Goal: Task Accomplishment & Management: Manage account settings

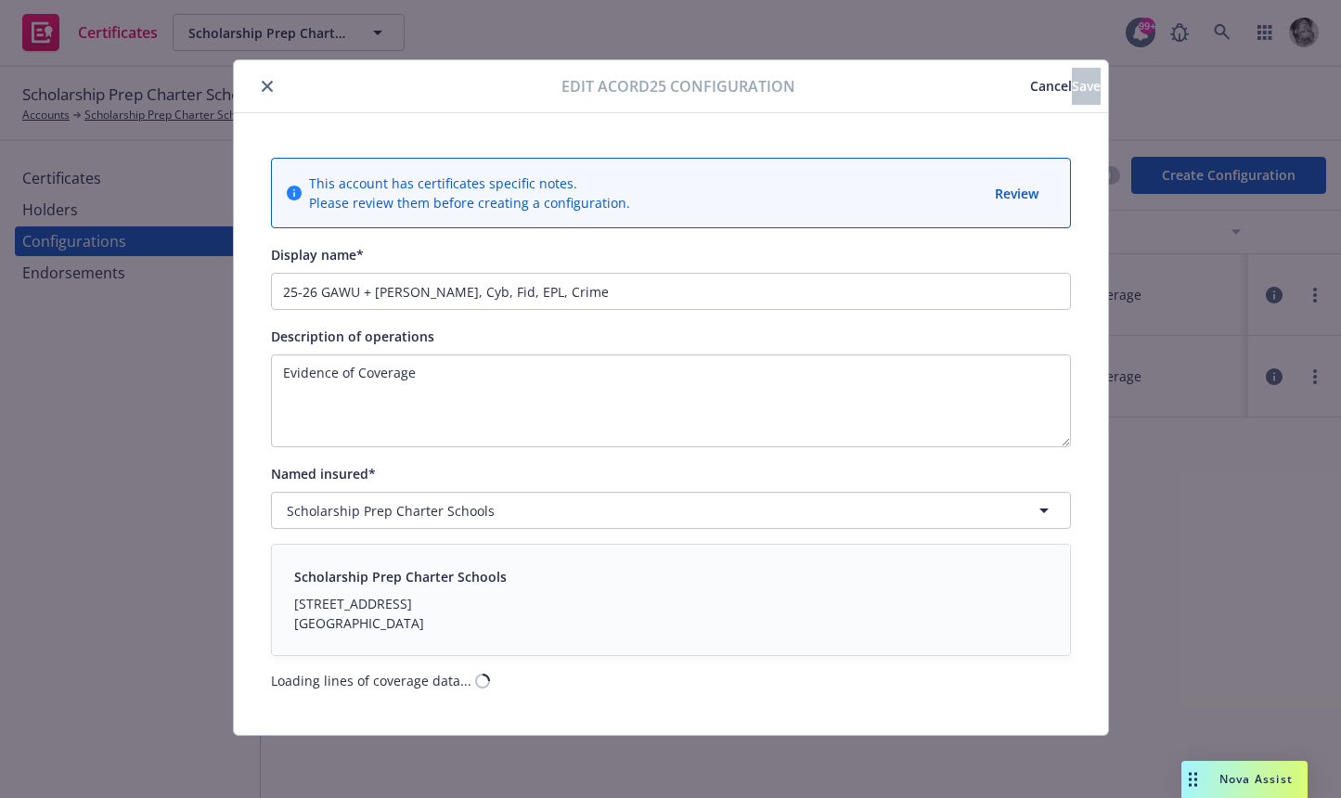
click at [1030, 87] on span "Cancel" at bounding box center [1051, 86] width 42 height 18
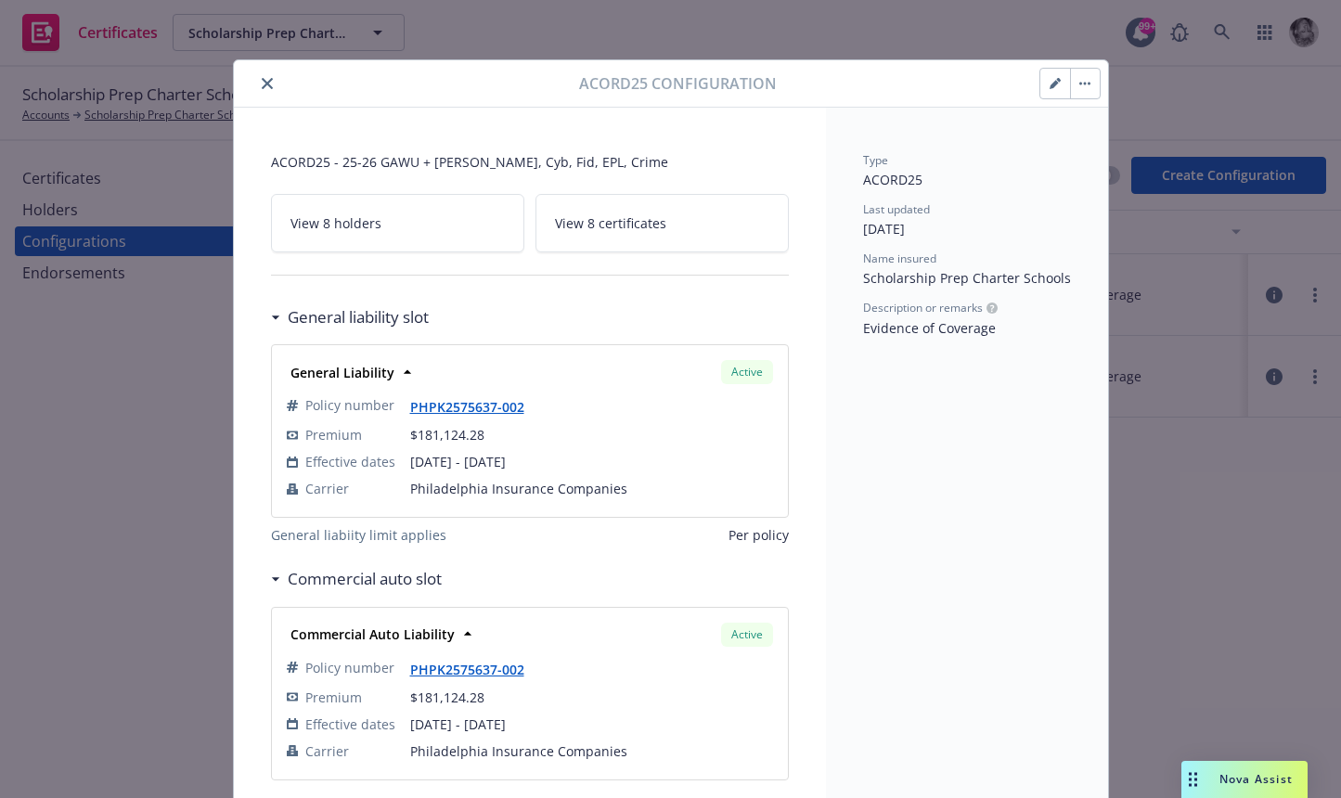
click at [268, 85] on icon "close" at bounding box center [267, 83] width 11 height 11
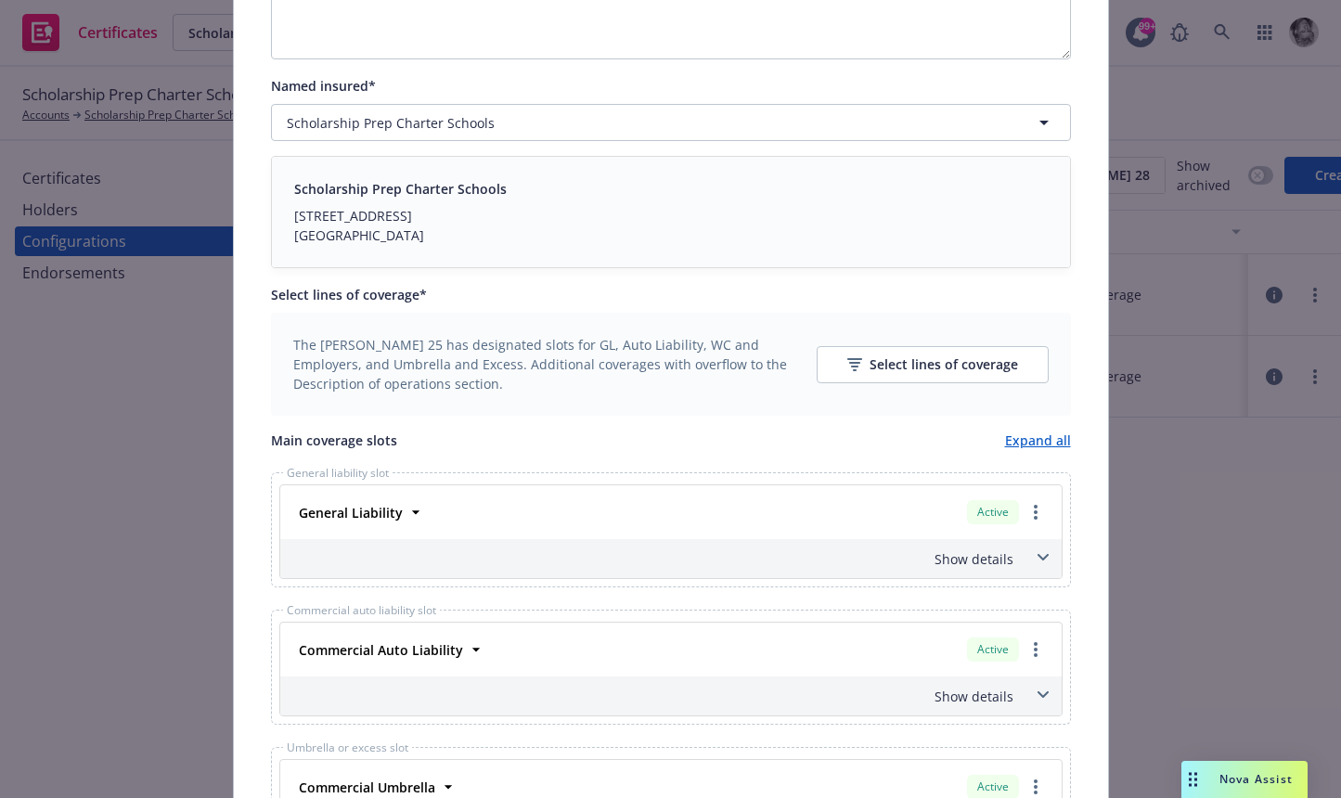
scroll to position [535, 0]
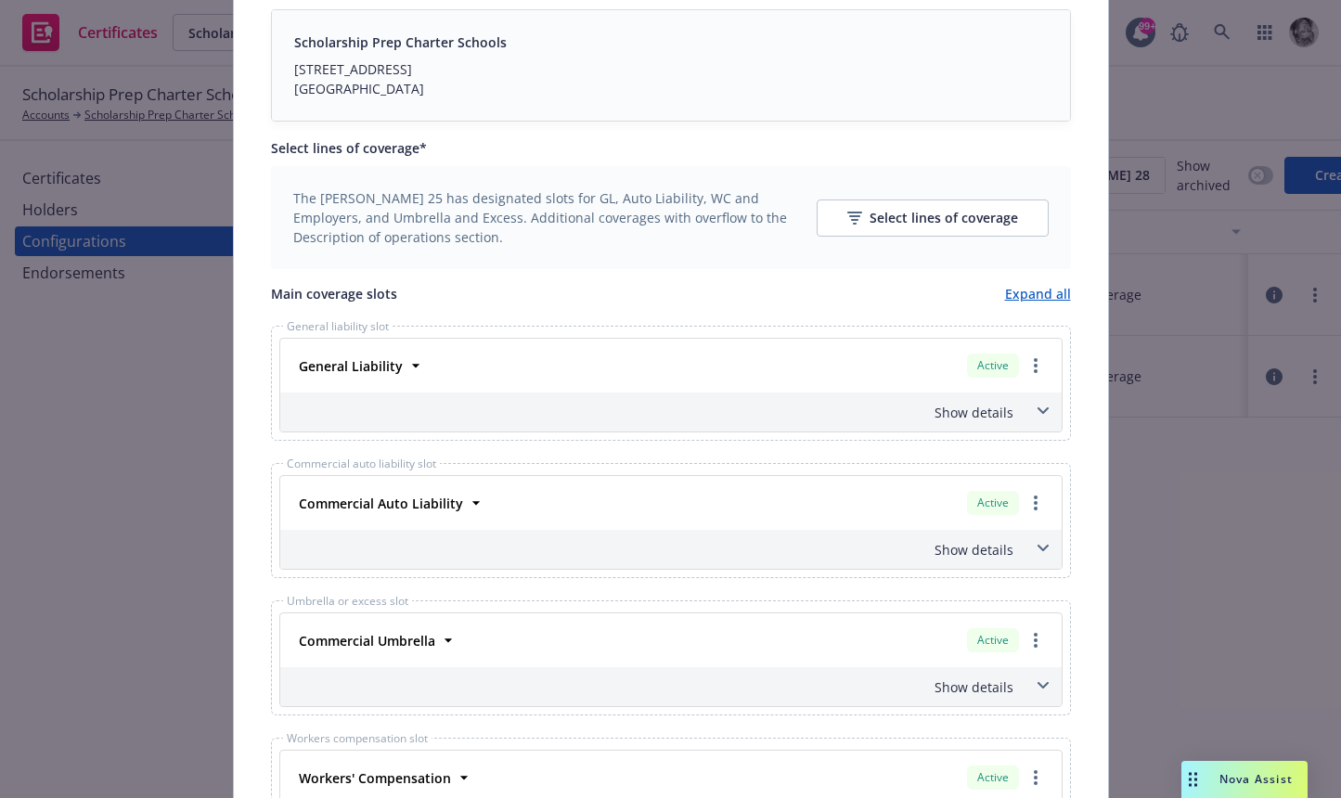
click at [1044, 414] on icon at bounding box center [1043, 411] width 11 height 7
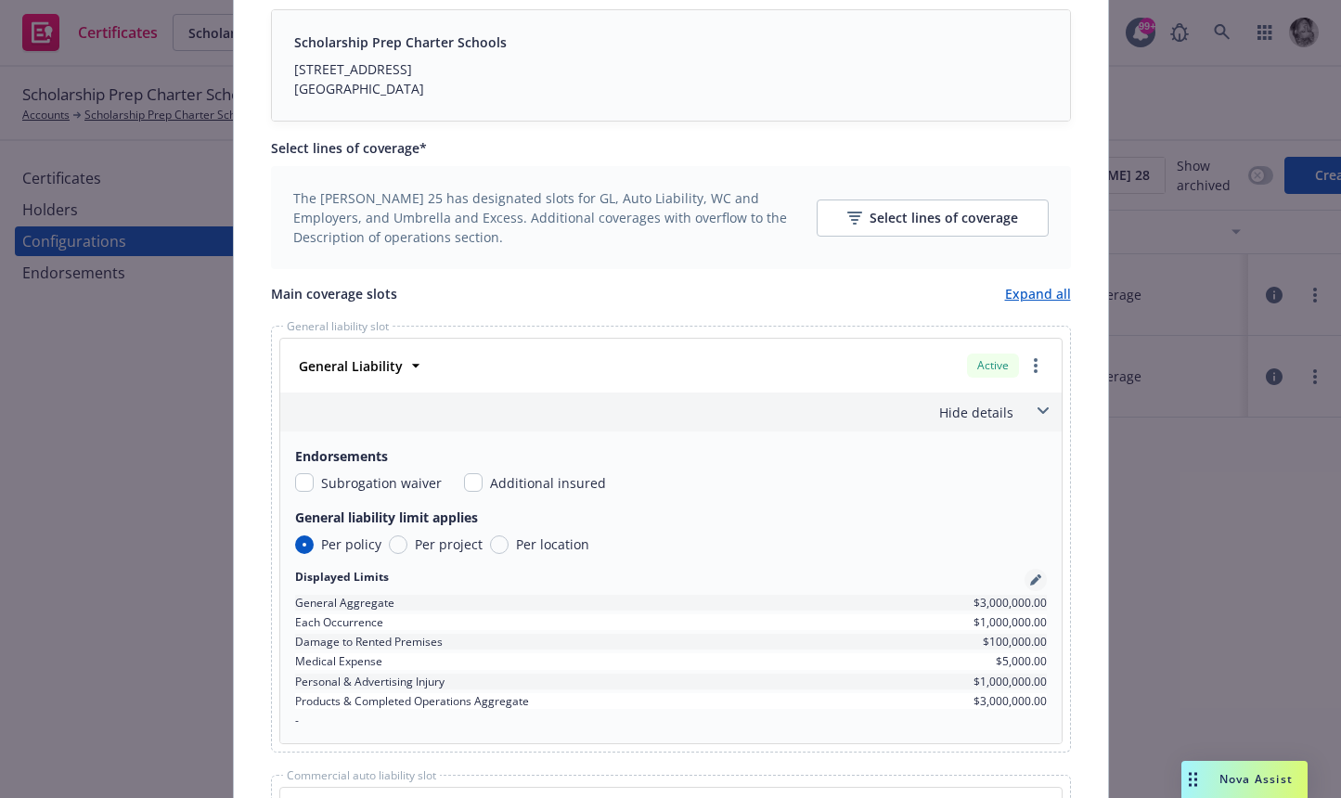
click at [1039, 581] on icon "pencil" at bounding box center [1035, 580] width 11 height 11
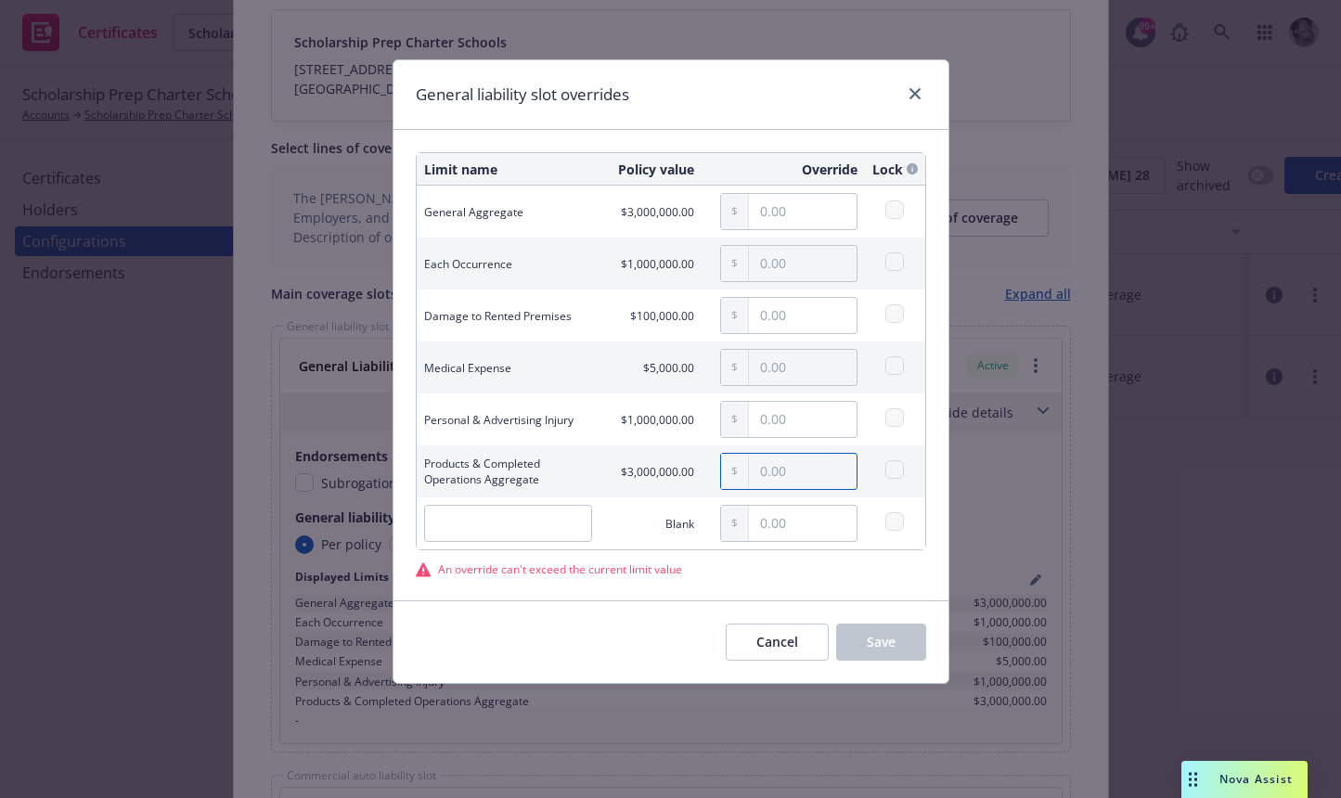
click at [788, 478] on input "text" at bounding box center [803, 471] width 108 height 35
click at [765, 654] on button "Cancel" at bounding box center [777, 642] width 103 height 37
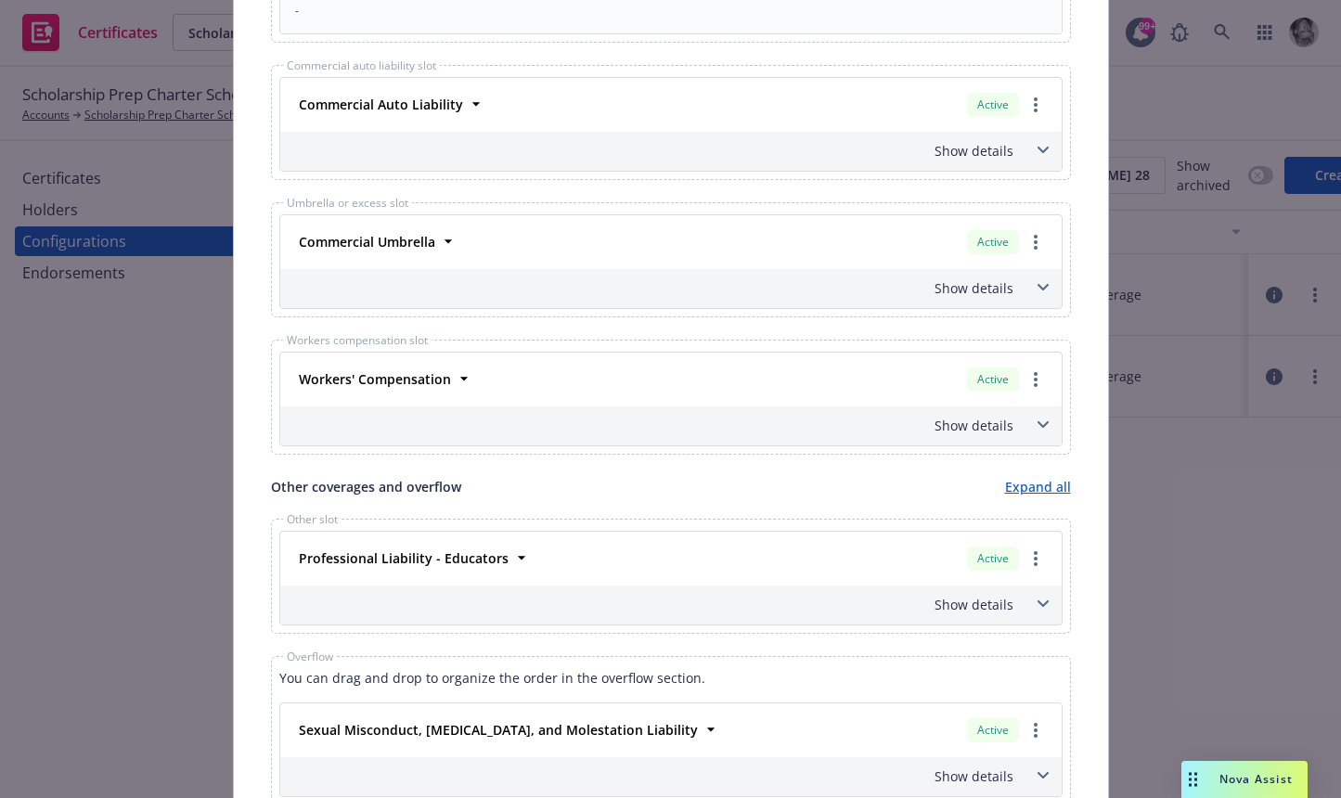
scroll to position [1359, 0]
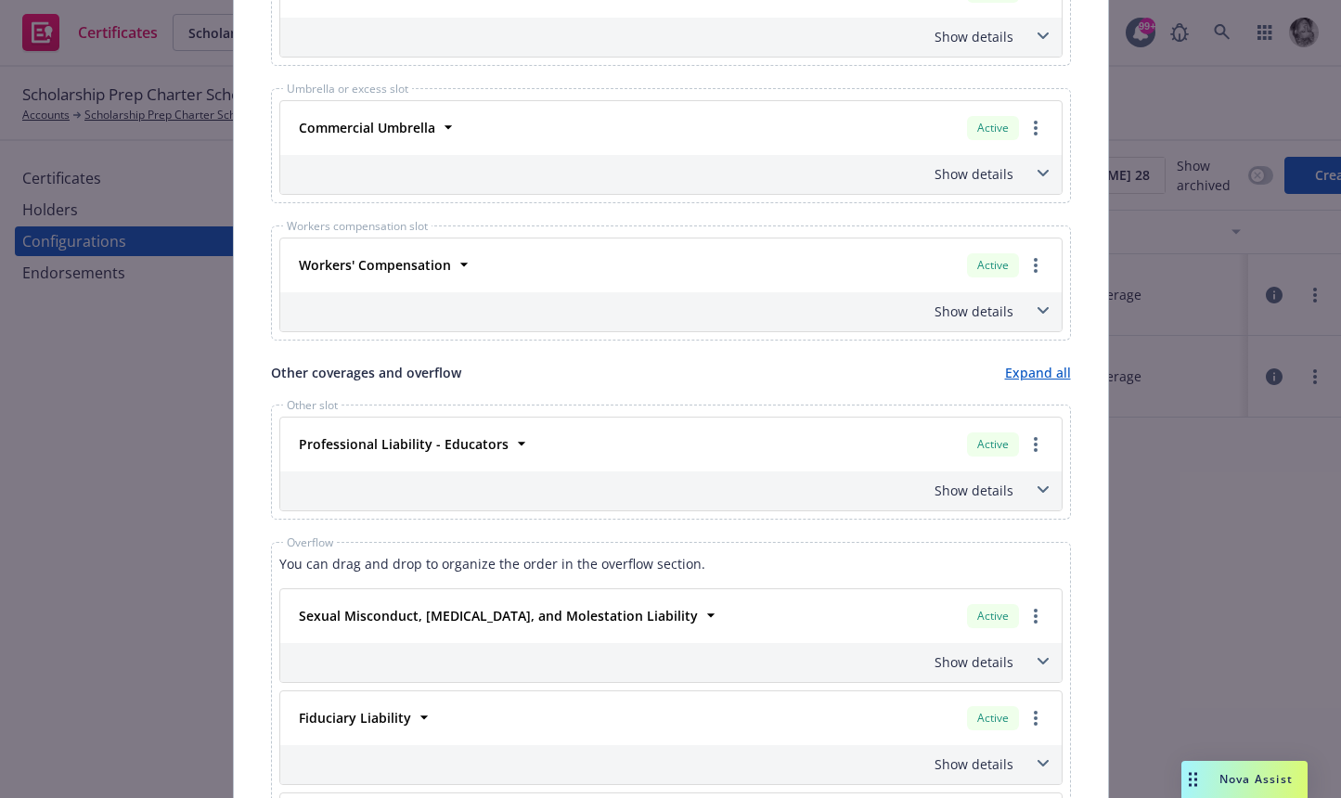
click at [1035, 316] on span at bounding box center [1044, 311] width 30 height 30
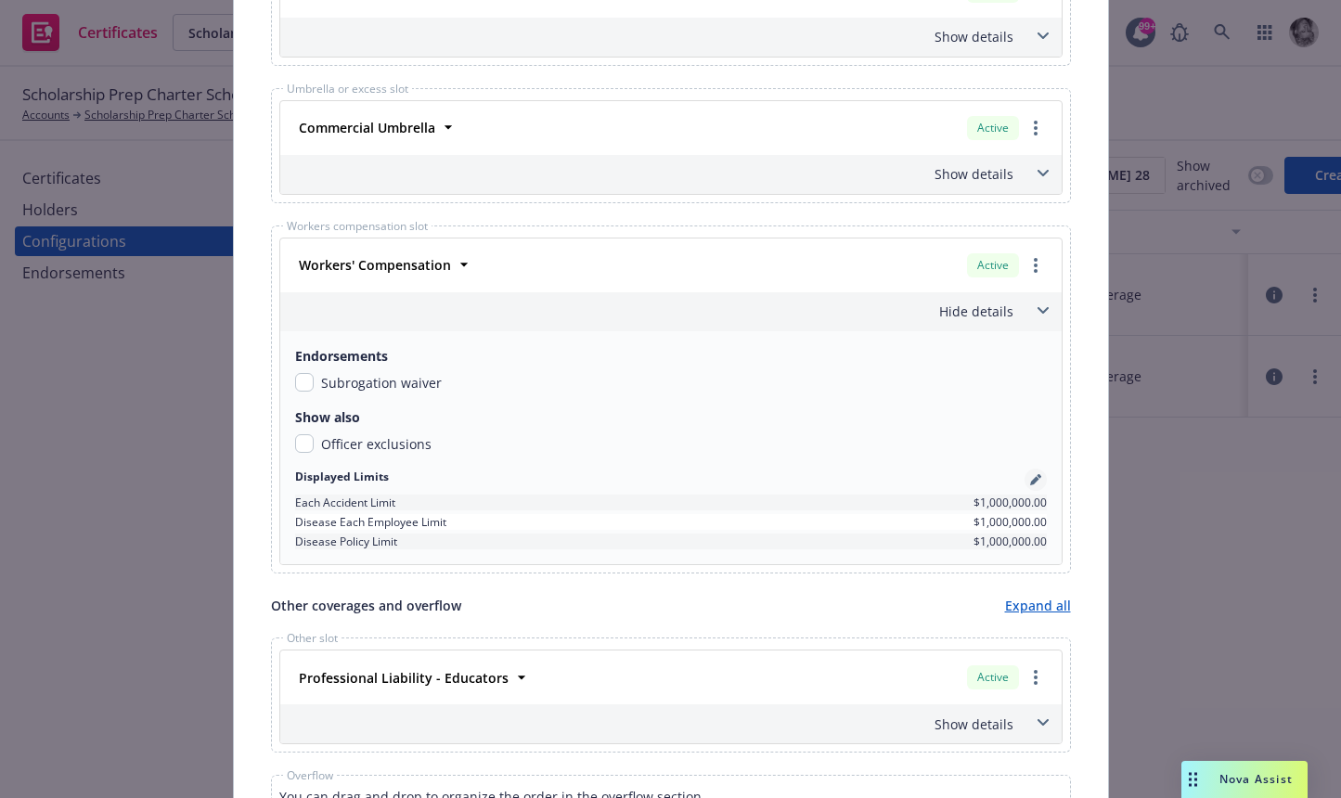
click at [1037, 477] on icon "pencil" at bounding box center [1035, 479] width 11 height 11
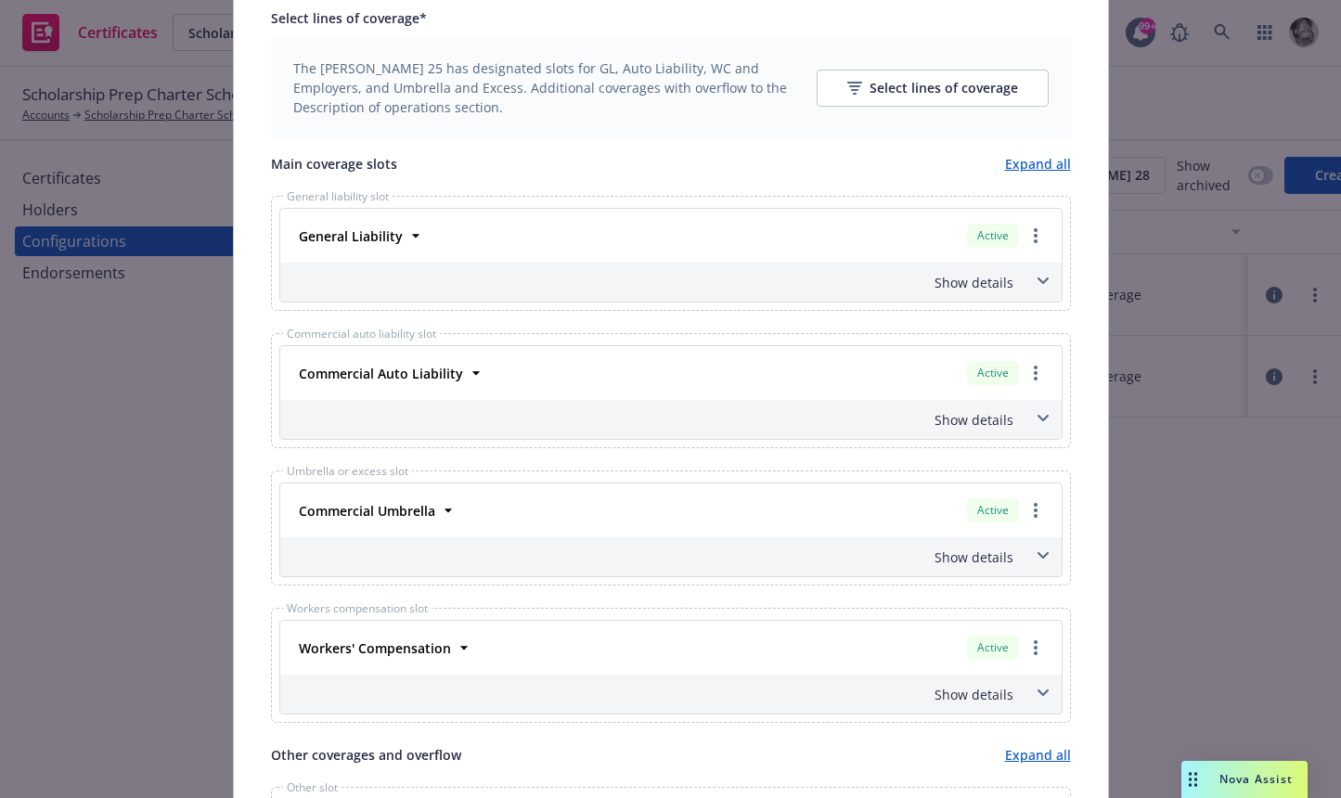
scroll to position [675, 0]
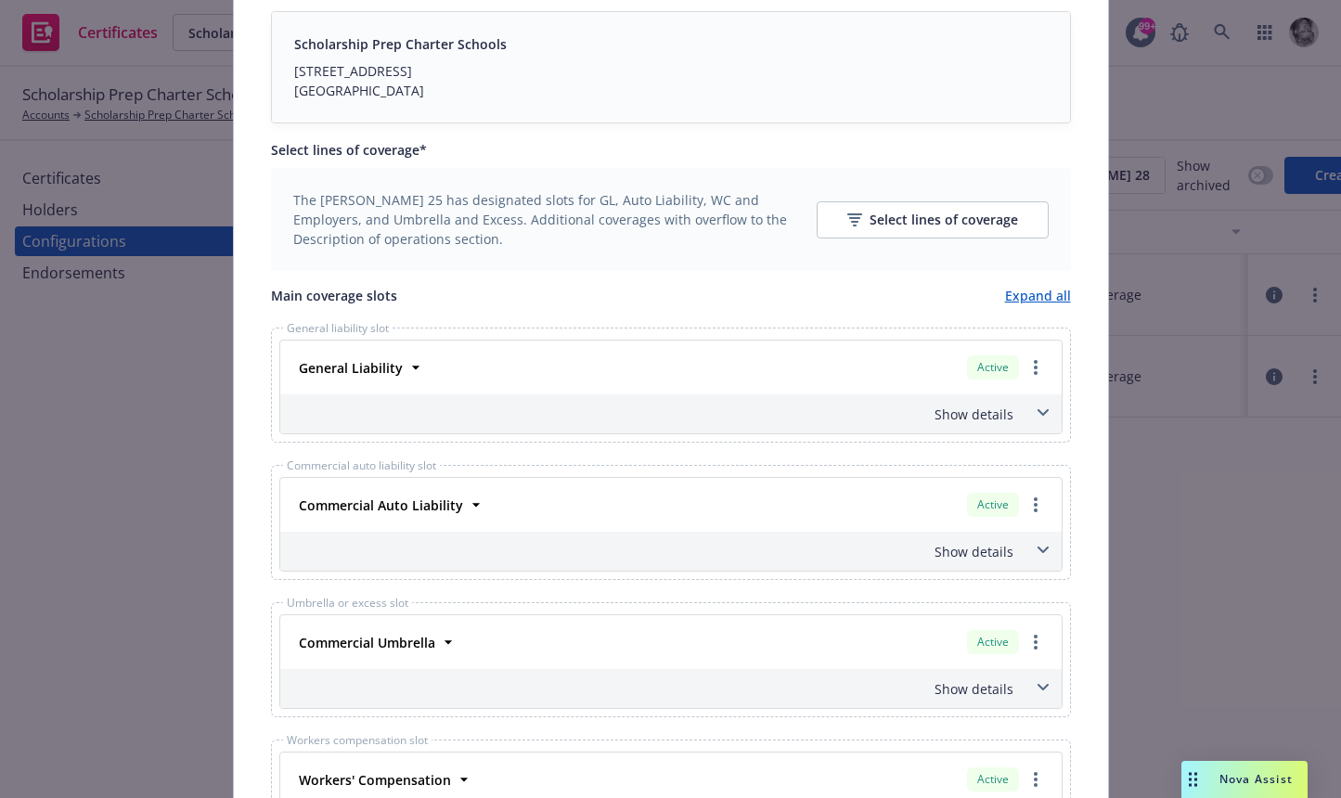
scroll to position [574, 0]
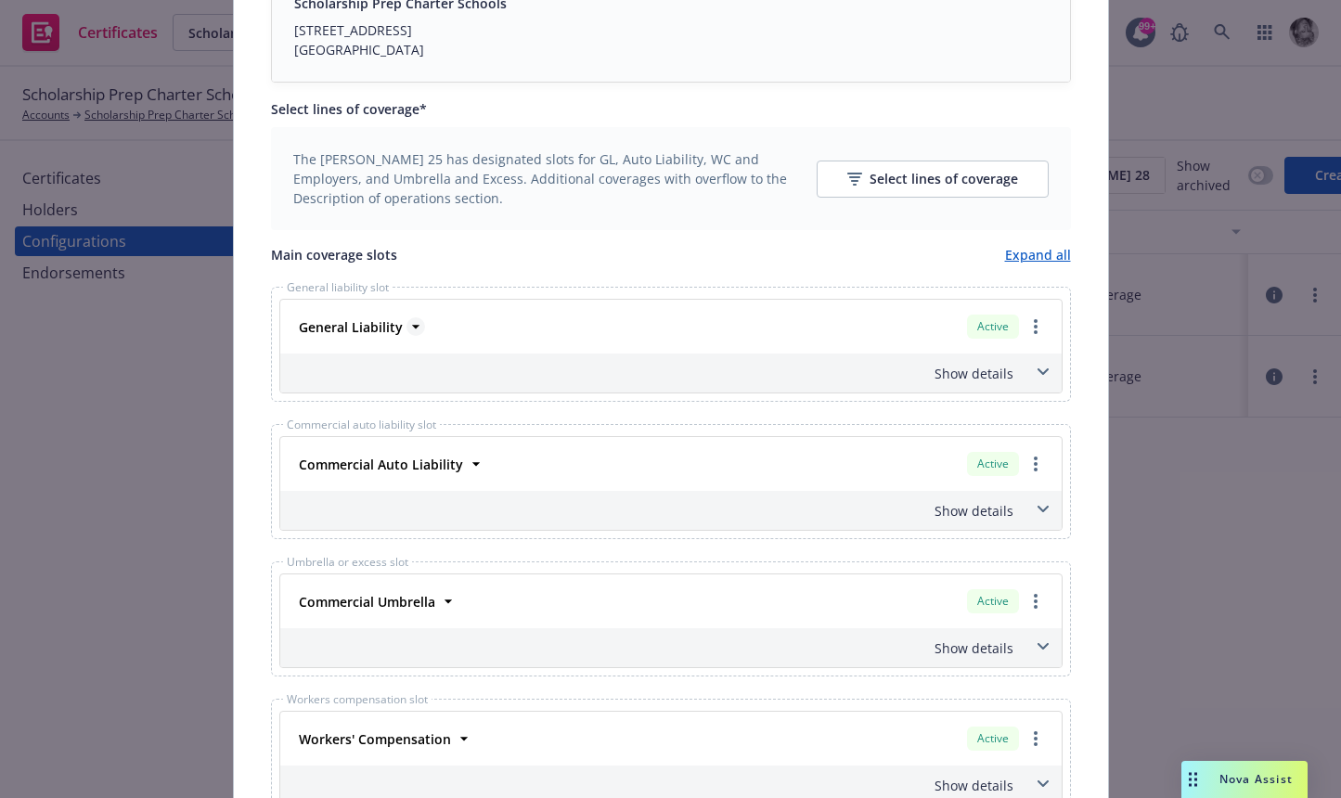
click at [412, 329] on icon at bounding box center [416, 326] width 19 height 19
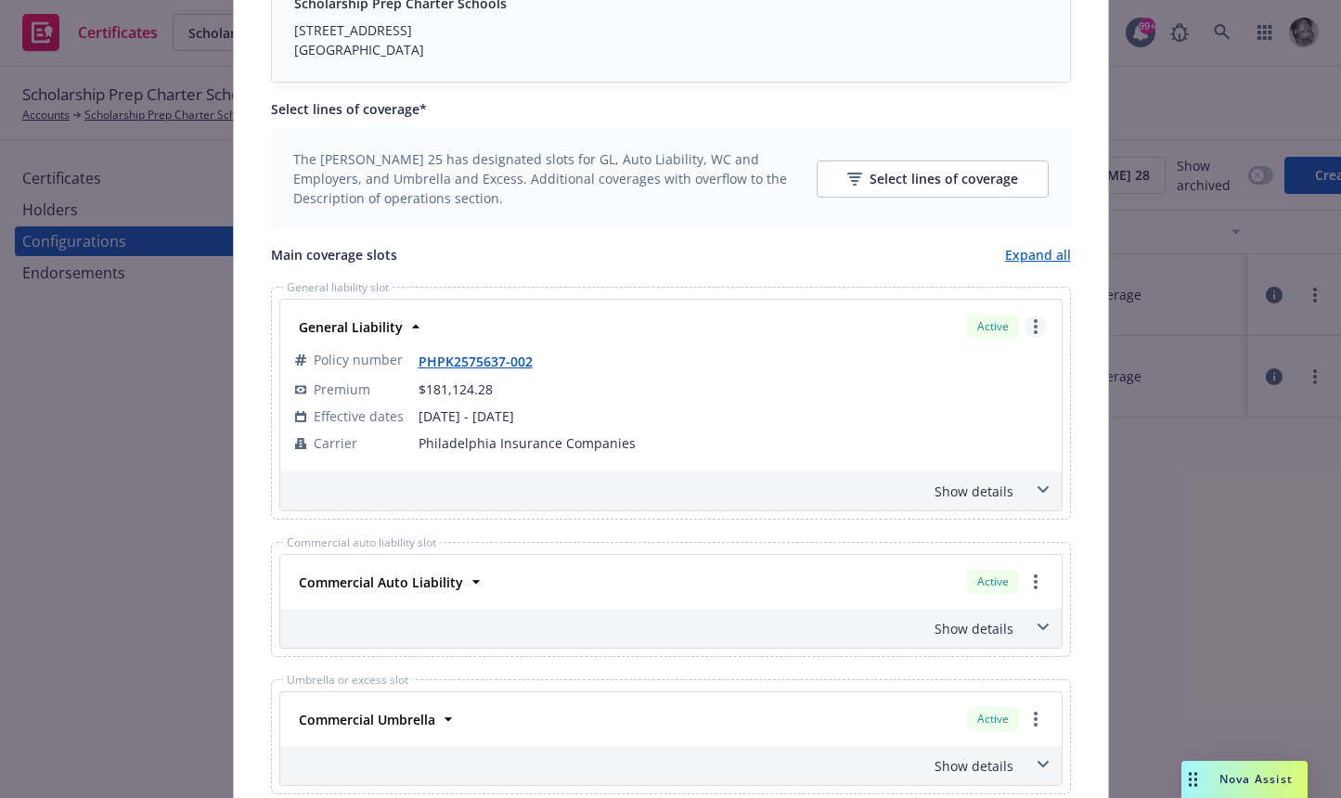
click at [1034, 322] on icon "more" at bounding box center [1036, 326] width 4 height 15
click at [843, 403] on td "01/07/2025 - 01/07/2026" at bounding box center [733, 416] width 628 height 27
click at [1045, 491] on icon at bounding box center [1043, 489] width 11 height 7
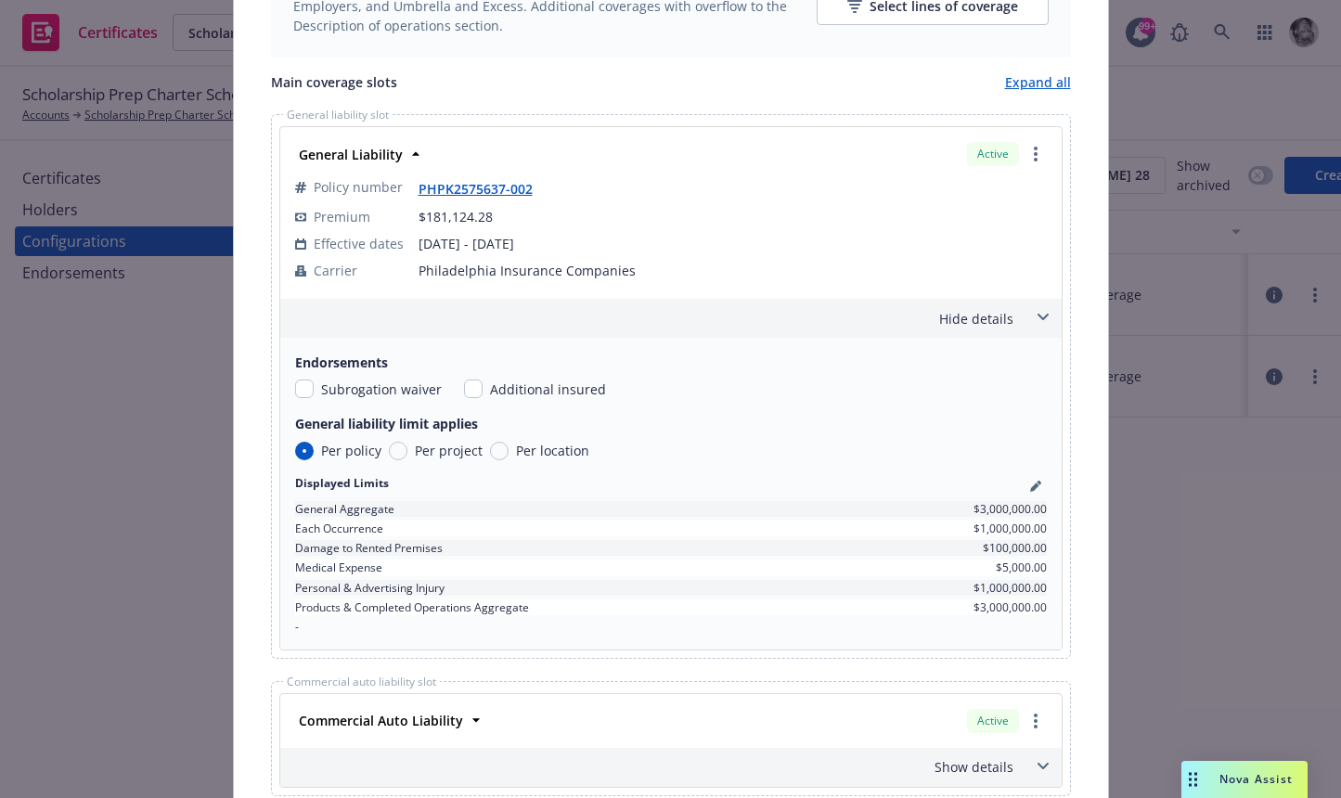
scroll to position [803, 0]
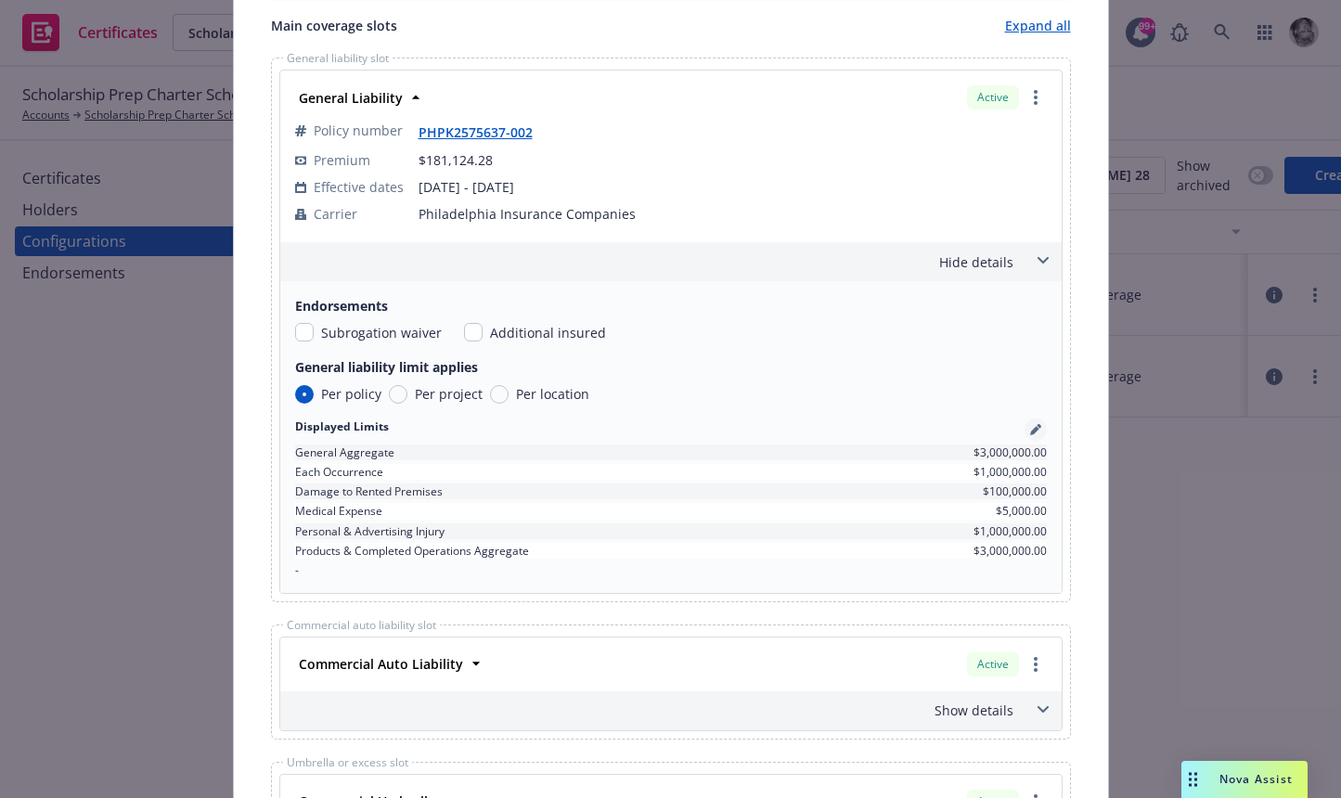
click at [1037, 432] on icon "pencil" at bounding box center [1035, 429] width 11 height 11
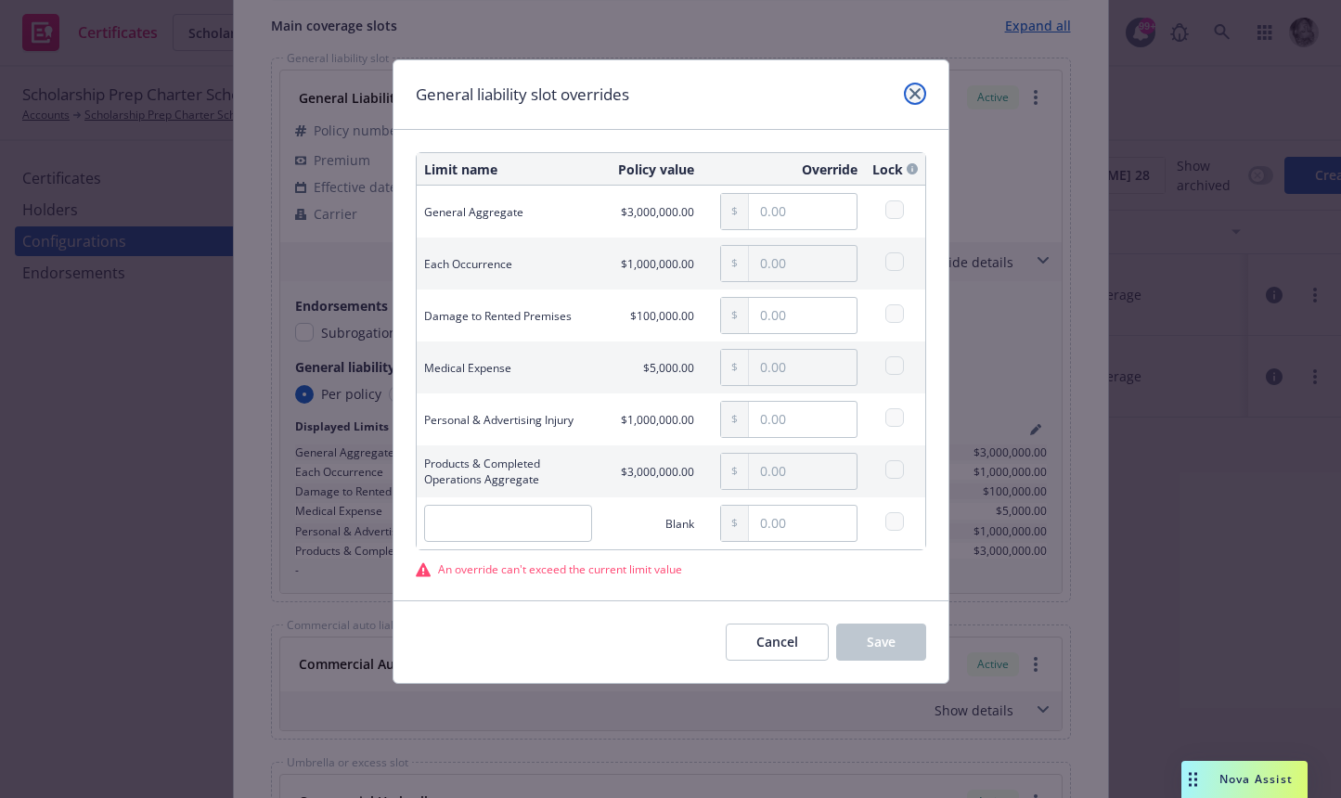
click at [913, 94] on icon "close" at bounding box center [915, 93] width 11 height 11
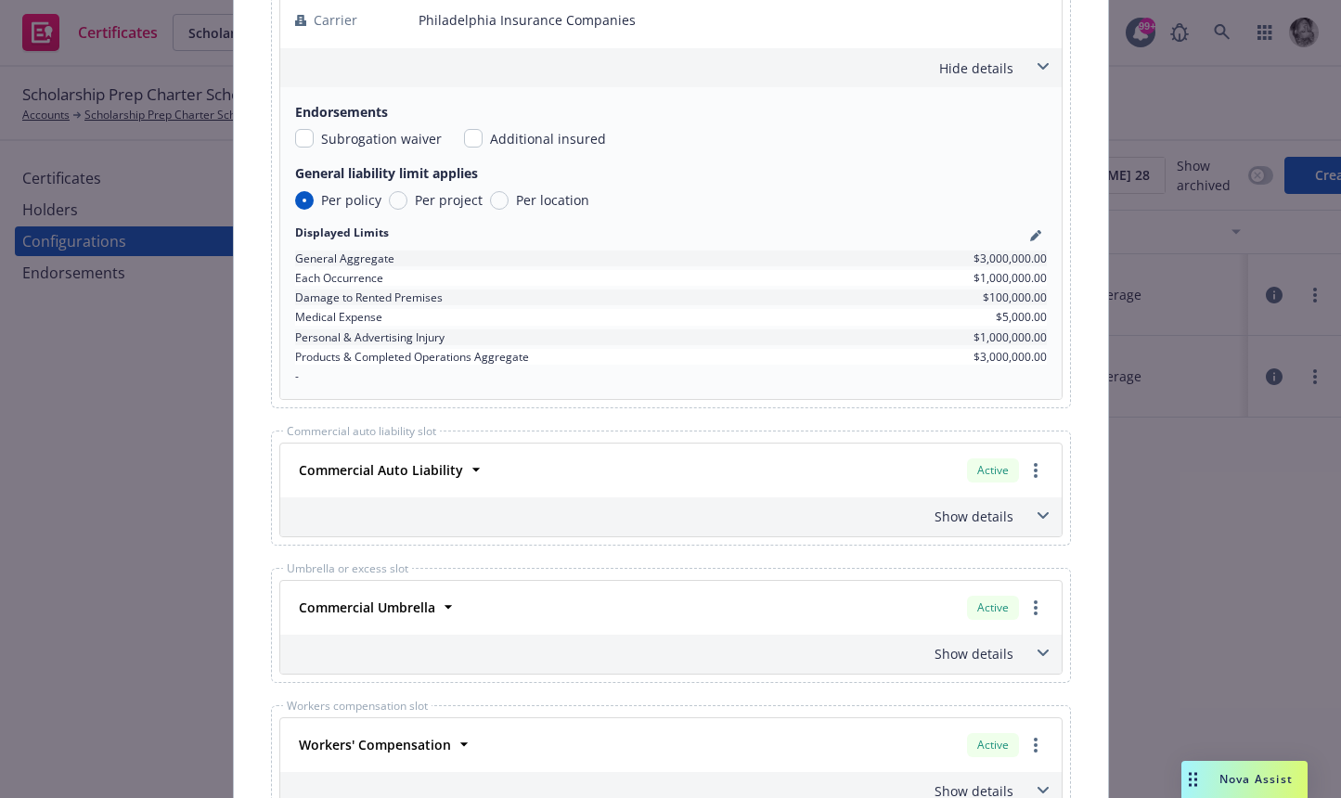
scroll to position [1064, 0]
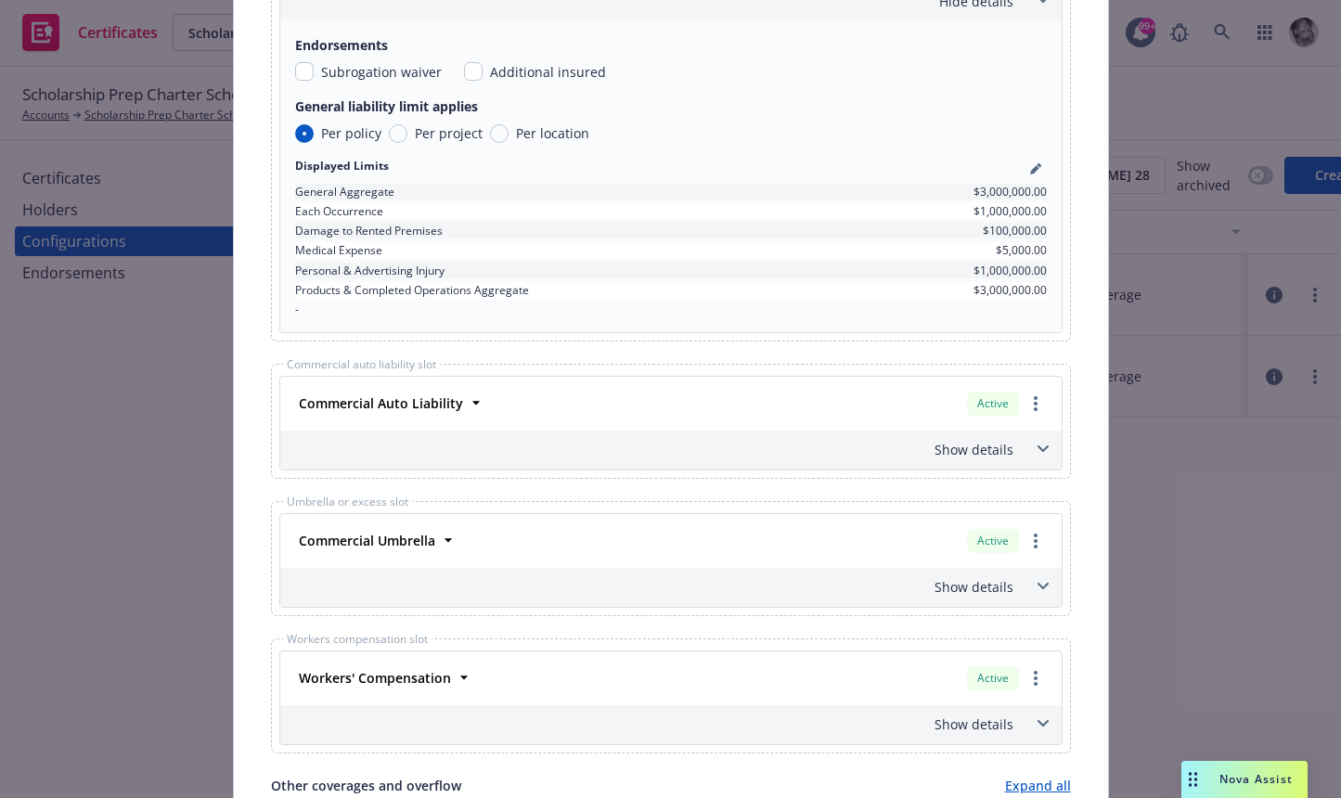
click at [1034, 453] on span at bounding box center [1044, 449] width 30 height 30
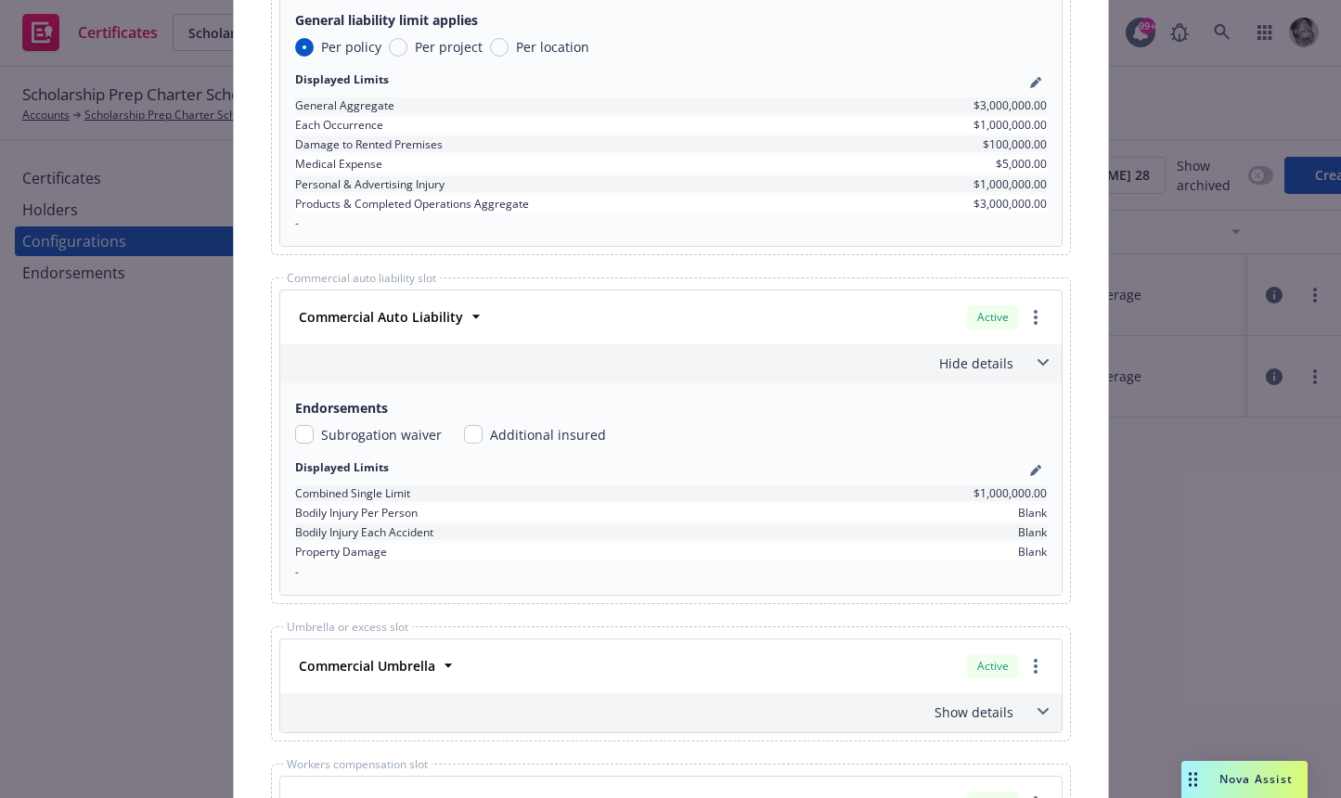
scroll to position [1149, 0]
click at [1036, 468] on icon "pencil" at bounding box center [1034, 472] width 9 height 9
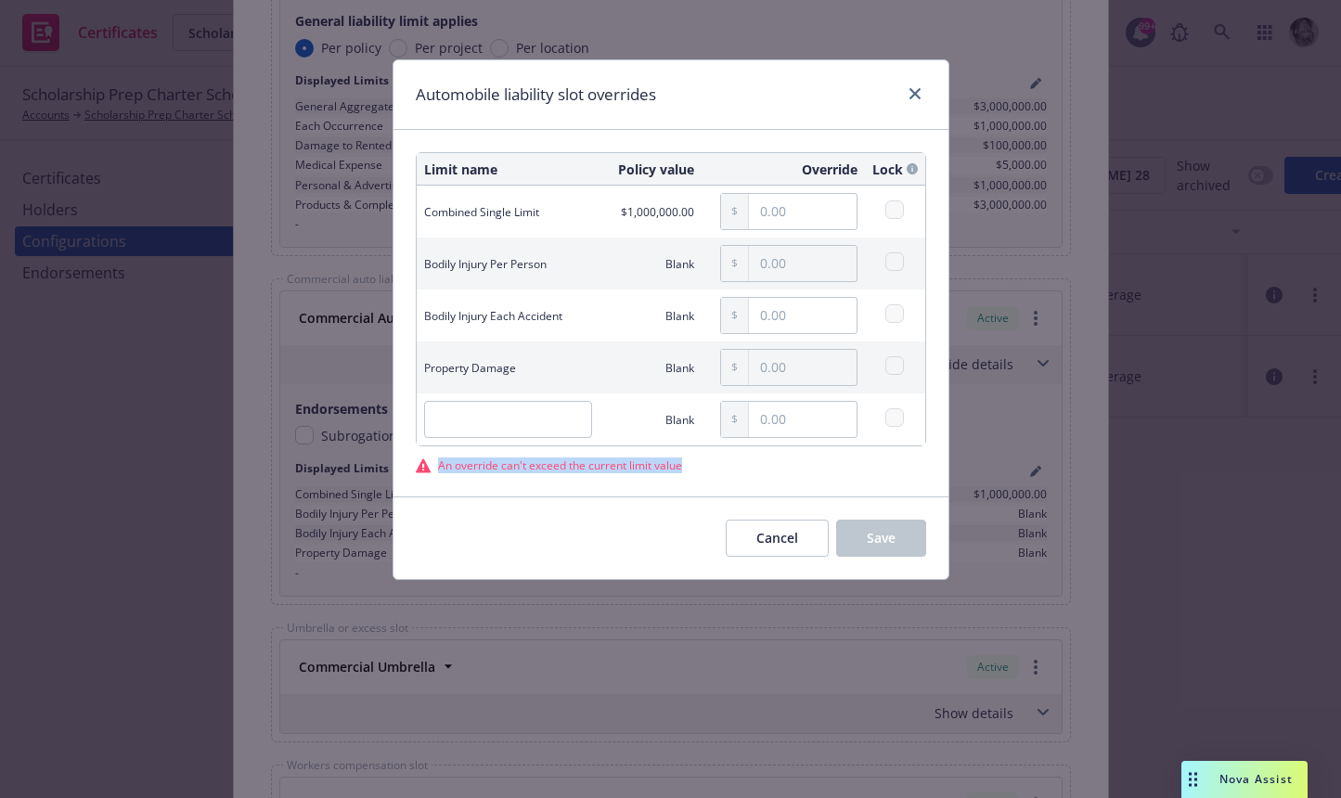
drag, startPoint x: 439, startPoint y: 467, endPoint x: 711, endPoint y: 459, distance: 272.1
click at [711, 459] on div "An override can't exceed the current limit value" at bounding box center [671, 466] width 511 height 16
copy span "An override can't exceed the current limit value"
click at [885, 476] on div "Limit name Policy value Override Lock Combined Single Limit $1,000,000.00 Bodil…" at bounding box center [671, 313] width 555 height 366
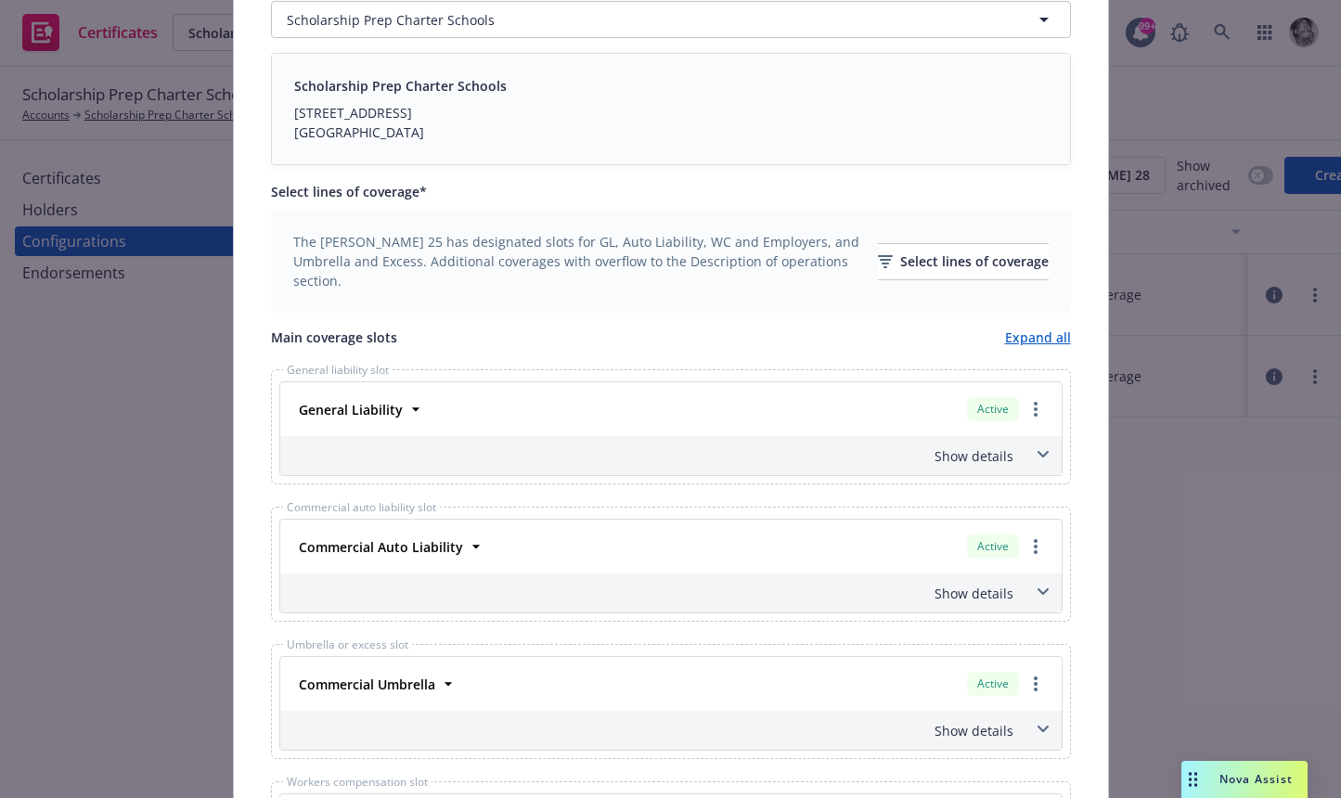
scroll to position [767, 0]
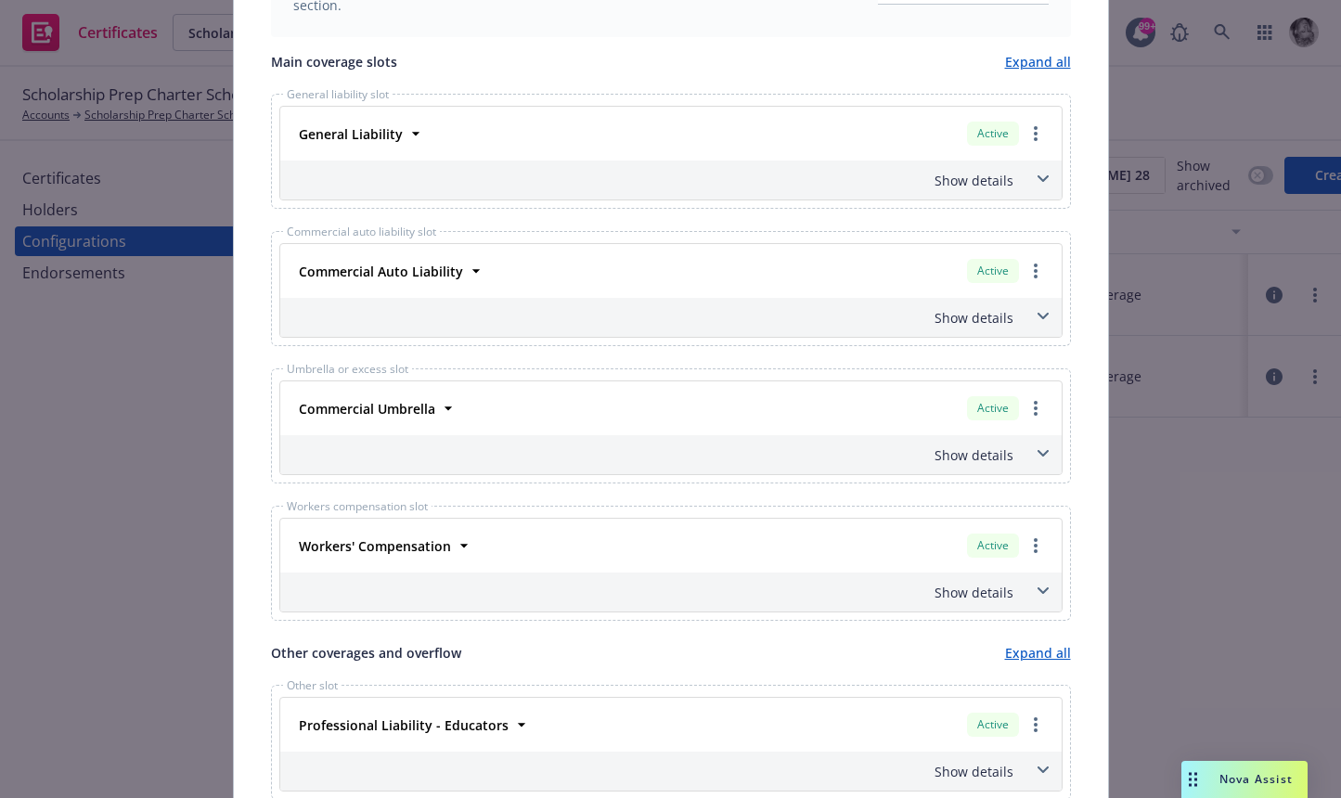
click at [1051, 175] on span at bounding box center [1044, 179] width 30 height 30
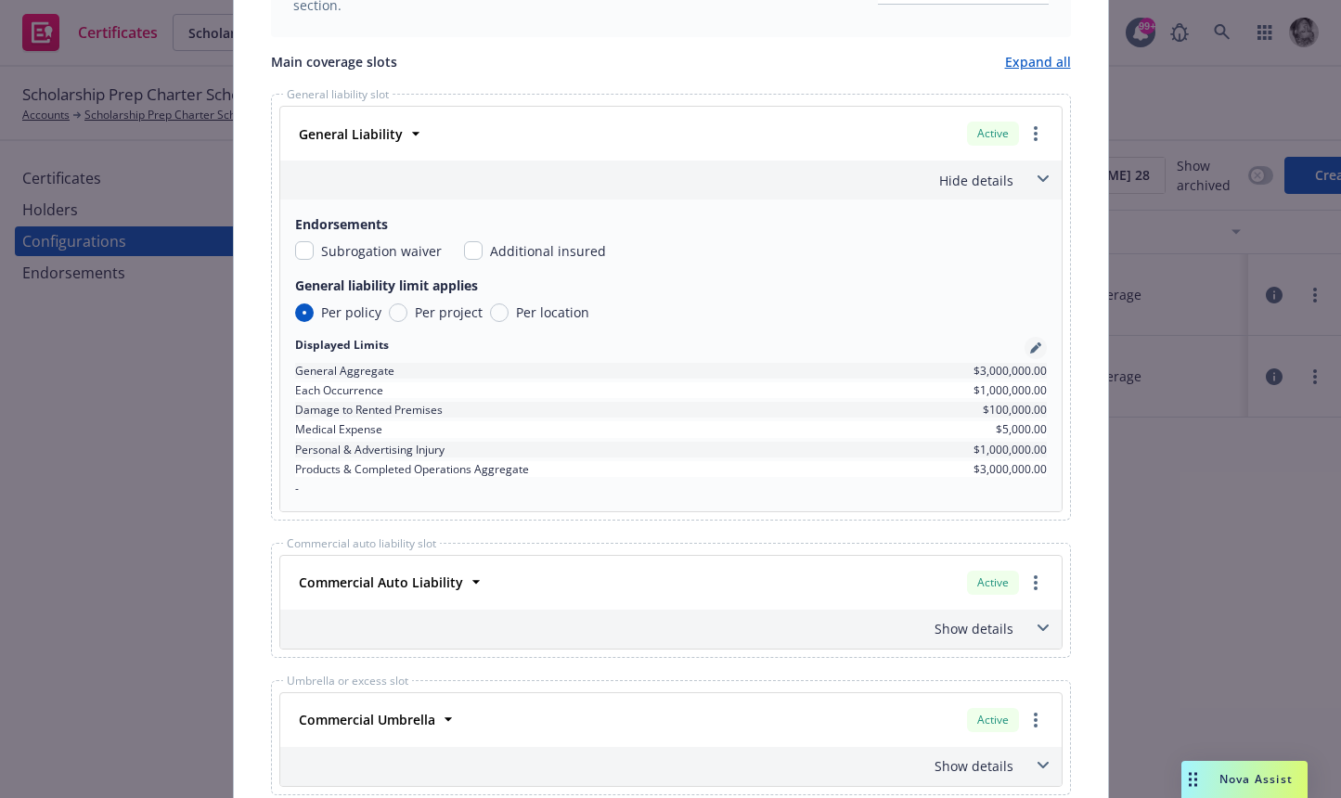
click at [1036, 343] on icon "pencil" at bounding box center [1035, 348] width 11 height 11
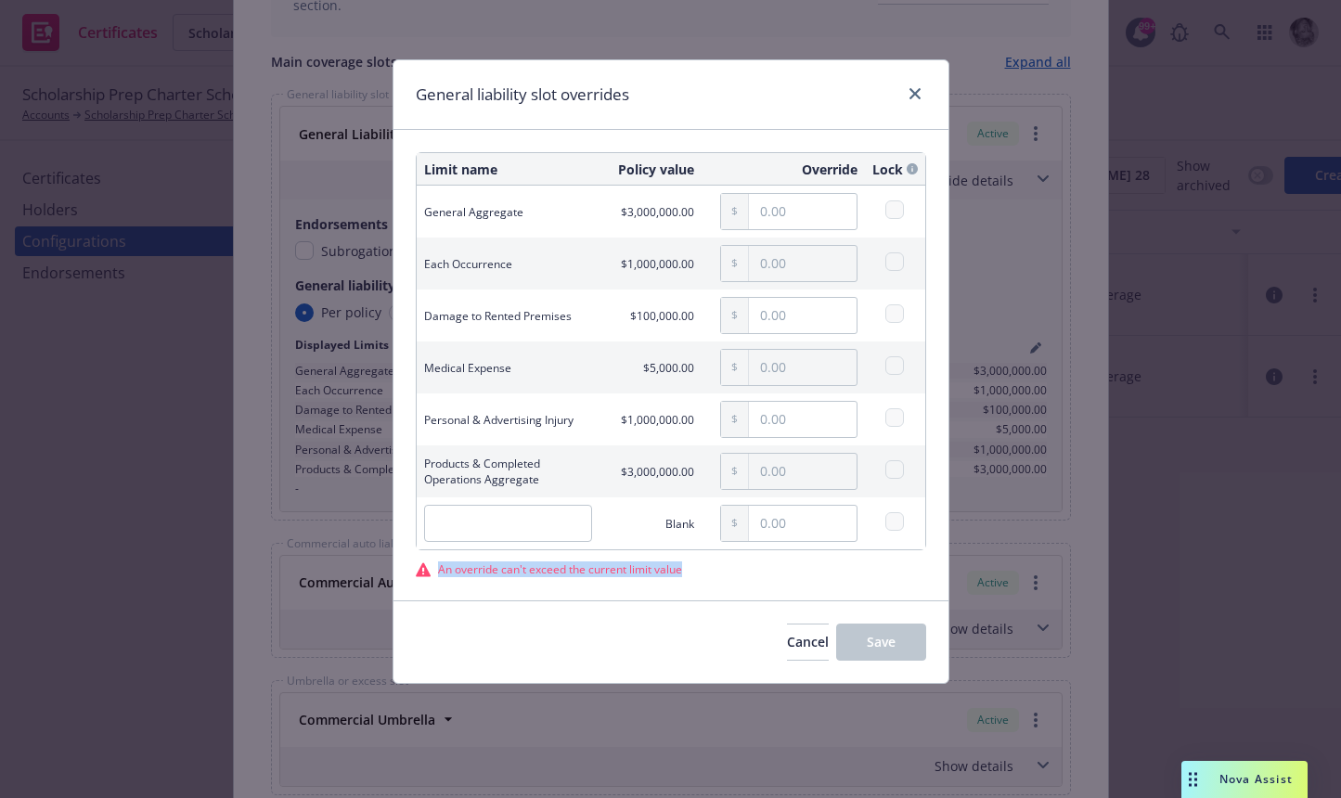
drag, startPoint x: 441, startPoint y: 569, endPoint x: 697, endPoint y: 568, distance: 256.2
click at [698, 568] on div "An override can't exceed the current limit value" at bounding box center [671, 570] width 511 height 16
copy span "An override can't exceed the current limit value"
click at [914, 96] on icon "close" at bounding box center [915, 93] width 11 height 11
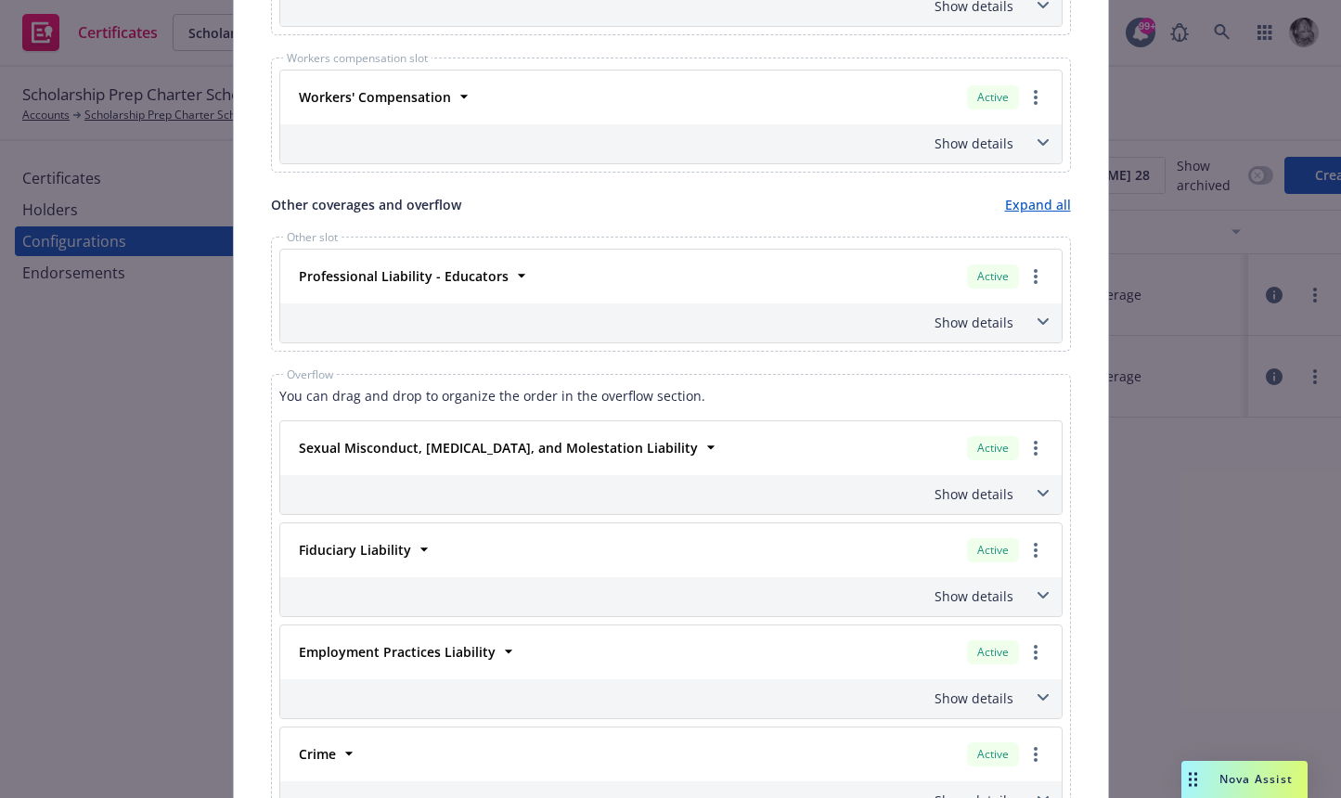
scroll to position [1636, 0]
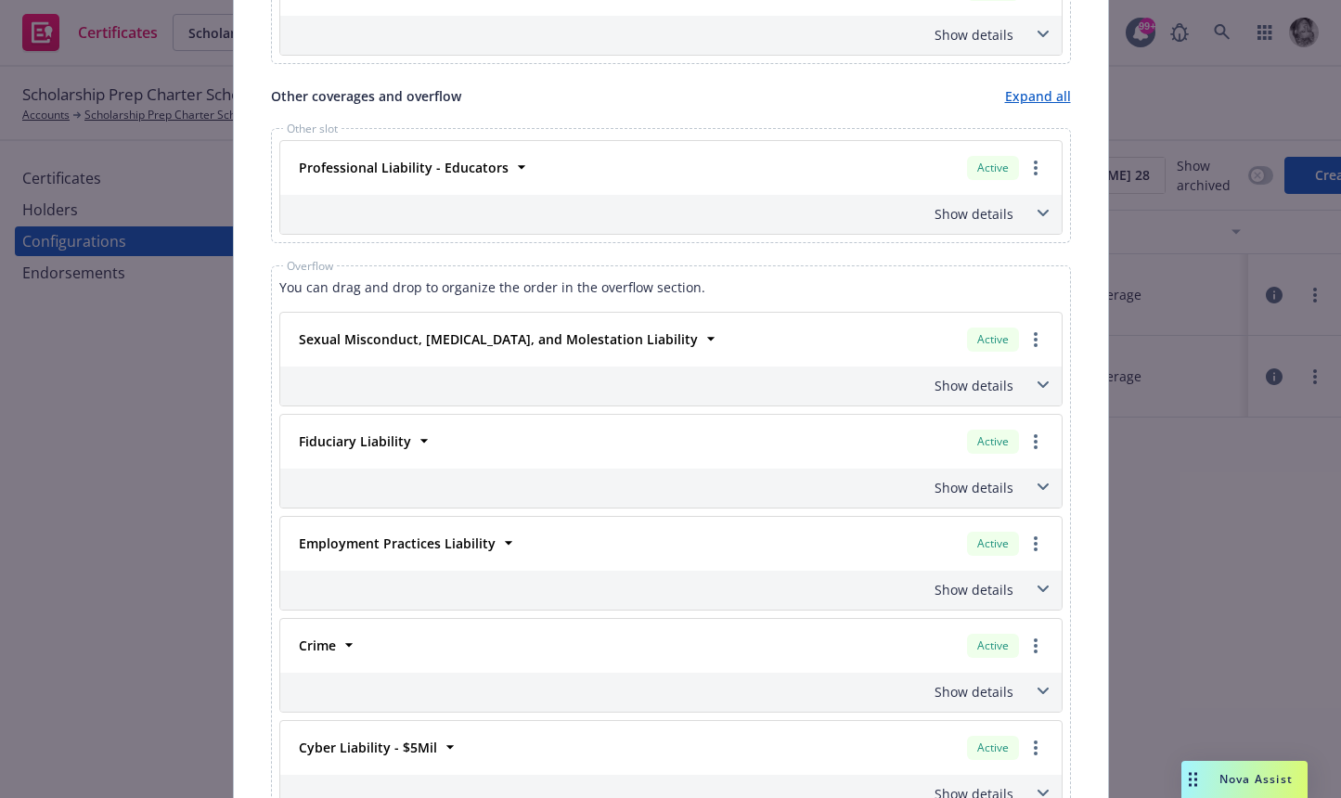
click at [1042, 382] on icon at bounding box center [1043, 385] width 11 height 7
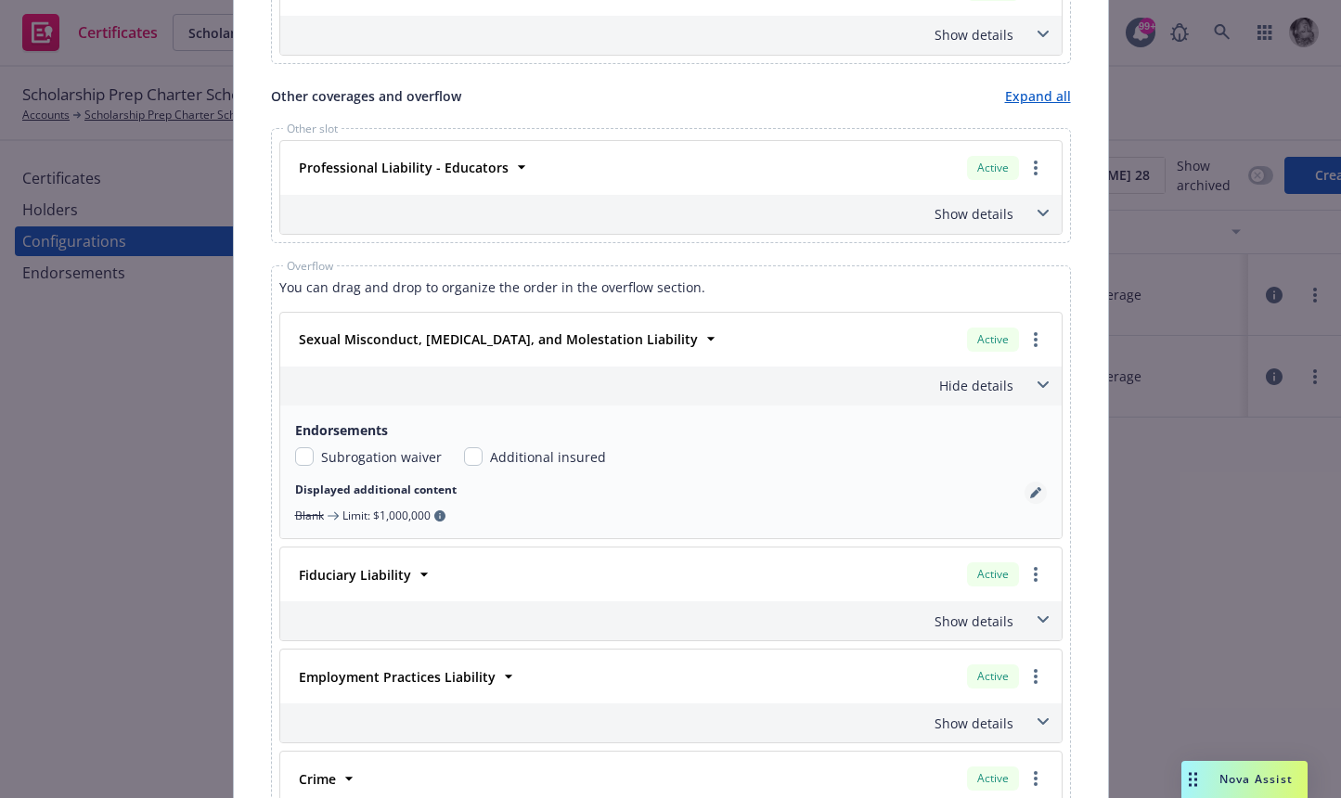
click at [1034, 501] on link "pencil" at bounding box center [1036, 493] width 22 height 22
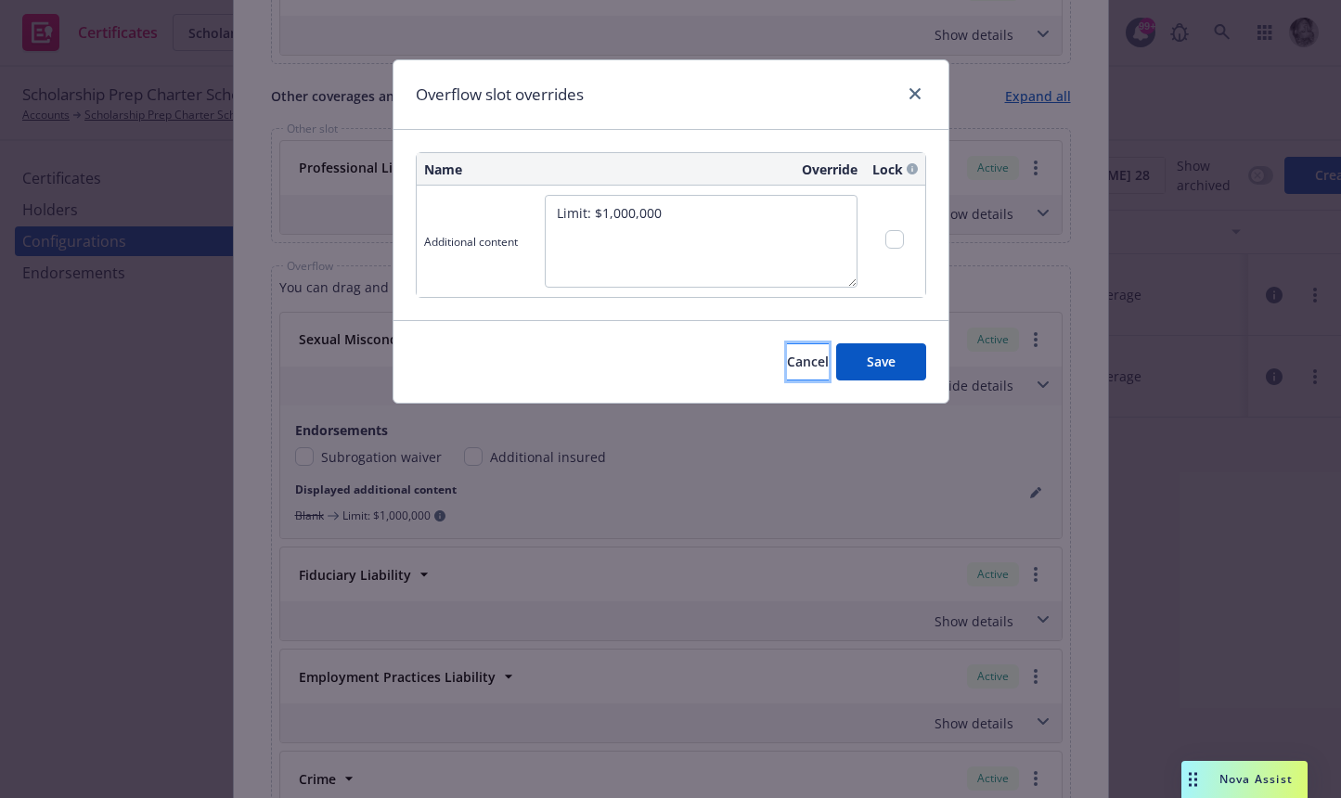
click at [787, 369] on button "Cancel" at bounding box center [808, 361] width 42 height 37
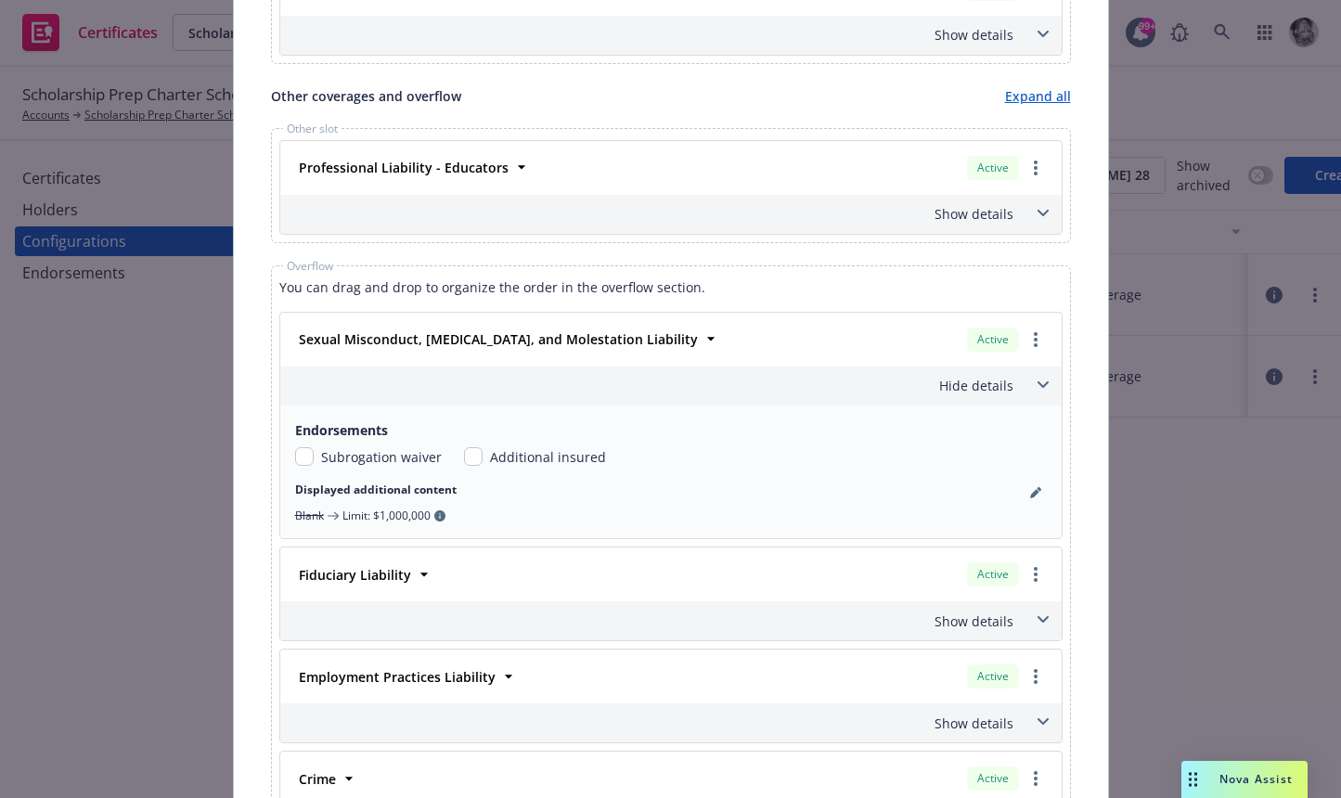
click at [1035, 214] on span at bounding box center [1044, 214] width 30 height 30
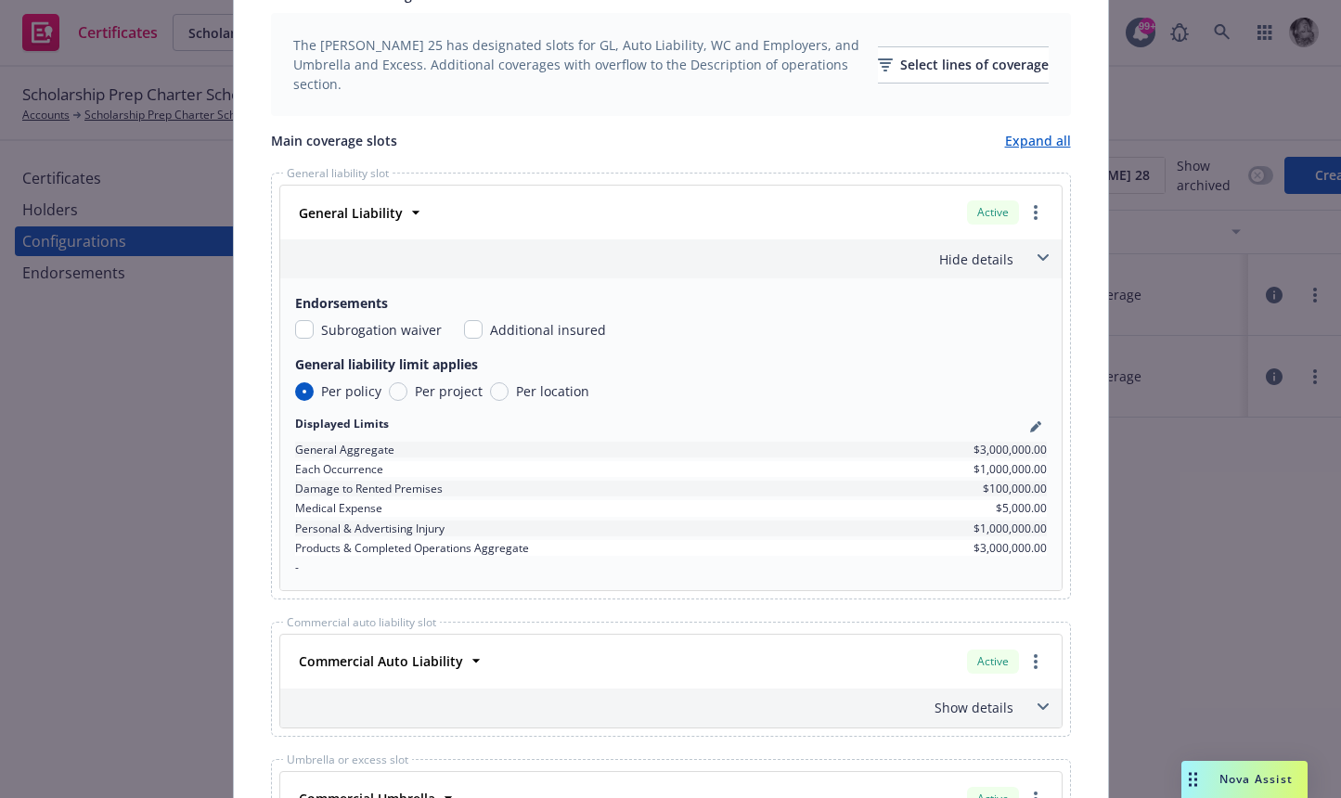
scroll to position [697, 0]
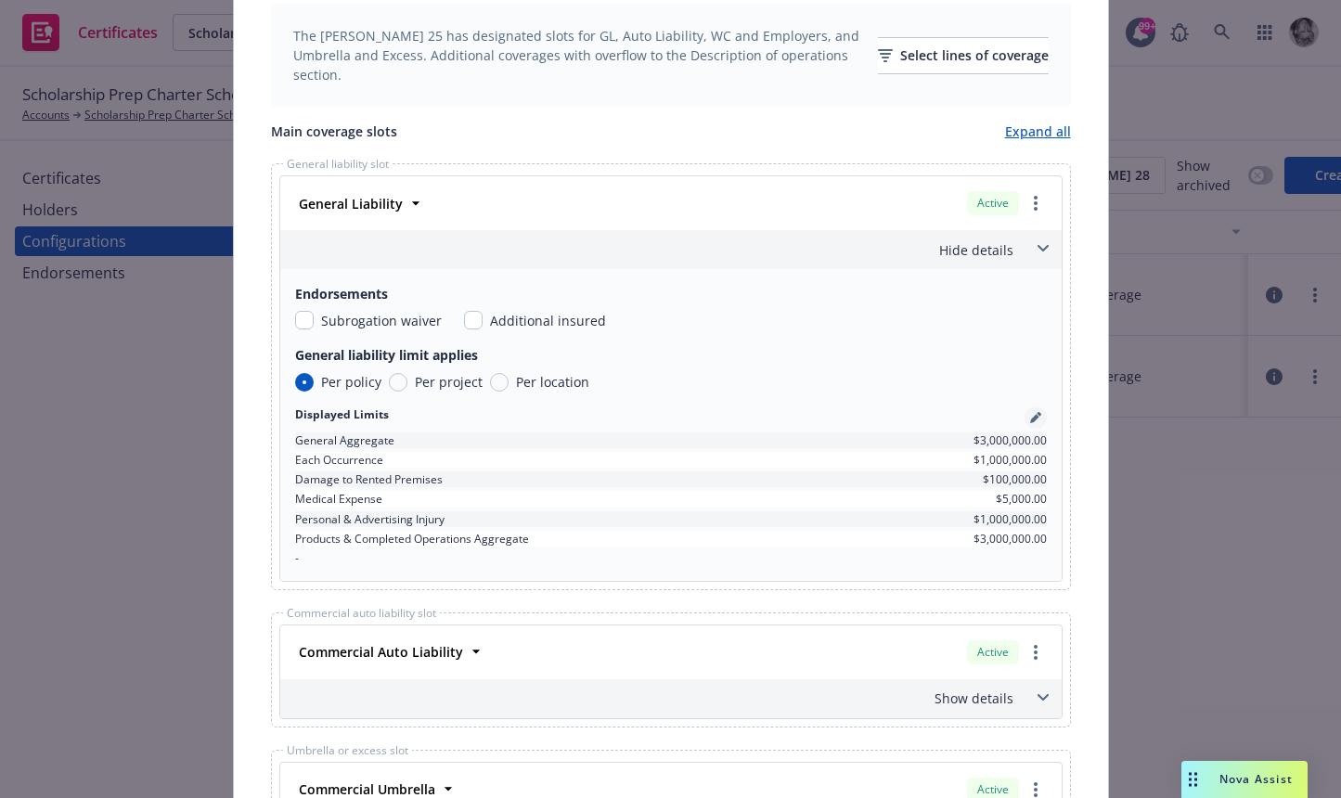
click at [1037, 417] on icon "pencil" at bounding box center [1034, 418] width 9 height 9
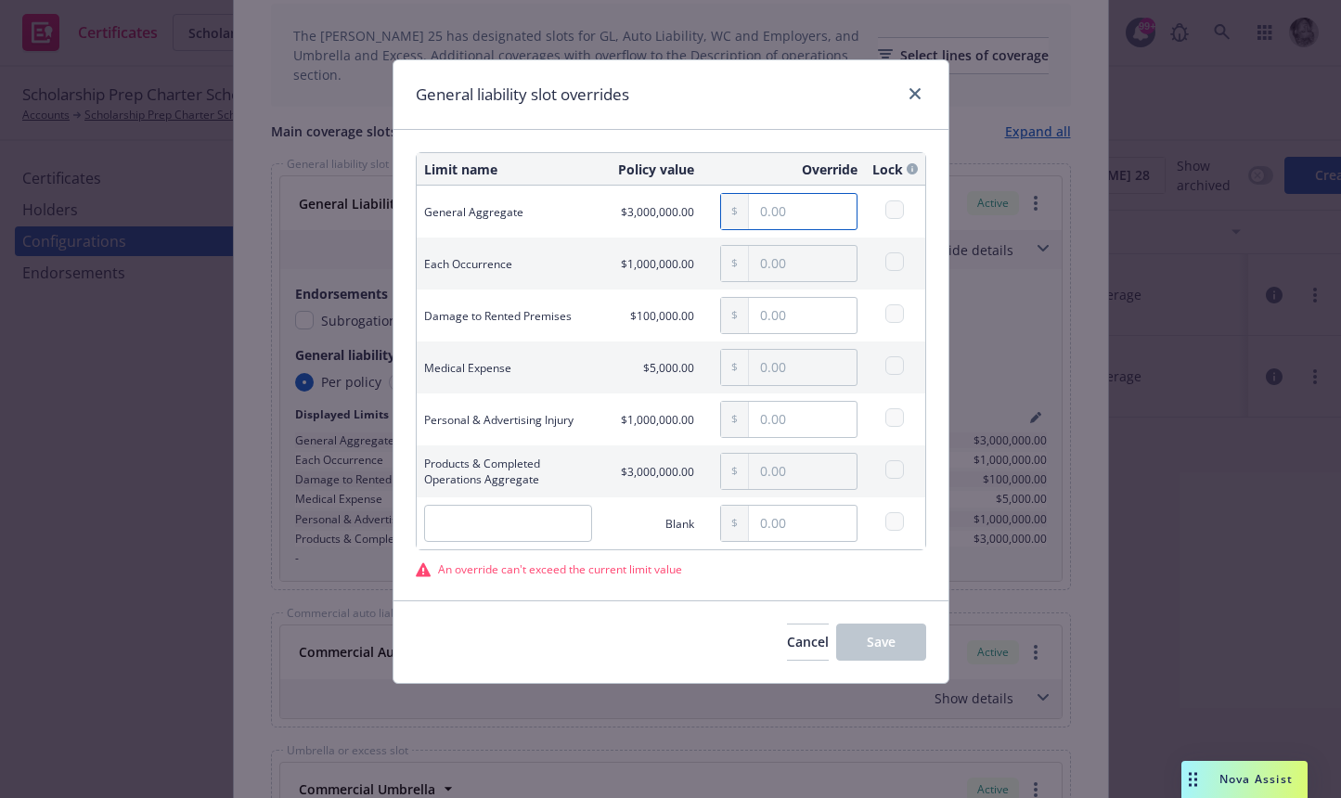
click at [790, 209] on input "text" at bounding box center [803, 211] width 108 height 35
type input "120.00"
click at [788, 259] on input "text" at bounding box center [803, 263] width 108 height 35
type input "5,000.00"
click at [794, 311] on input "text" at bounding box center [803, 315] width 108 height 35
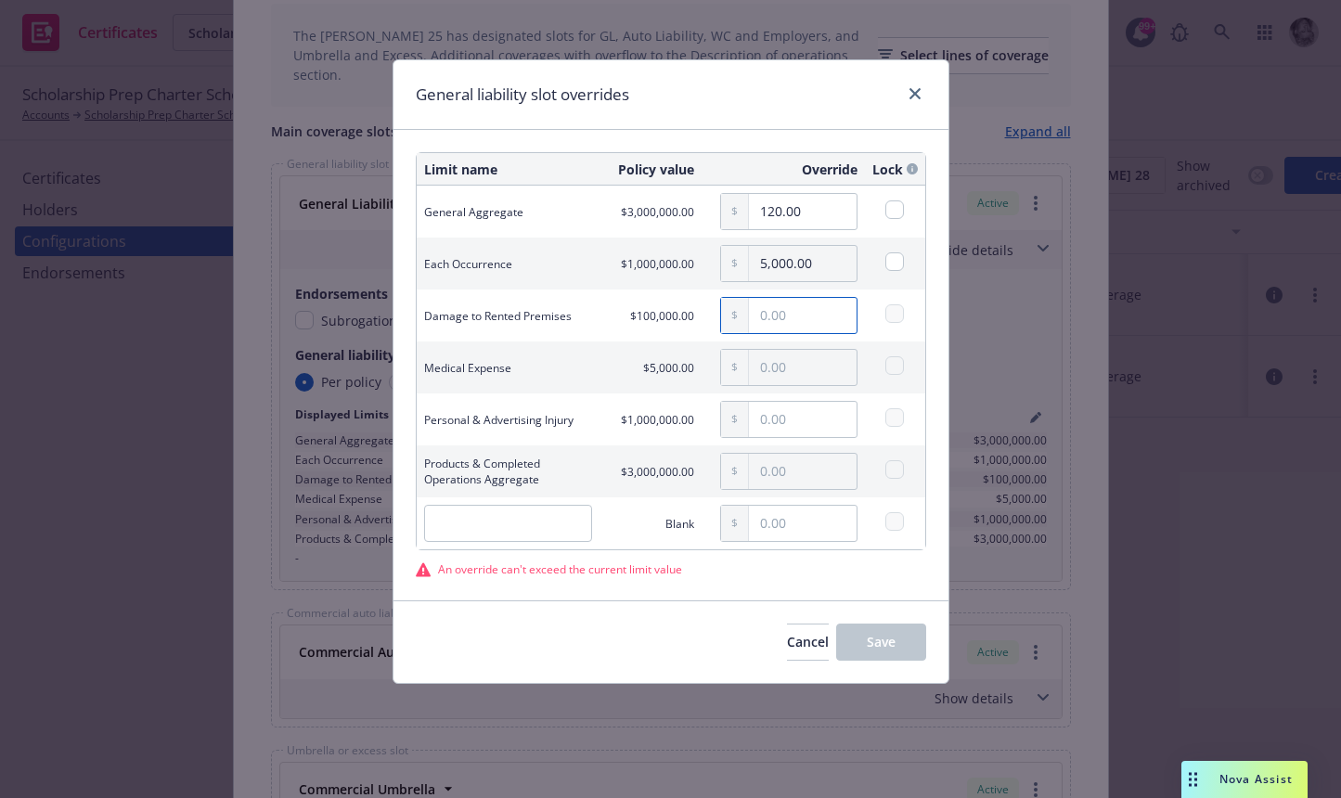
click at [793, 323] on input "text" at bounding box center [803, 315] width 108 height 35
type input "34.00"
click at [788, 347] on div at bounding box center [783, 368] width 149 height 52
click at [783, 368] on input "text" at bounding box center [803, 367] width 108 height 35
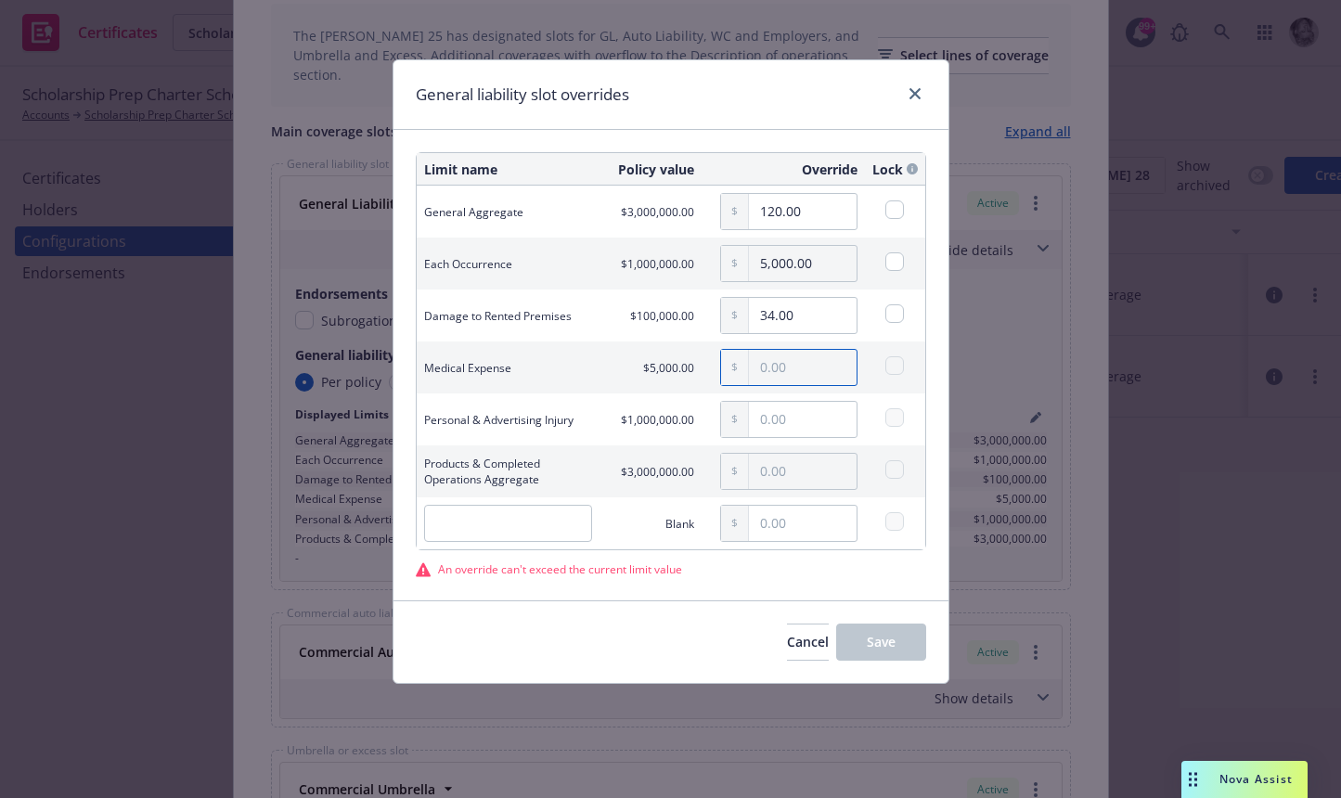
type input "300.00"
click at [775, 430] on input "text" at bounding box center [803, 419] width 108 height 35
type input "34.00"
click at [770, 463] on input "text" at bounding box center [803, 471] width 108 height 35
type input "34.00"
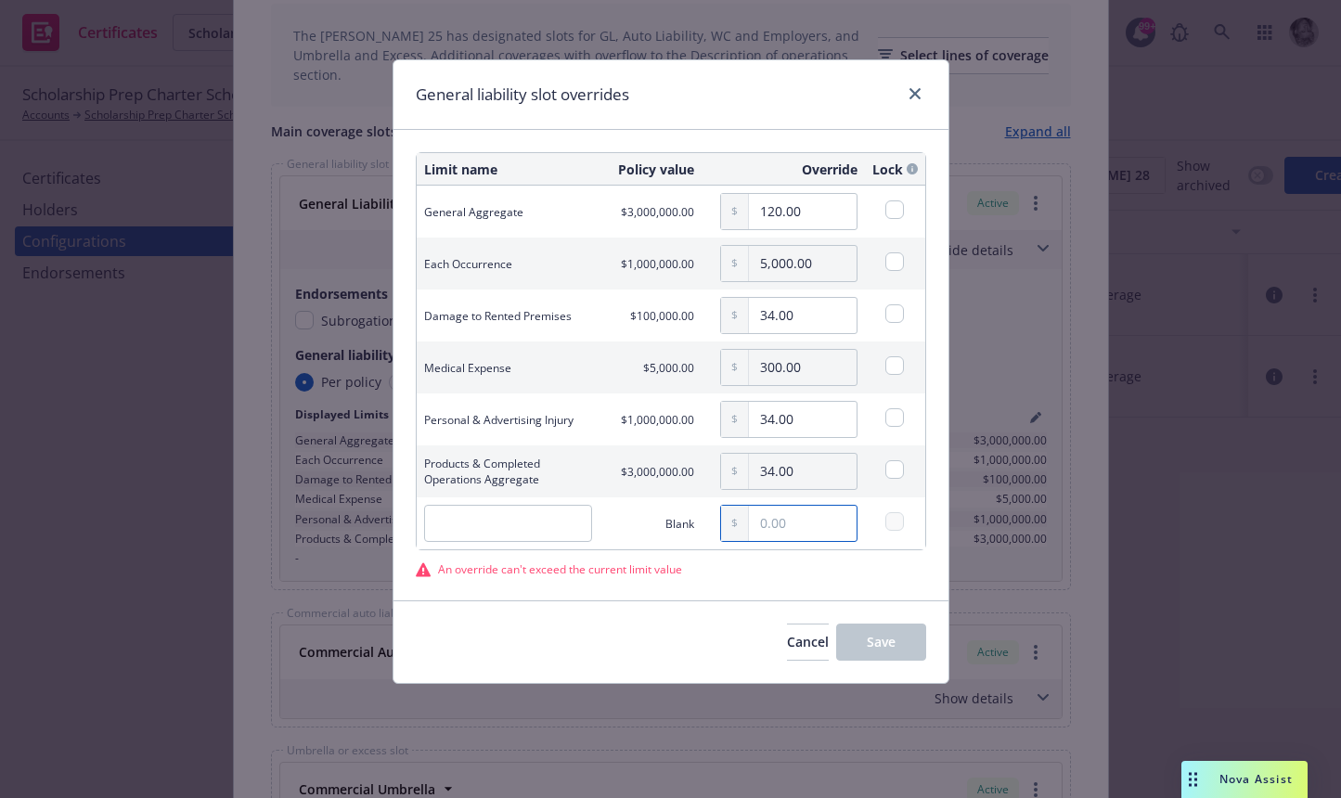
click at [776, 520] on input "text" at bounding box center [803, 523] width 108 height 35
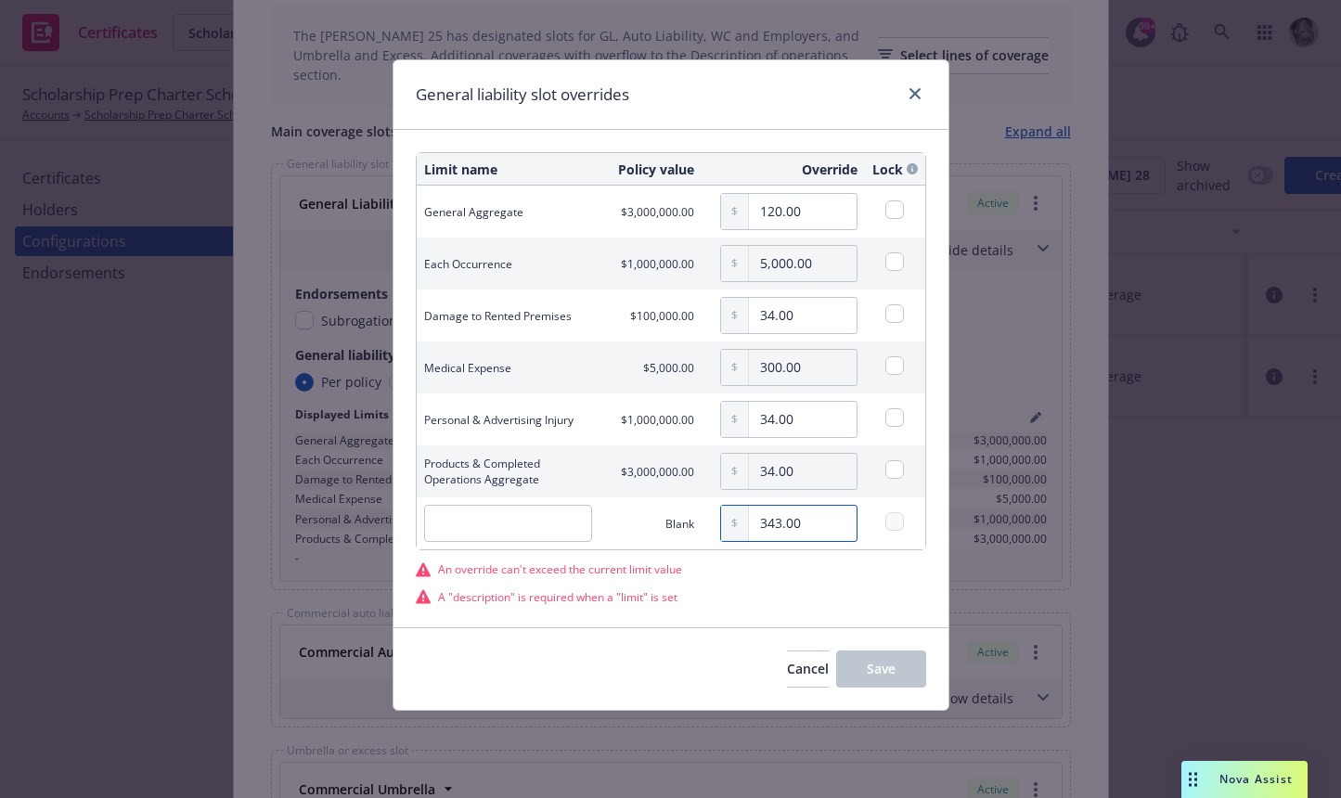
type input "343.00"
click at [545, 525] on input "text" at bounding box center [508, 523] width 168 height 37
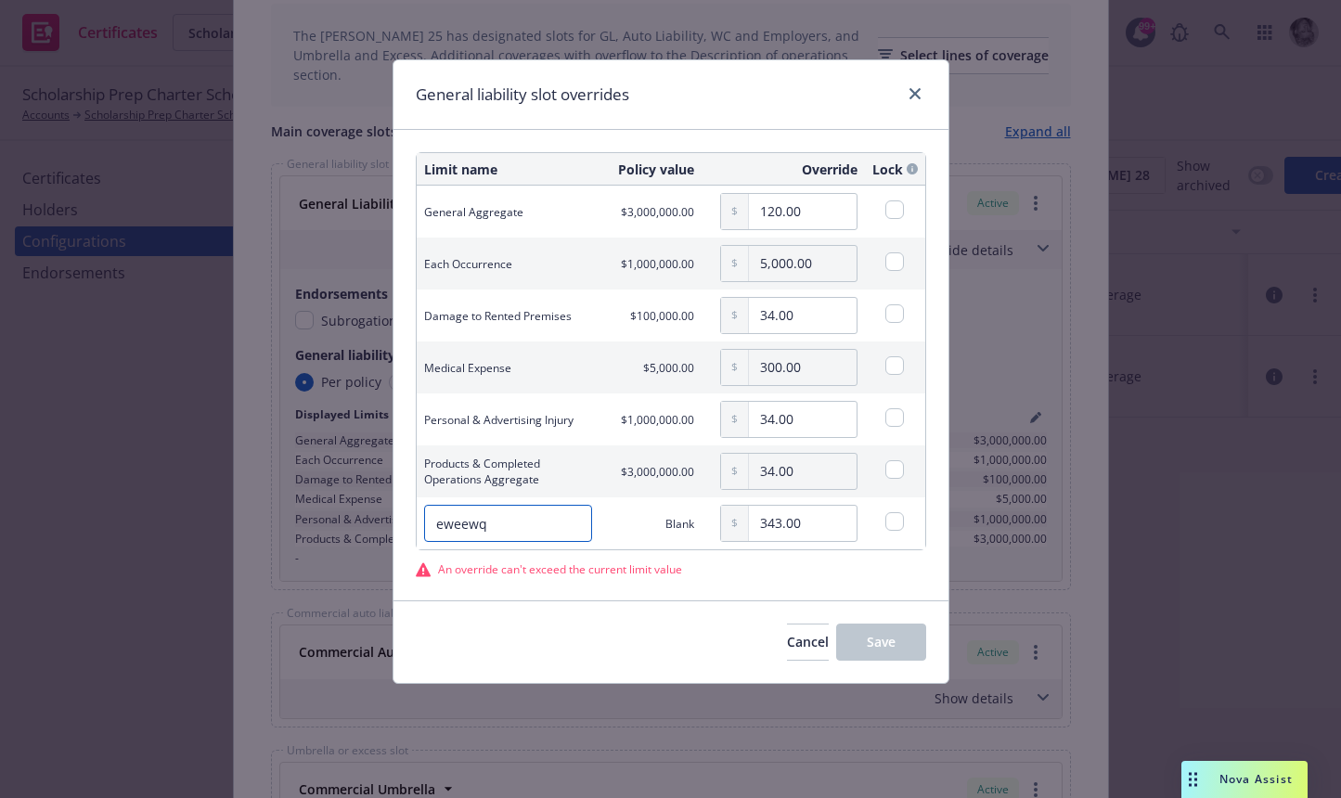
type input "eweewq"
click at [583, 647] on div "Cancel Save" at bounding box center [671, 642] width 555 height 83
click at [912, 88] on icon "close" at bounding box center [915, 93] width 11 height 11
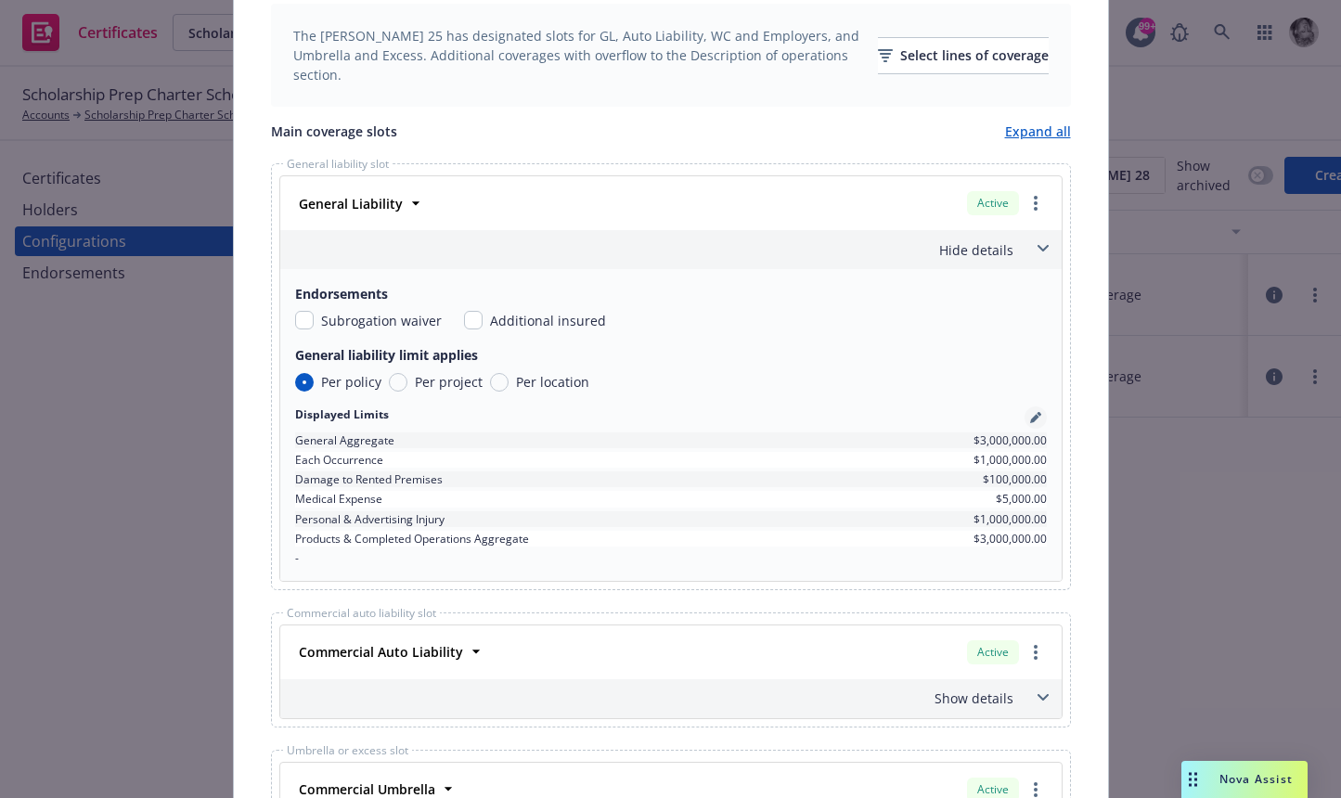
click at [1036, 421] on icon "pencil" at bounding box center [1035, 417] width 11 height 11
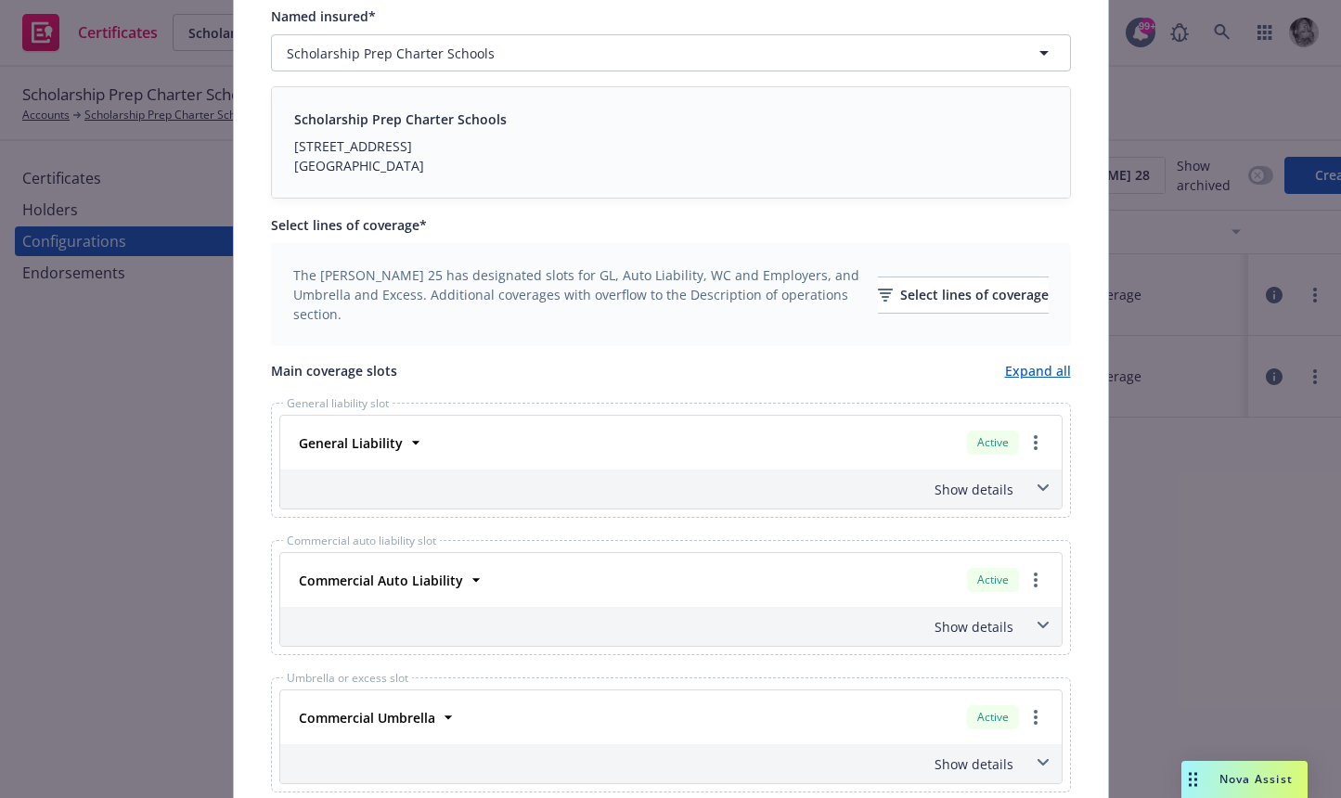
scroll to position [544, 0]
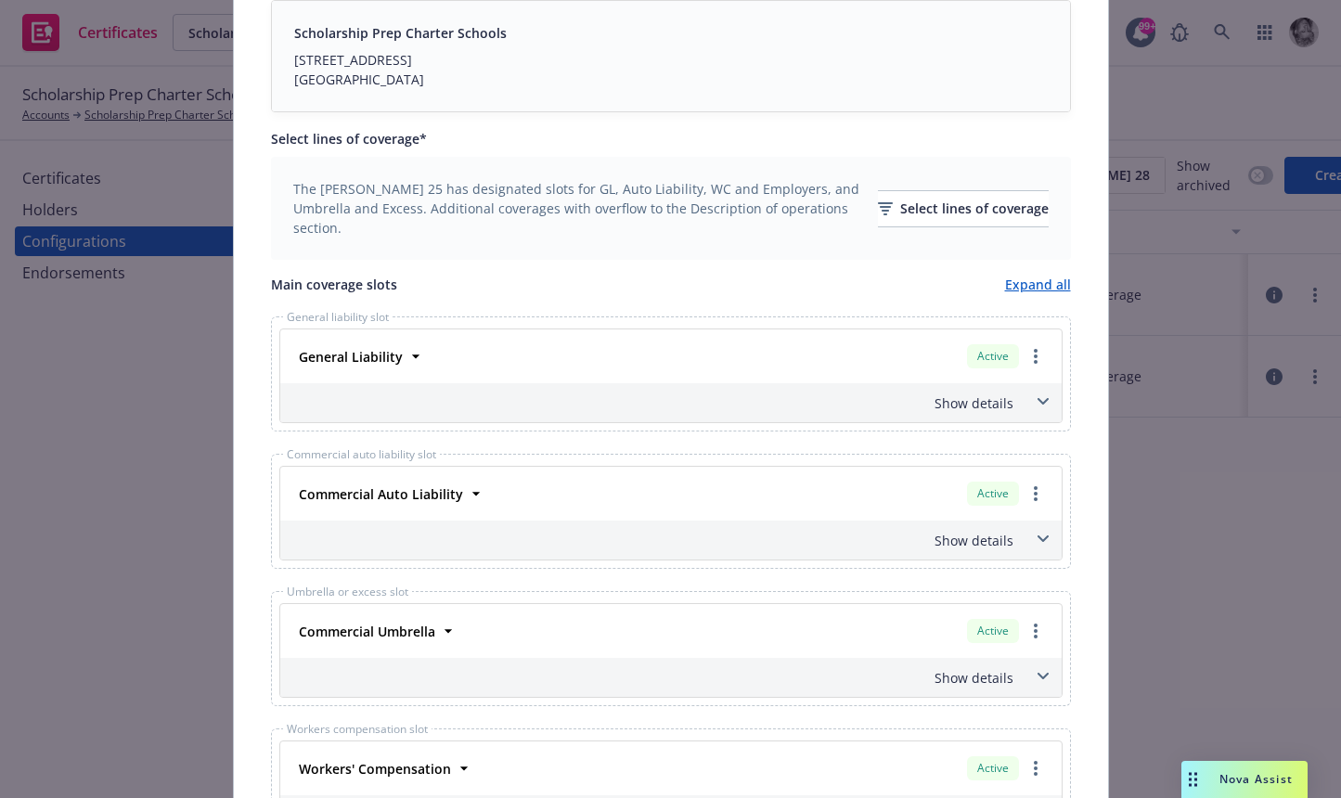
click at [1043, 402] on icon at bounding box center [1042, 401] width 11 height 6
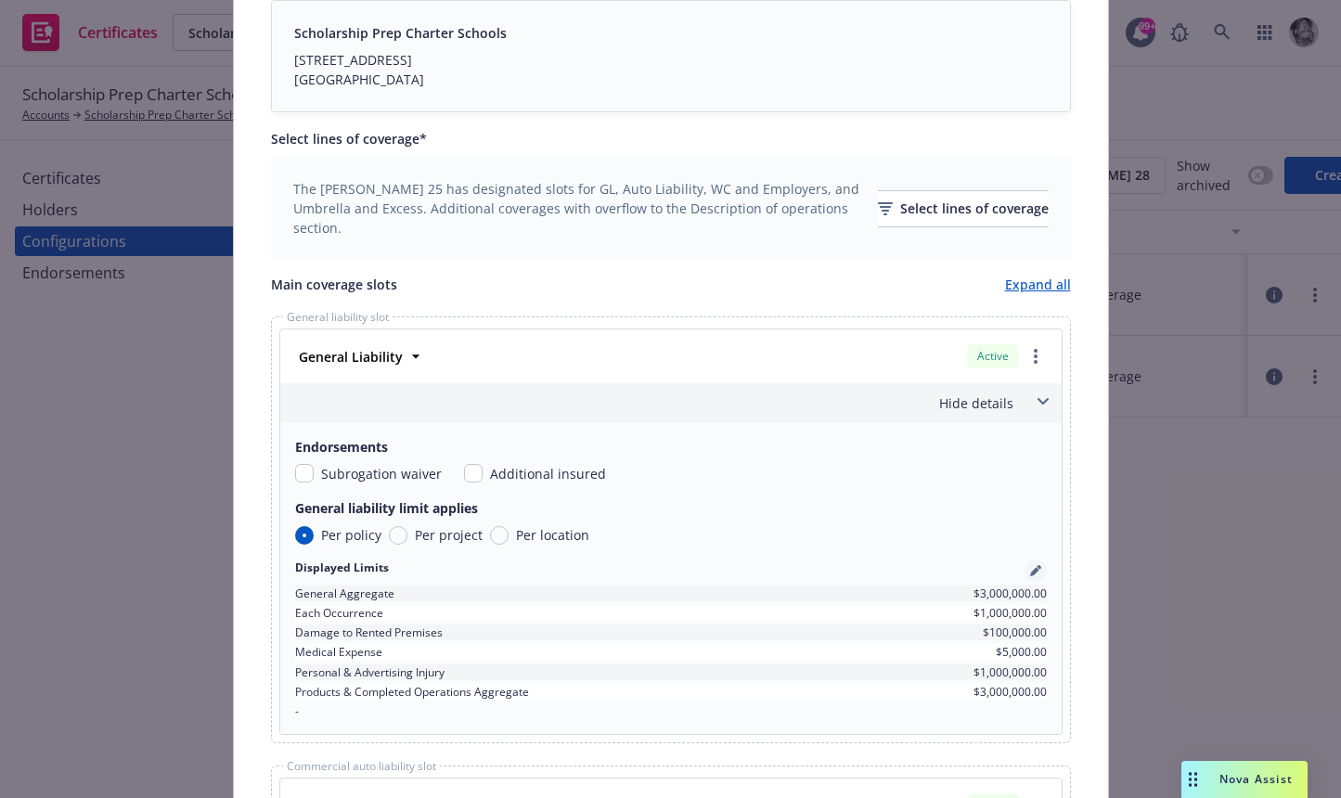
click at [1037, 562] on link "pencil" at bounding box center [1036, 571] width 22 height 22
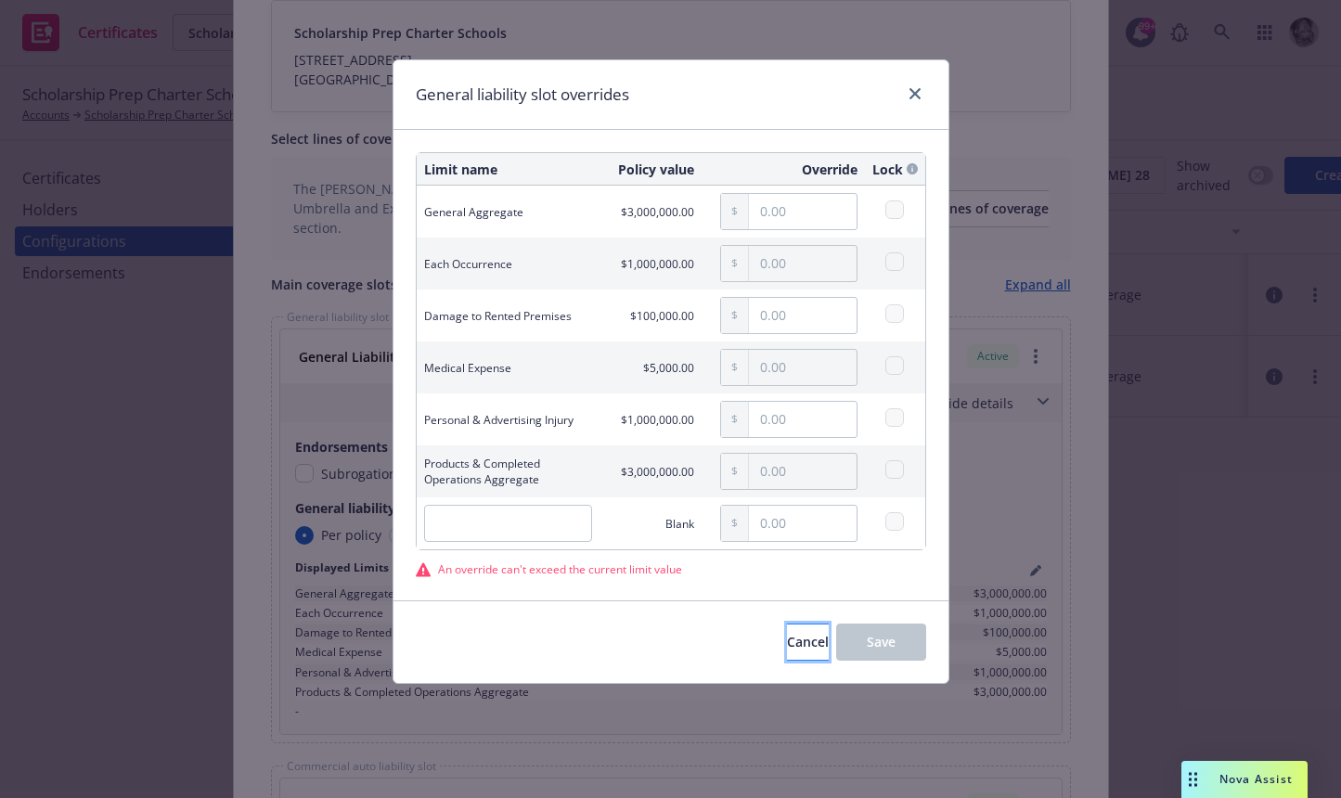
click at [787, 650] on span "Cancel" at bounding box center [808, 642] width 42 height 18
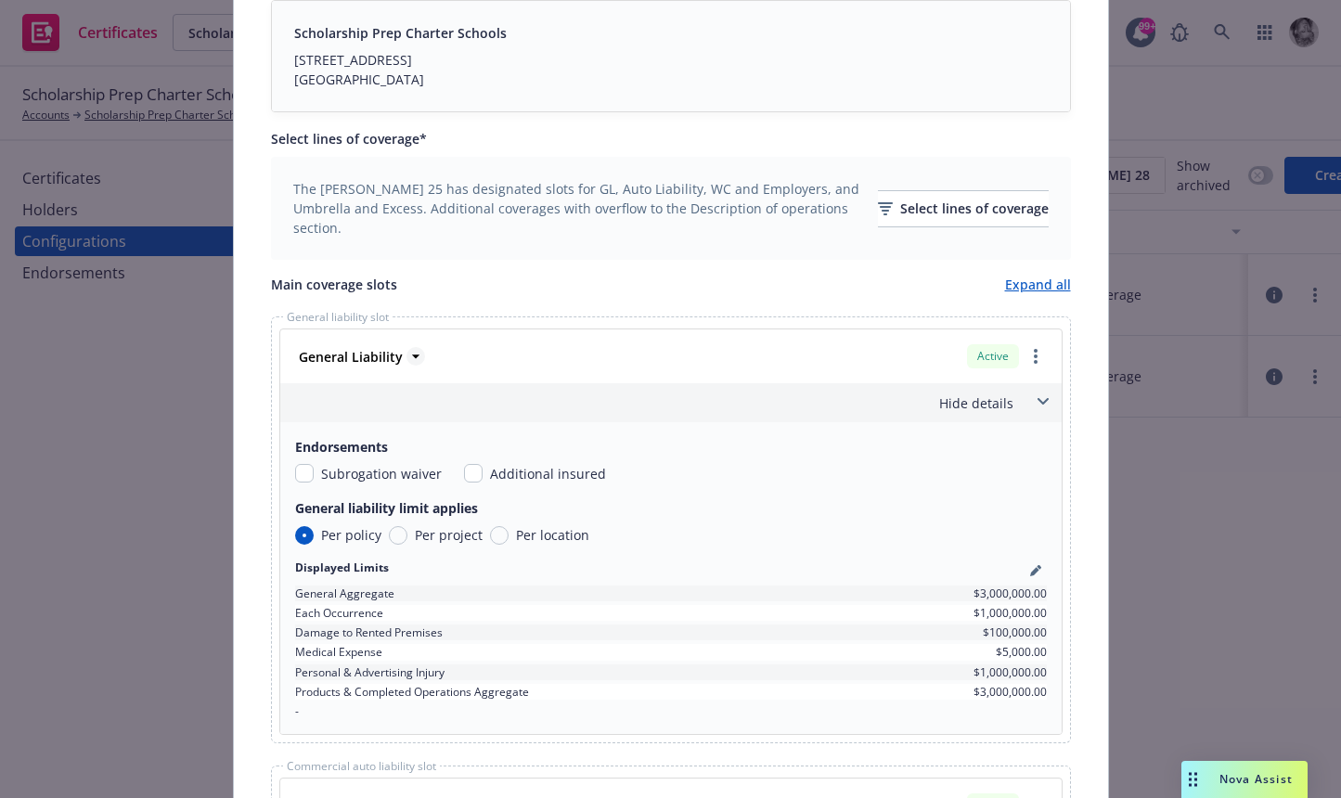
click at [409, 356] on icon at bounding box center [416, 356] width 19 height 19
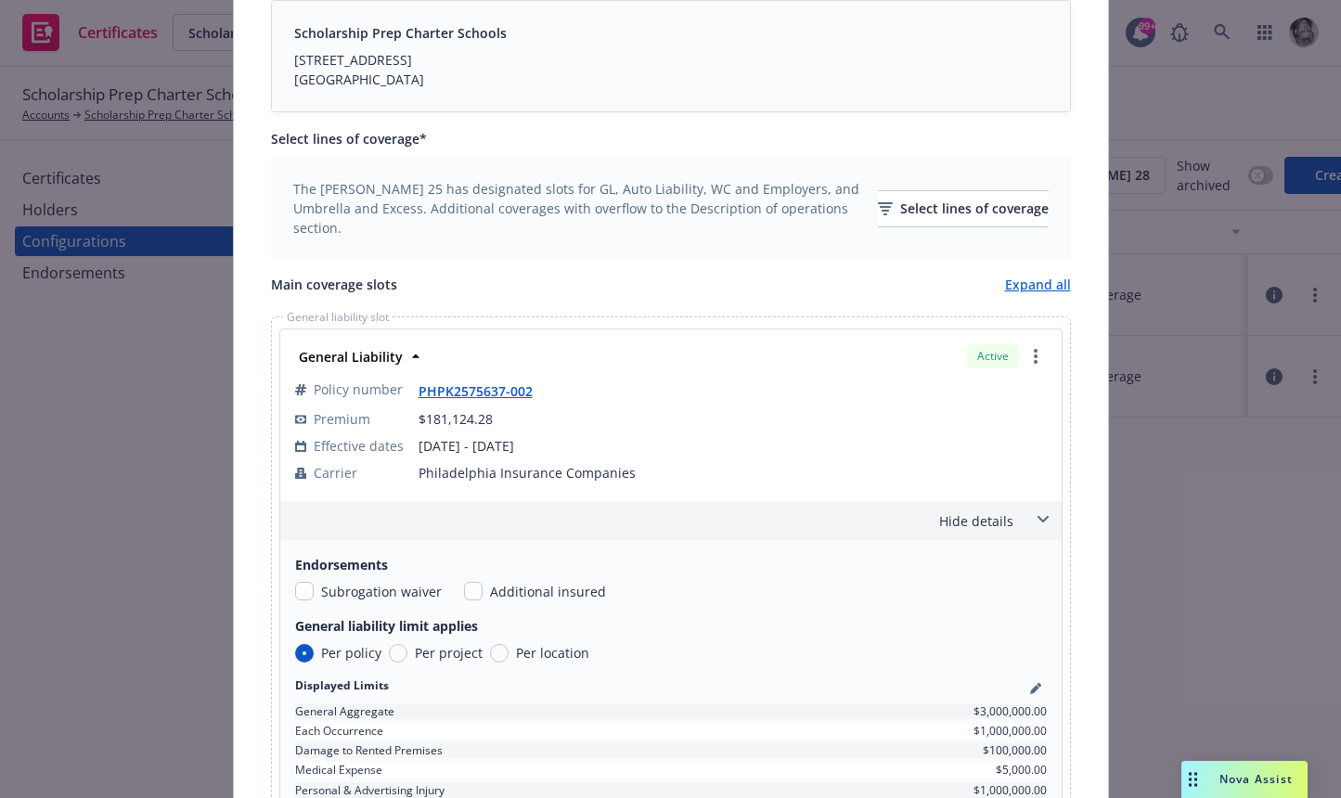
click at [494, 421] on span "$181,124.28" at bounding box center [733, 418] width 628 height 19
drag, startPoint x: 484, startPoint y: 426, endPoint x: 425, endPoint y: 424, distance: 58.5
click at [425, 424] on span "$181,124.28" at bounding box center [456, 419] width 74 height 18
click at [1034, 356] on icon "more" at bounding box center [1036, 356] width 4 height 15
click at [990, 395] on link "Remove this LOC" at bounding box center [960, 394] width 172 height 37
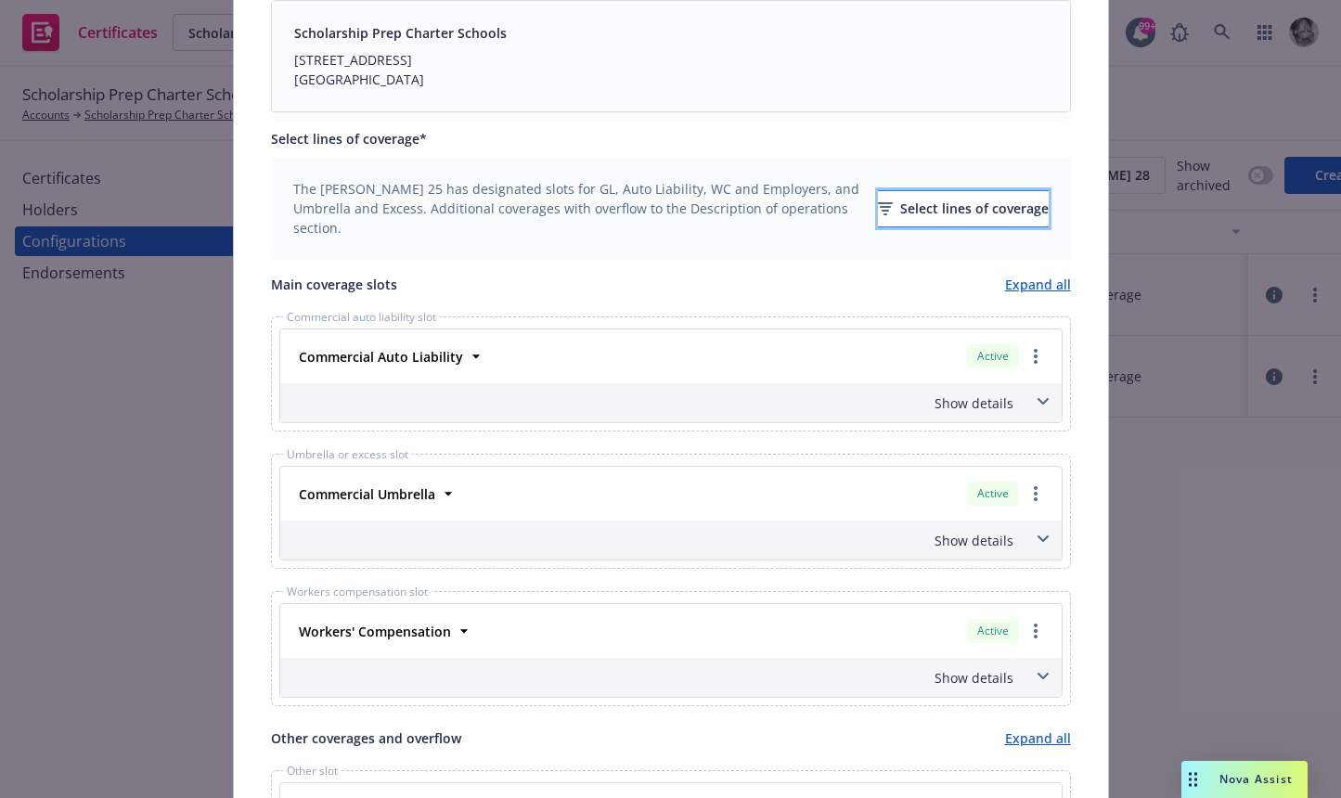
click at [922, 201] on div "Select lines of coverage" at bounding box center [963, 208] width 171 height 35
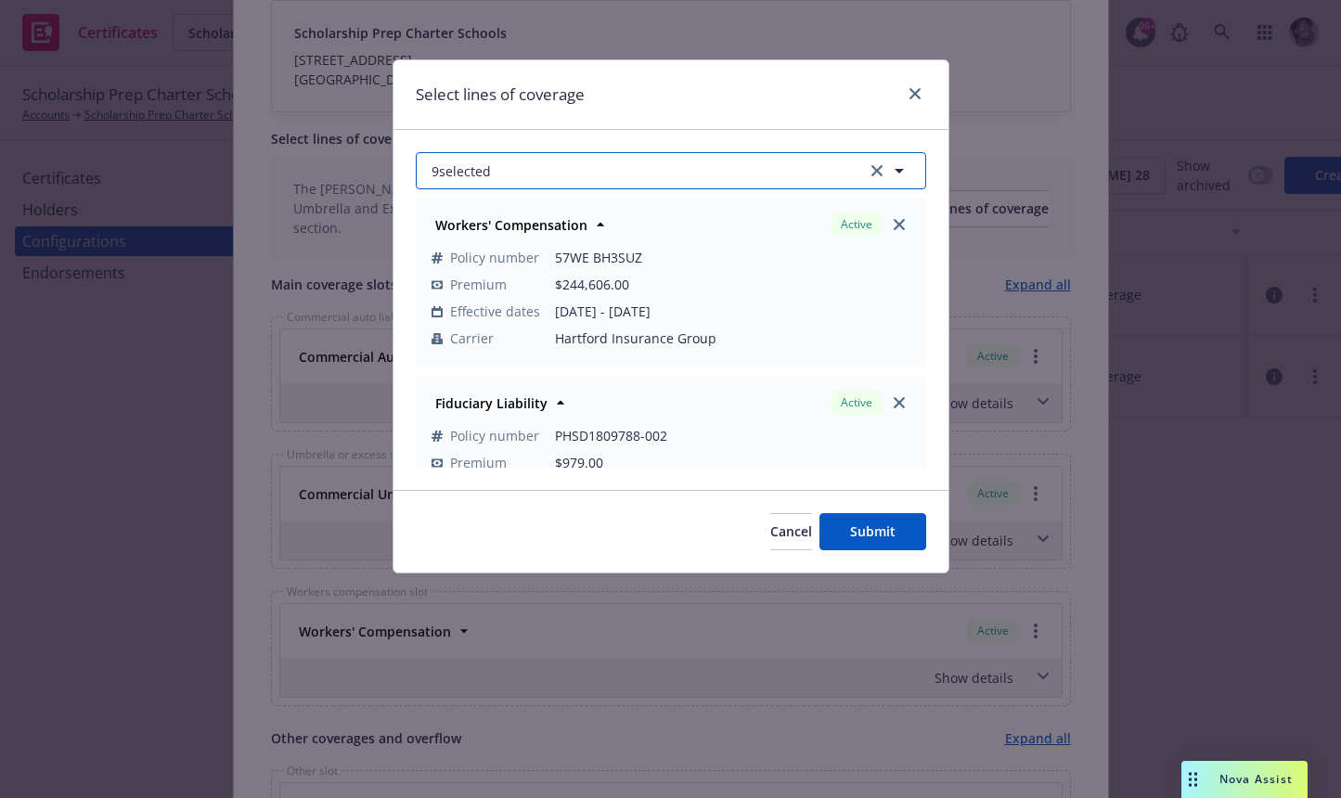
click at [598, 175] on button "9 selected" at bounding box center [671, 170] width 511 height 37
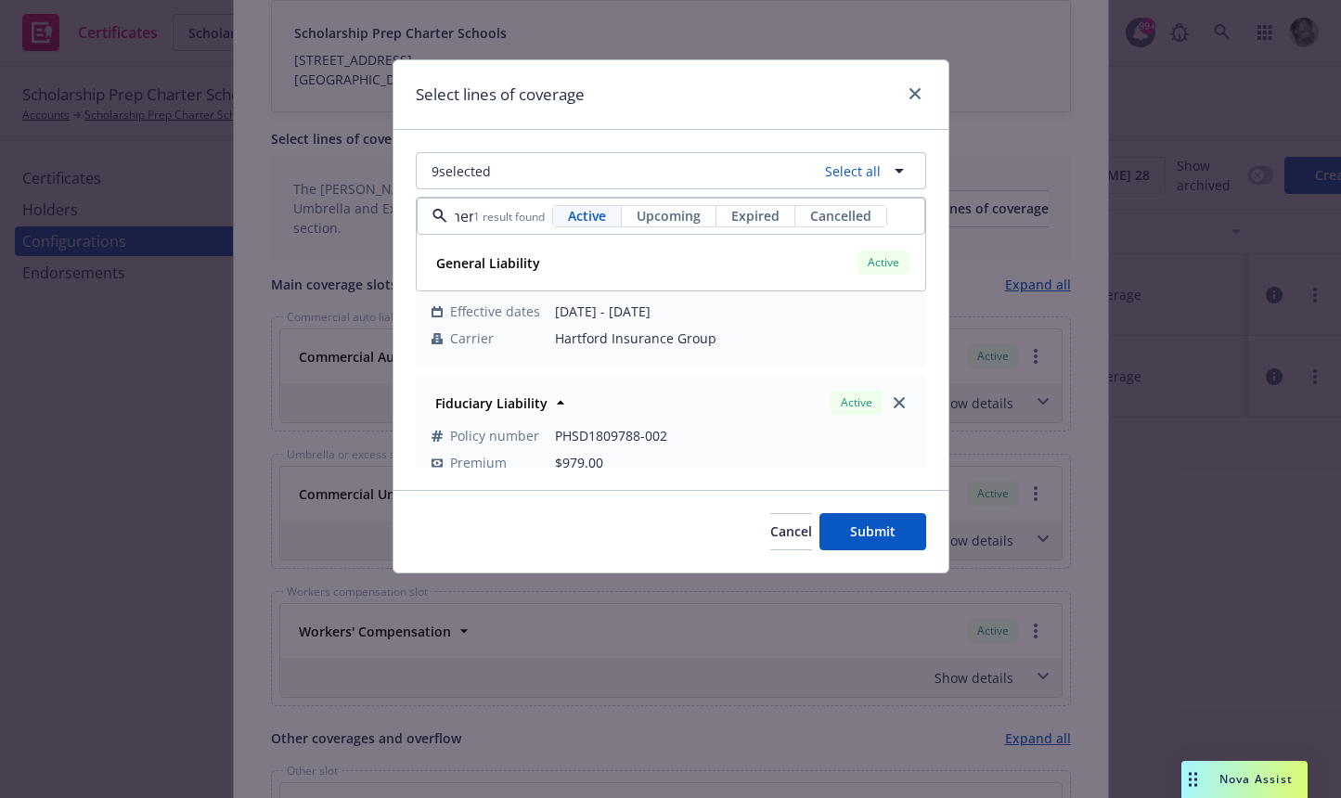
scroll to position [0, 29]
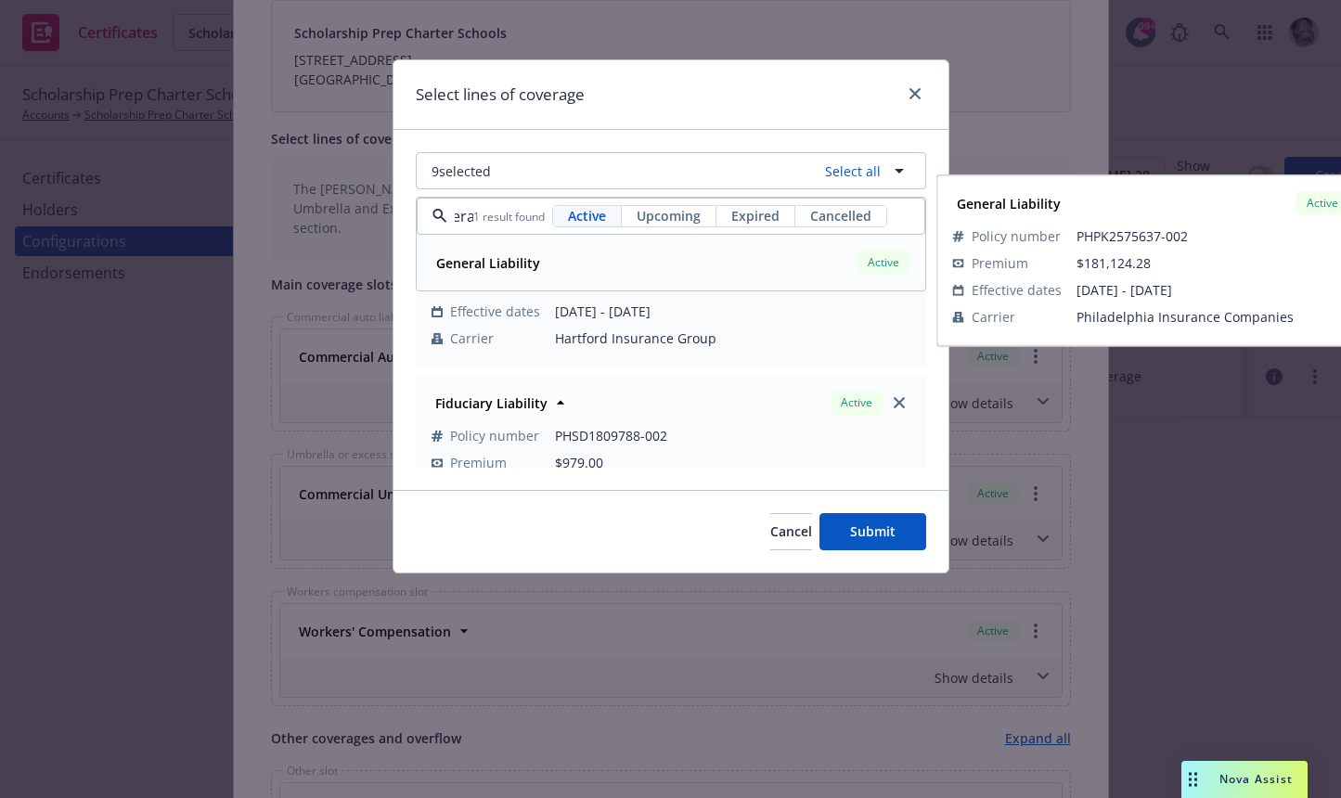
click at [621, 256] on div "General Liability Active" at bounding box center [671, 263] width 485 height 32
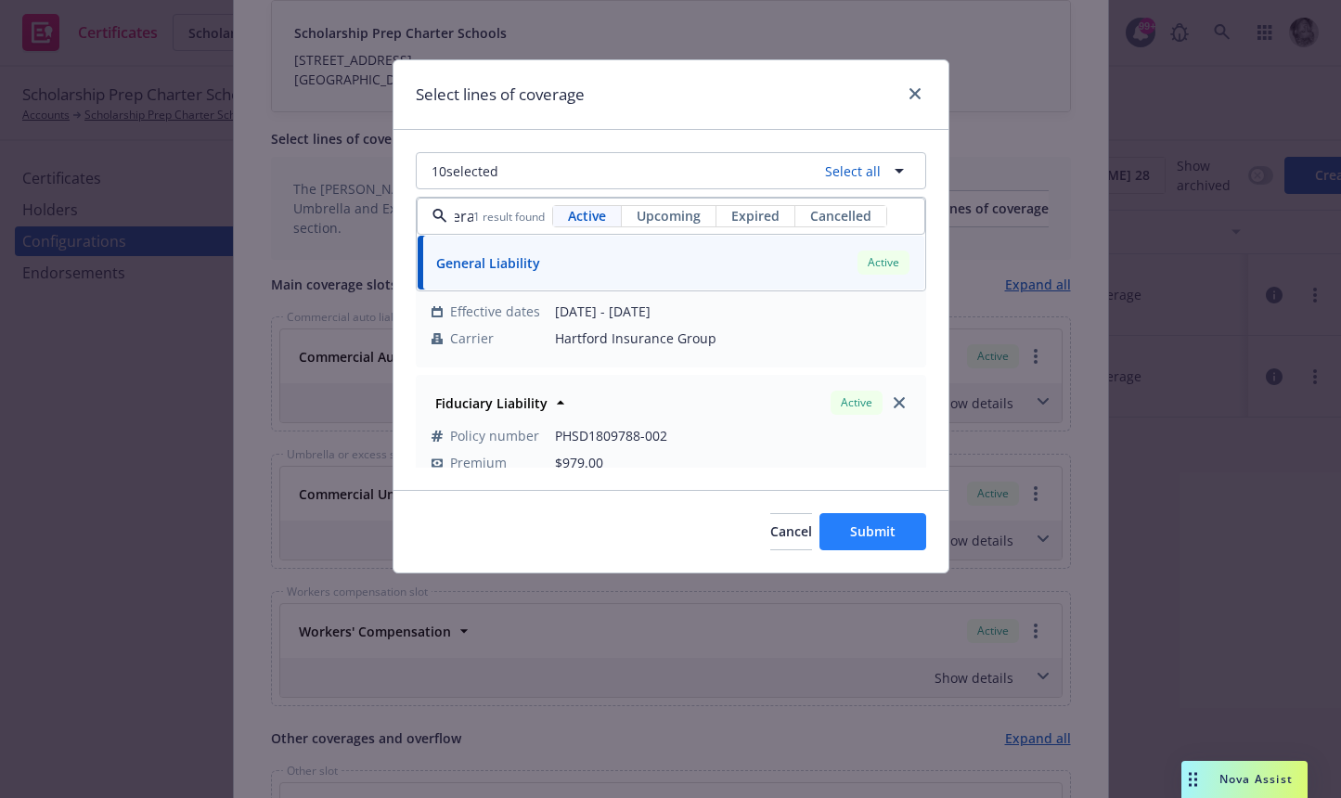
type input "genera"
click at [889, 531] on span "Submit" at bounding box center [872, 532] width 45 height 18
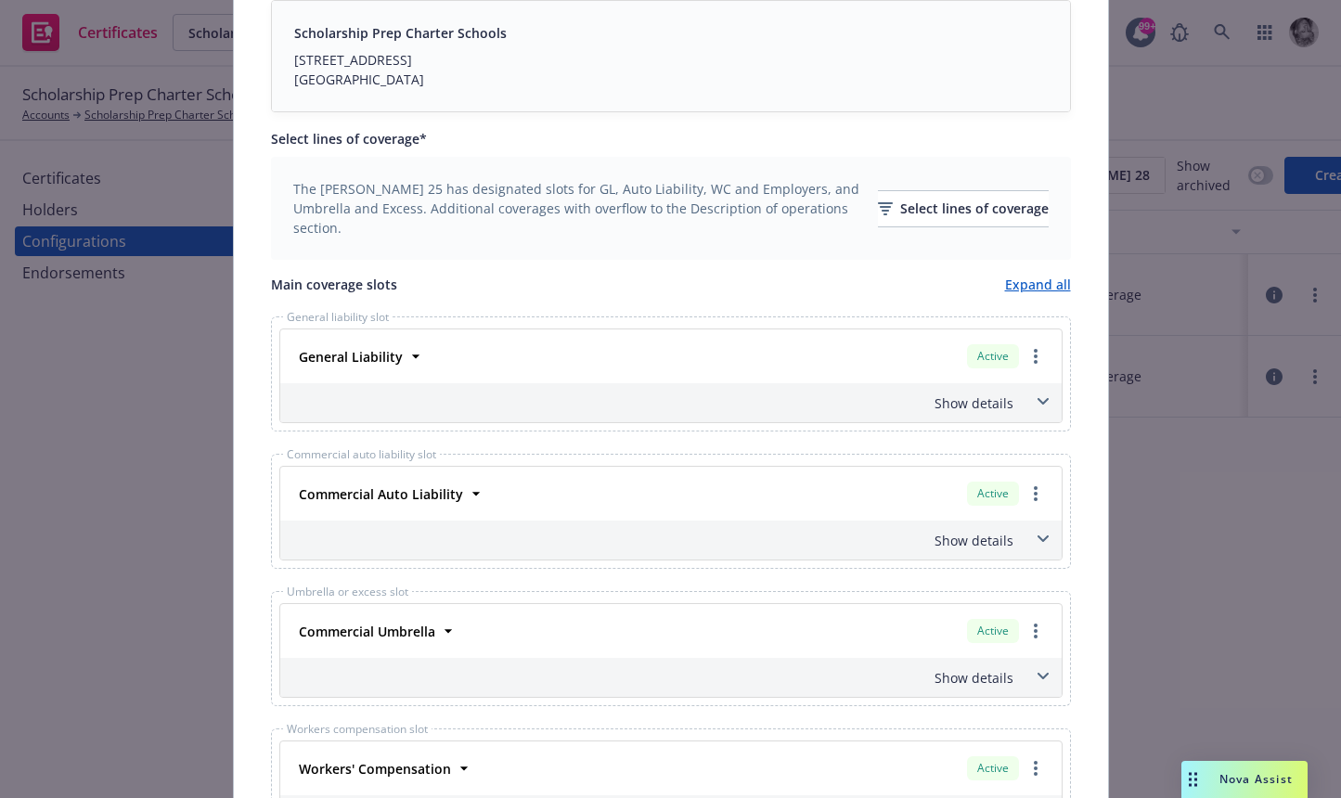
click at [1051, 396] on span at bounding box center [1044, 402] width 30 height 30
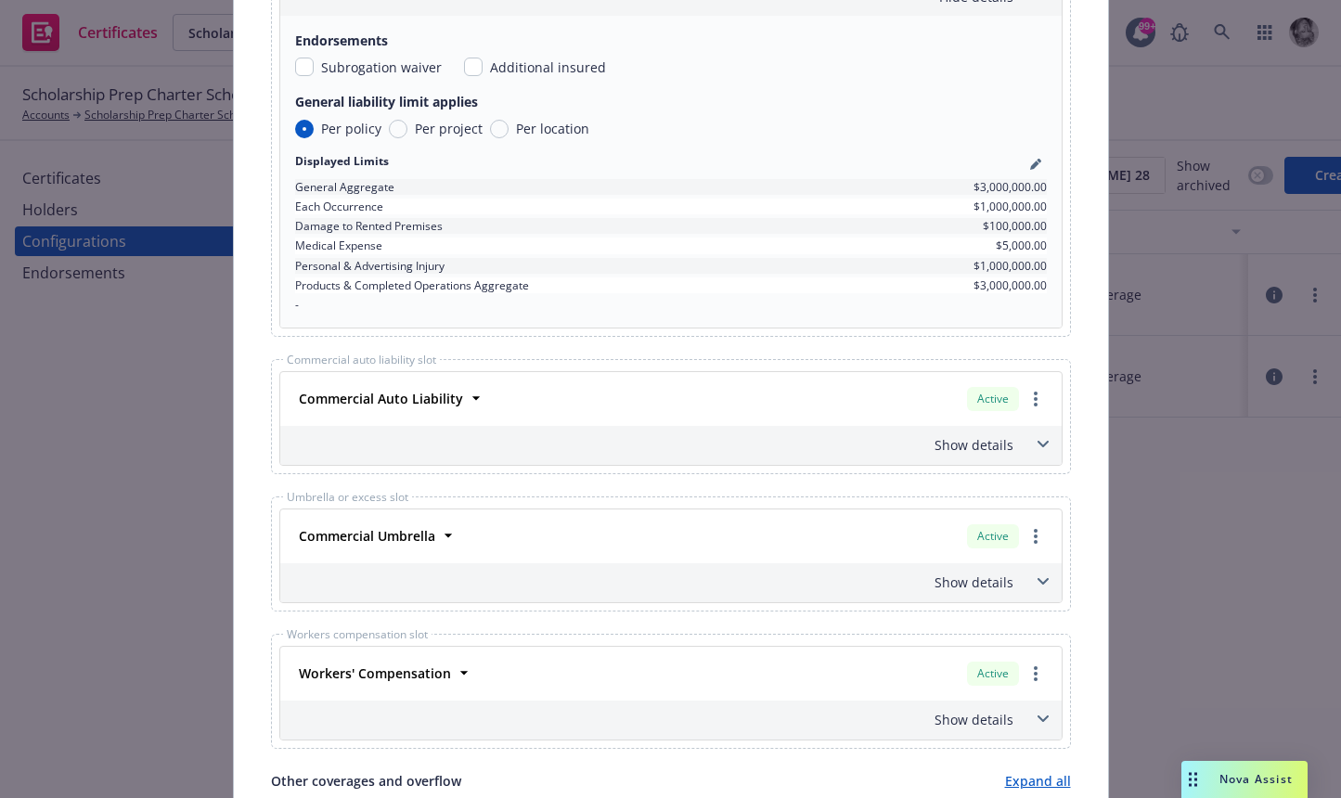
scroll to position [952, 0]
click at [1034, 165] on icon "pencil" at bounding box center [1034, 163] width 9 height 9
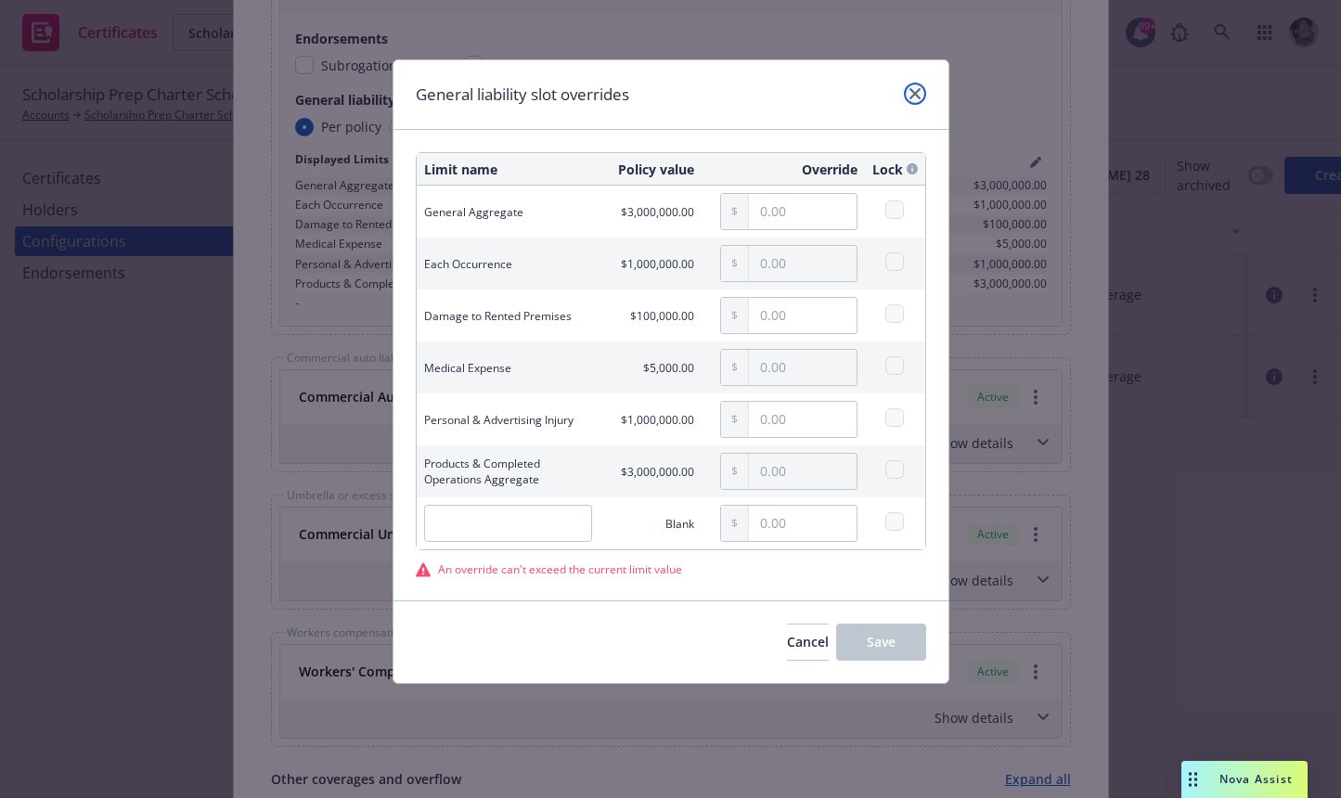
click at [916, 92] on icon "close" at bounding box center [915, 93] width 11 height 11
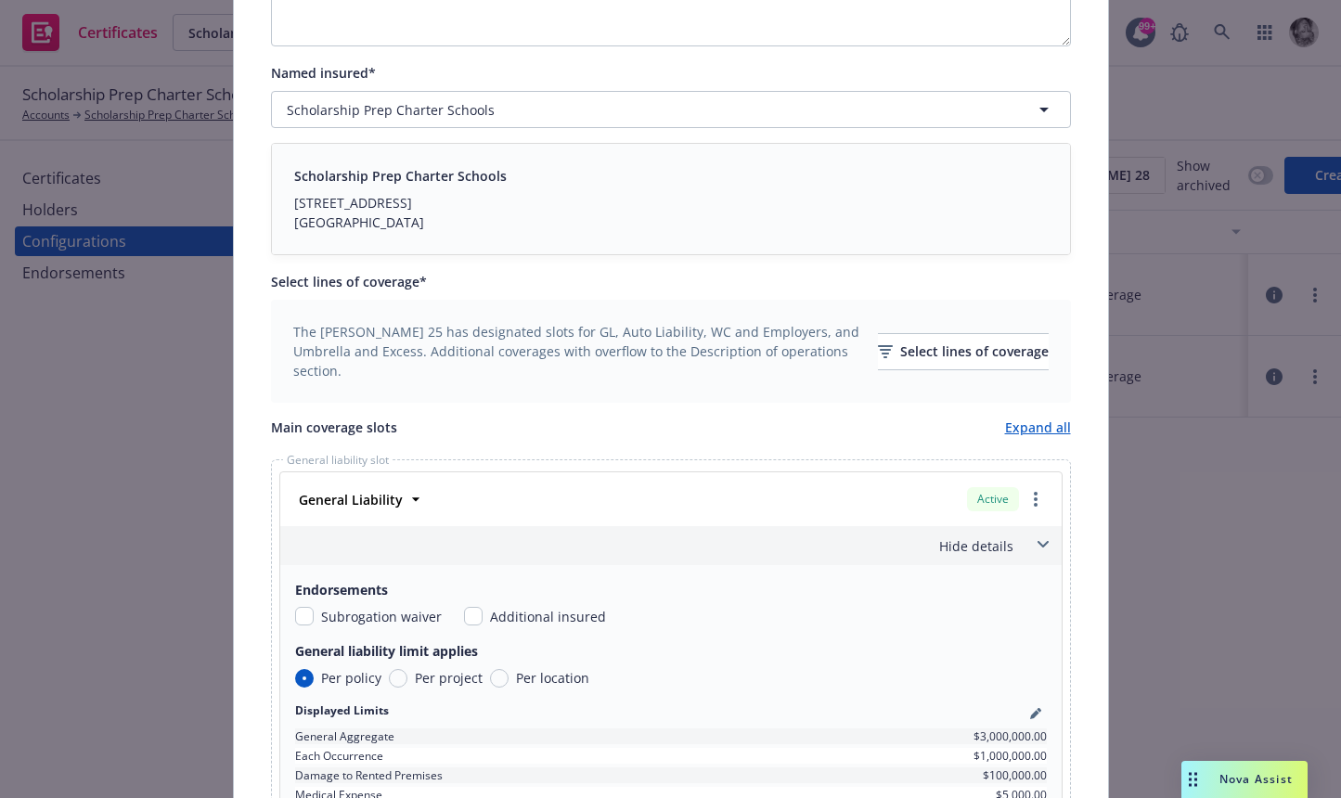
scroll to position [361, 0]
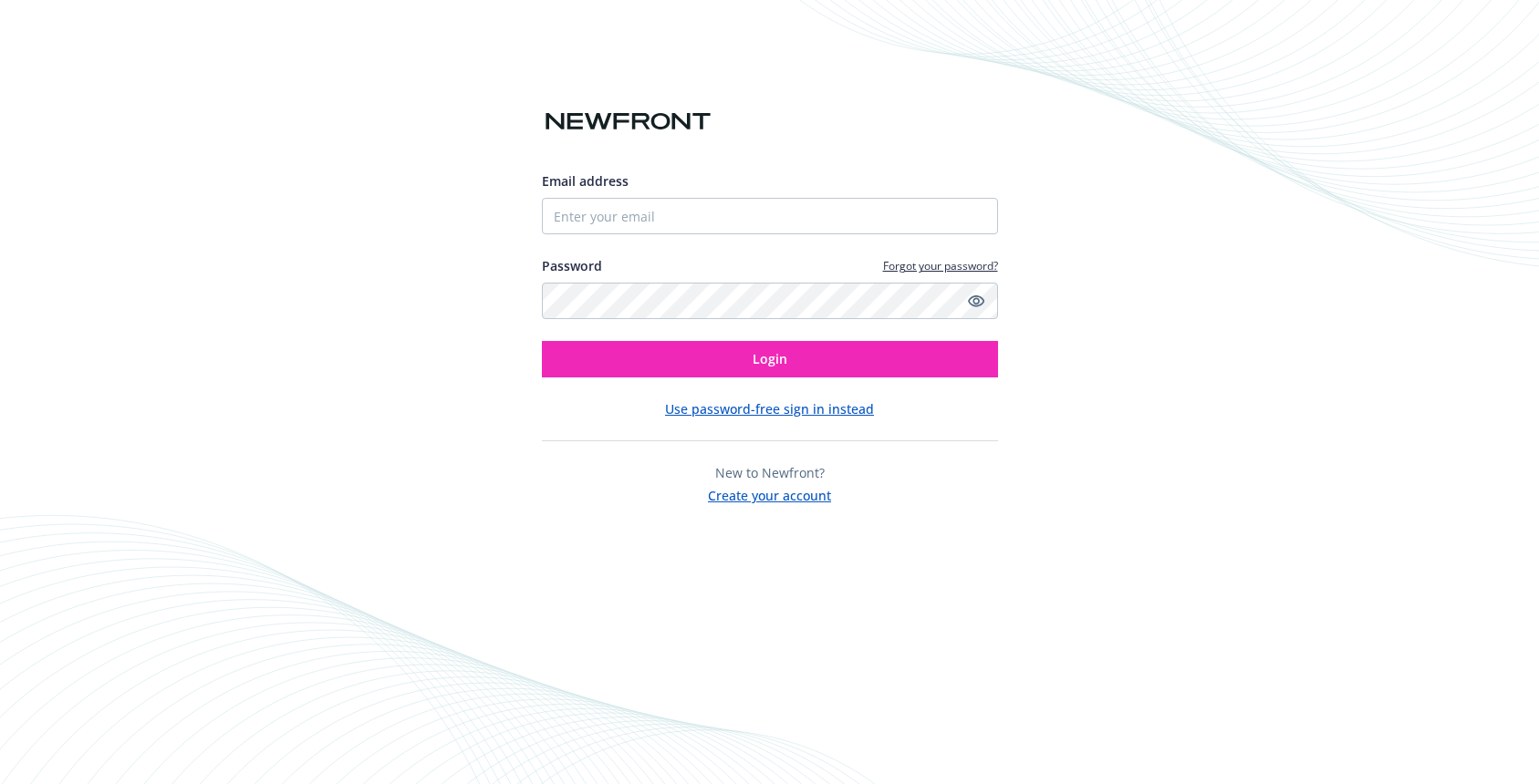
click at [613, 221] on input "Email address" at bounding box center [770, 215] width 456 height 36
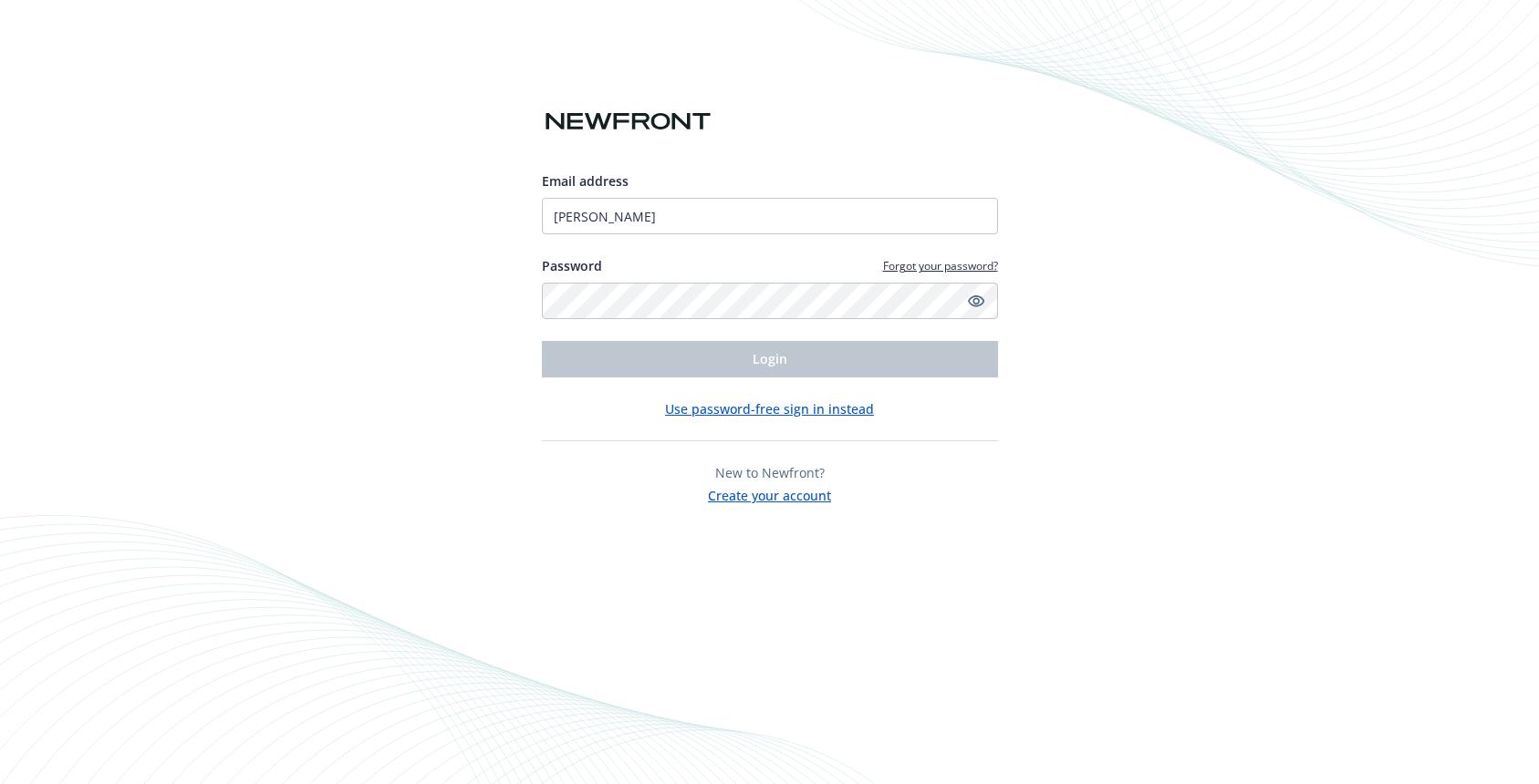
type input "[PERSON_NAME][EMAIL_ADDRESS][DOMAIN_NAME]"
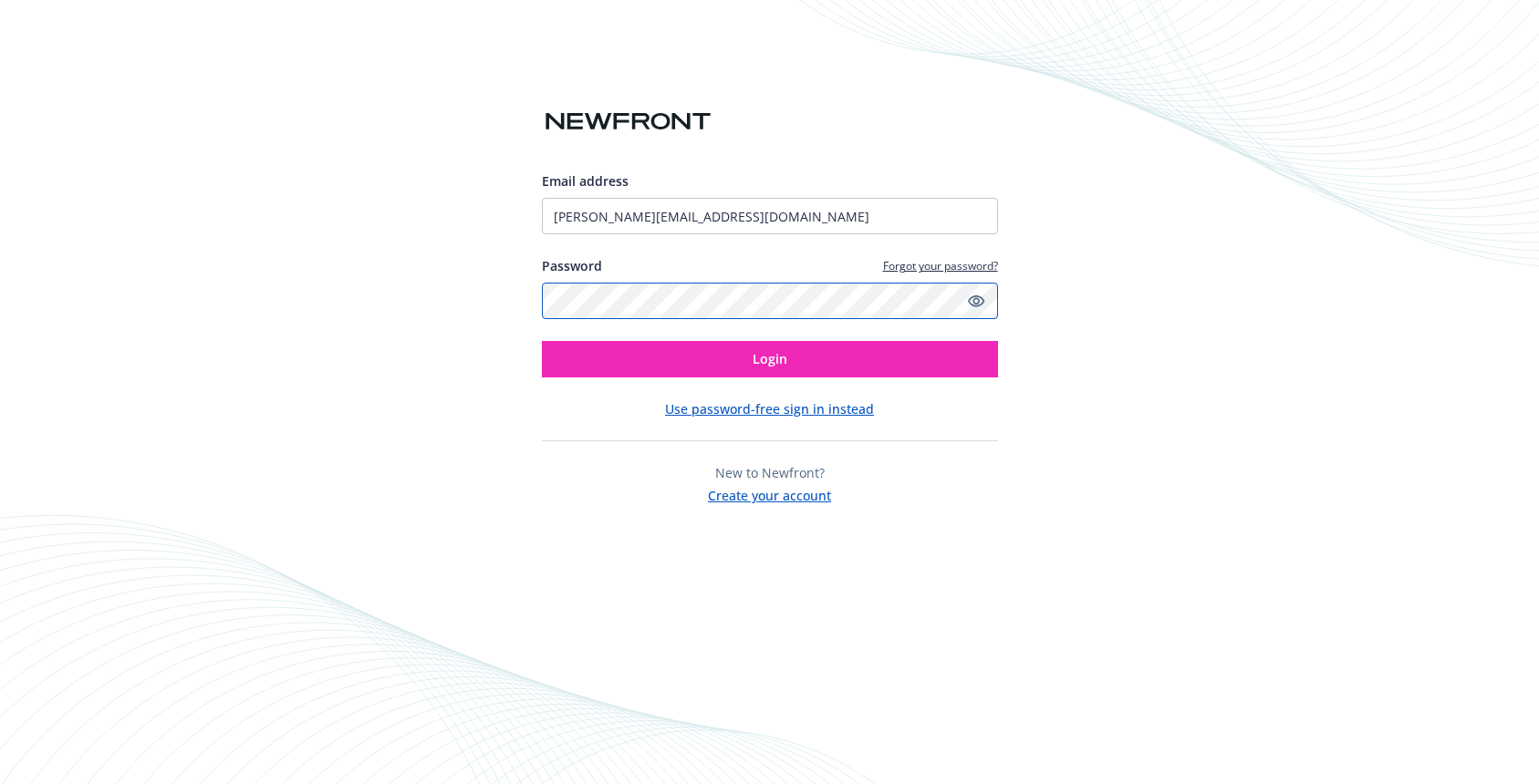
click at [542, 341] on button "Login" at bounding box center [770, 359] width 456 height 36
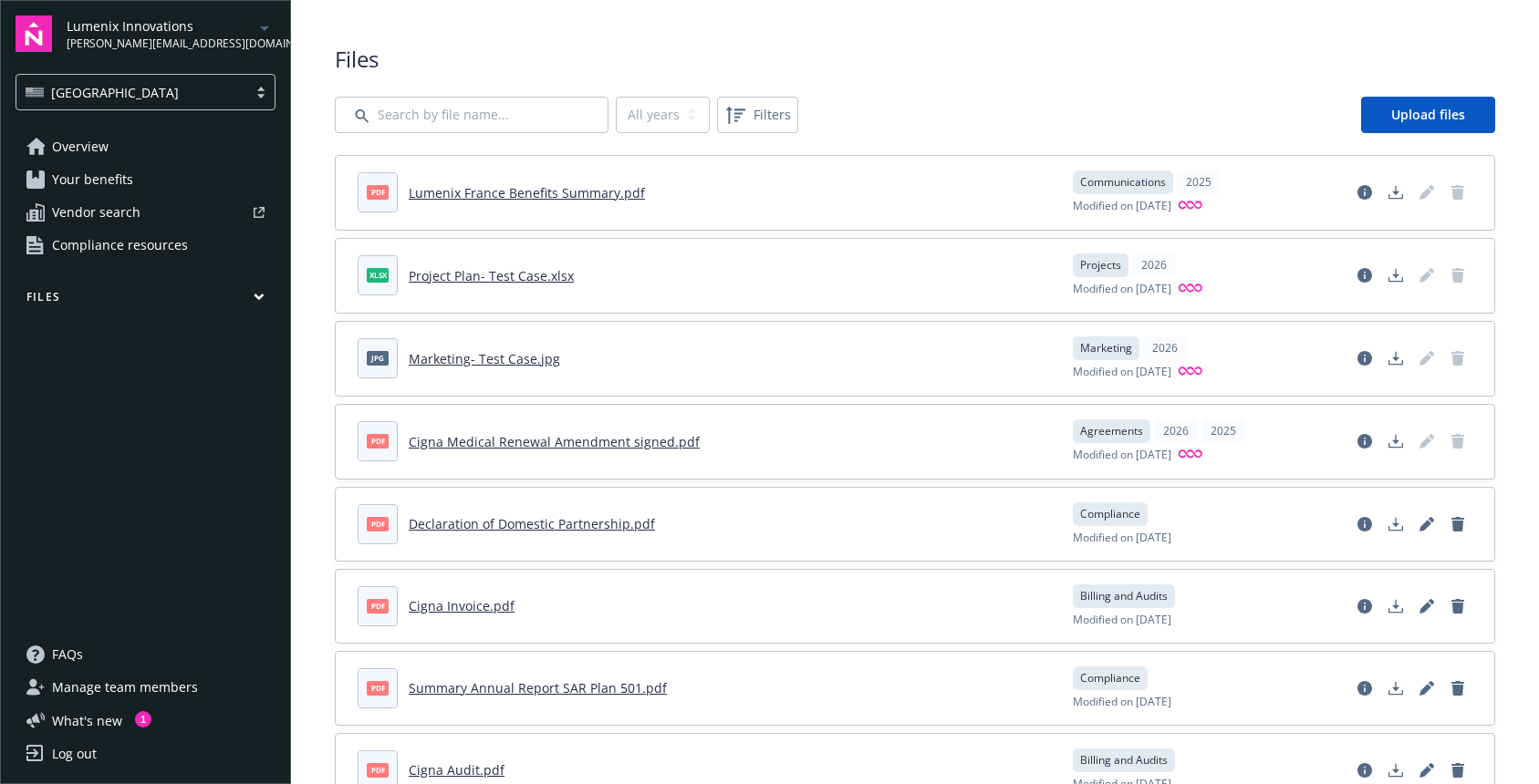
click at [74, 149] on span "Overview" at bounding box center [81, 147] width 57 height 29
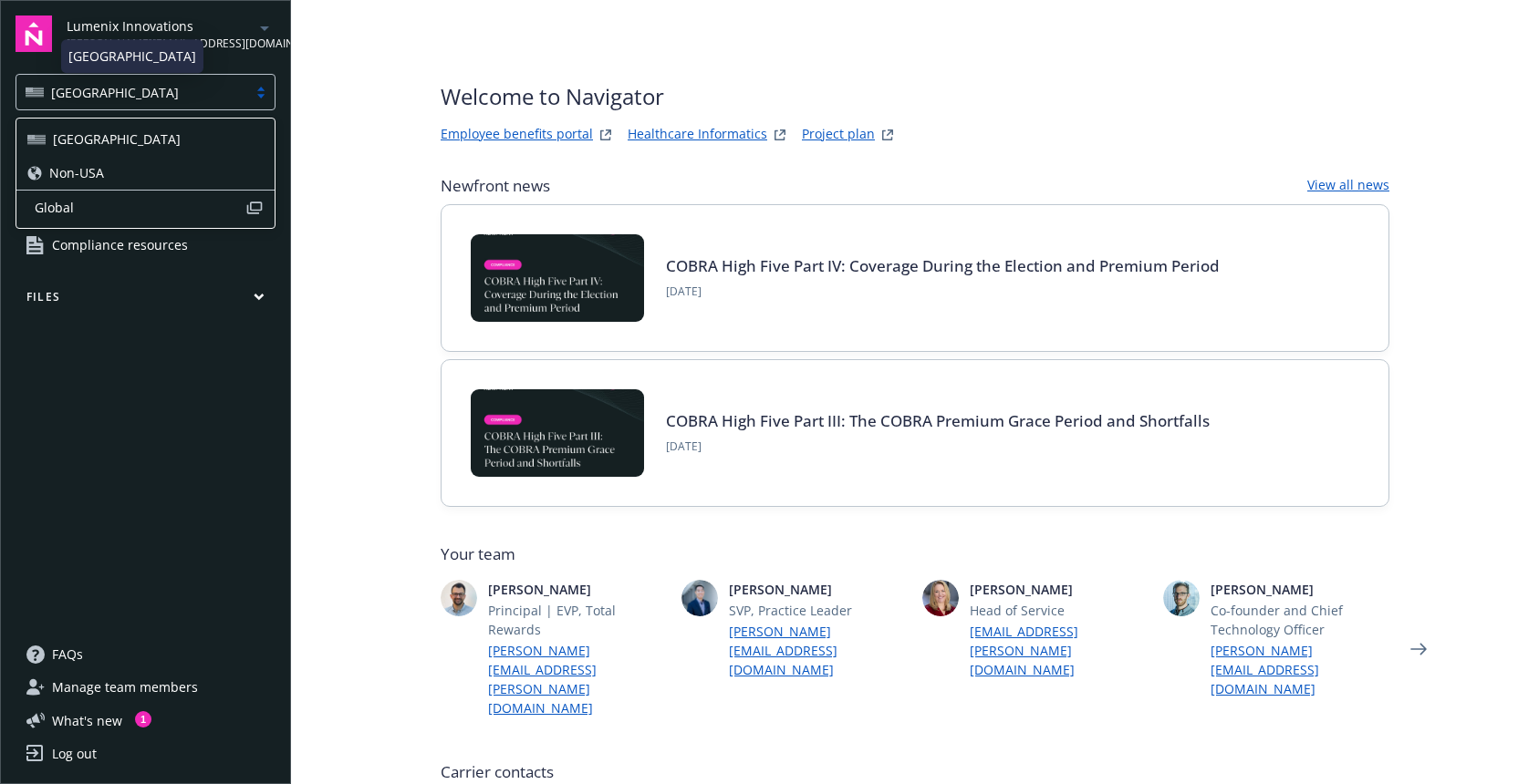
click at [171, 87] on div "USA" at bounding box center [132, 91] width 212 height 19
click at [170, 162] on div "Non-USA" at bounding box center [145, 173] width 258 height 33
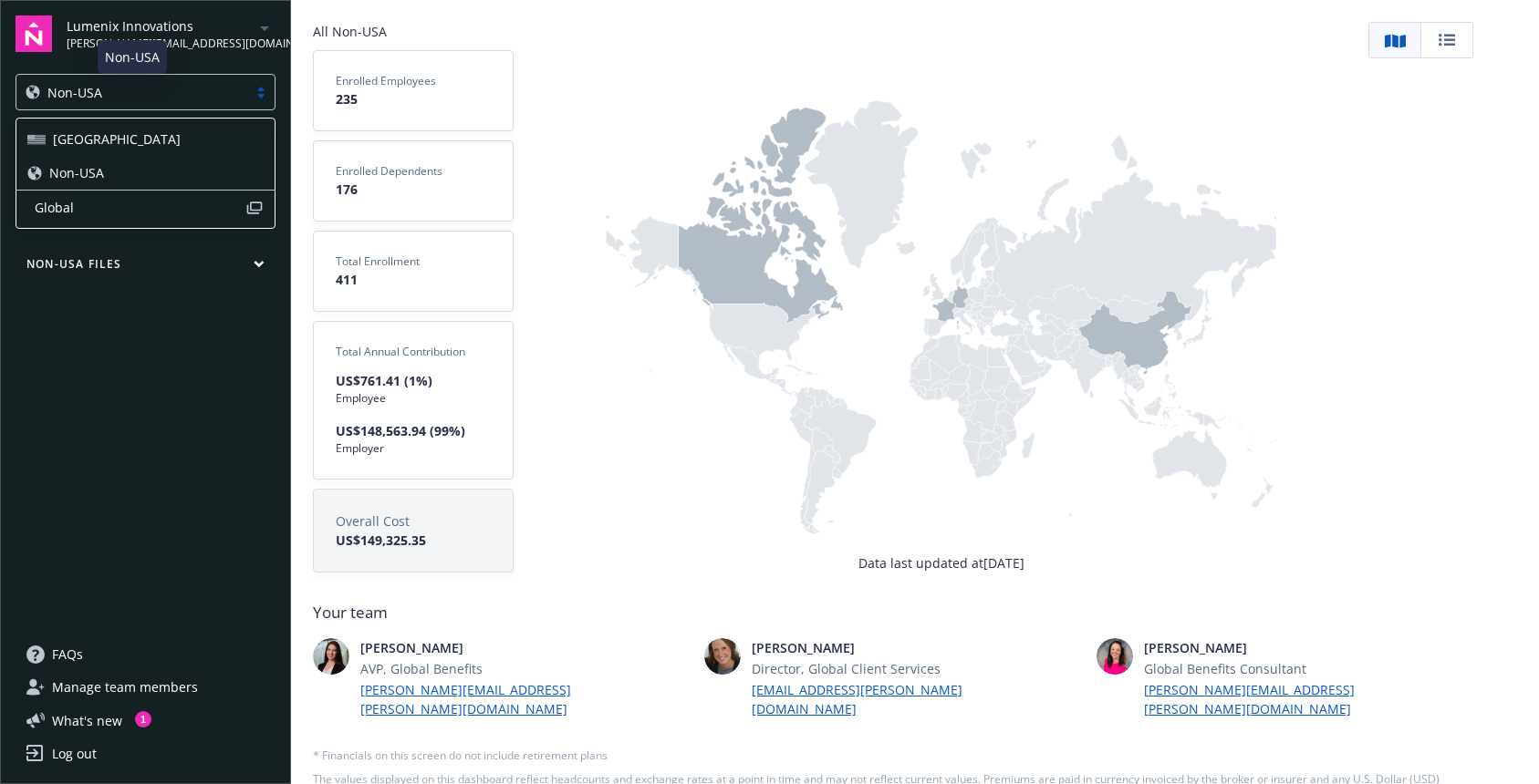
click at [176, 91] on div "Non-USA" at bounding box center [132, 91] width 212 height 19
click at [155, 209] on span "Global" at bounding box center [140, 206] width 210 height 19
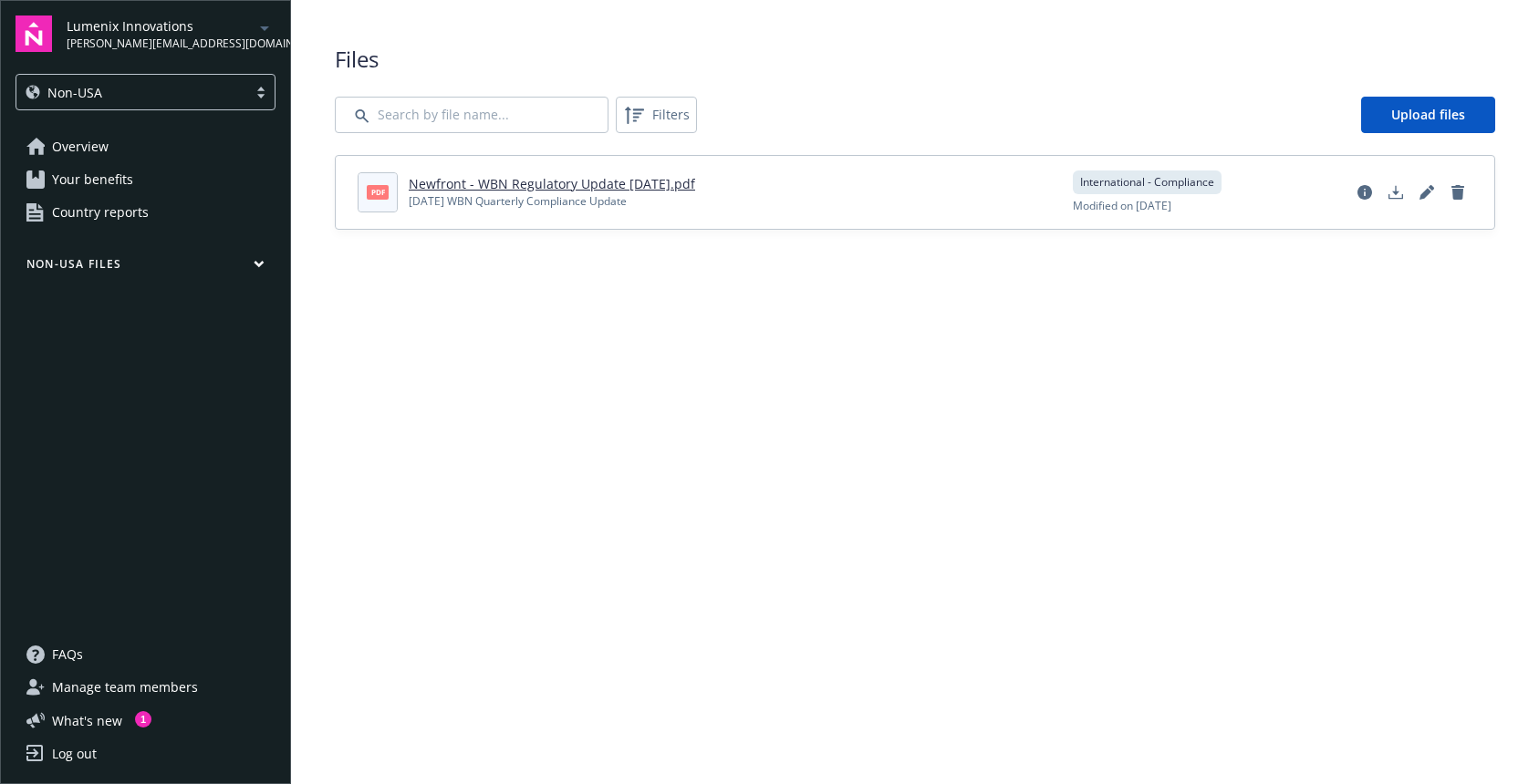
click at [125, 149] on link "Overview" at bounding box center [145, 147] width 260 height 29
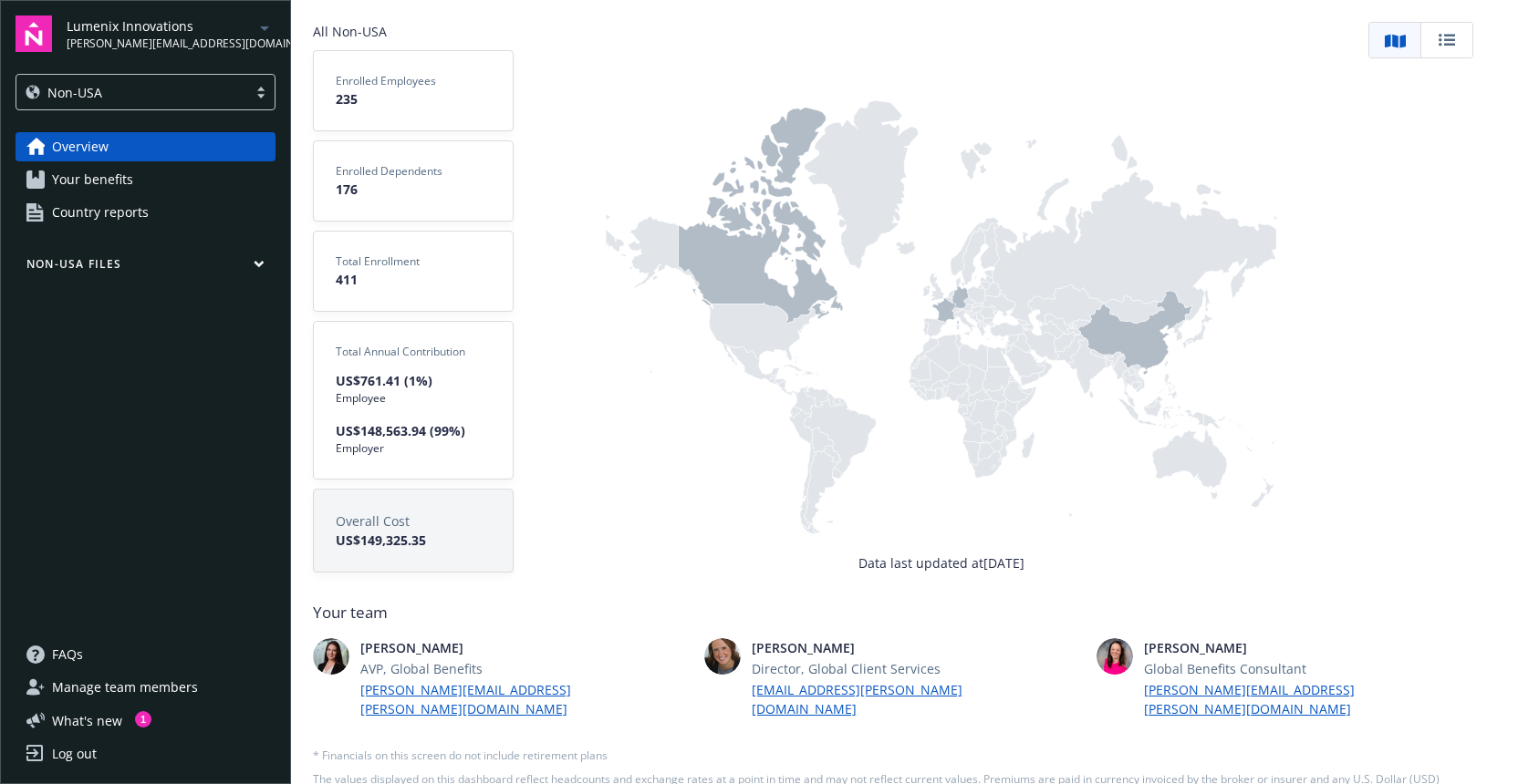
click at [202, 98] on div "Non-USA" at bounding box center [132, 91] width 212 height 19
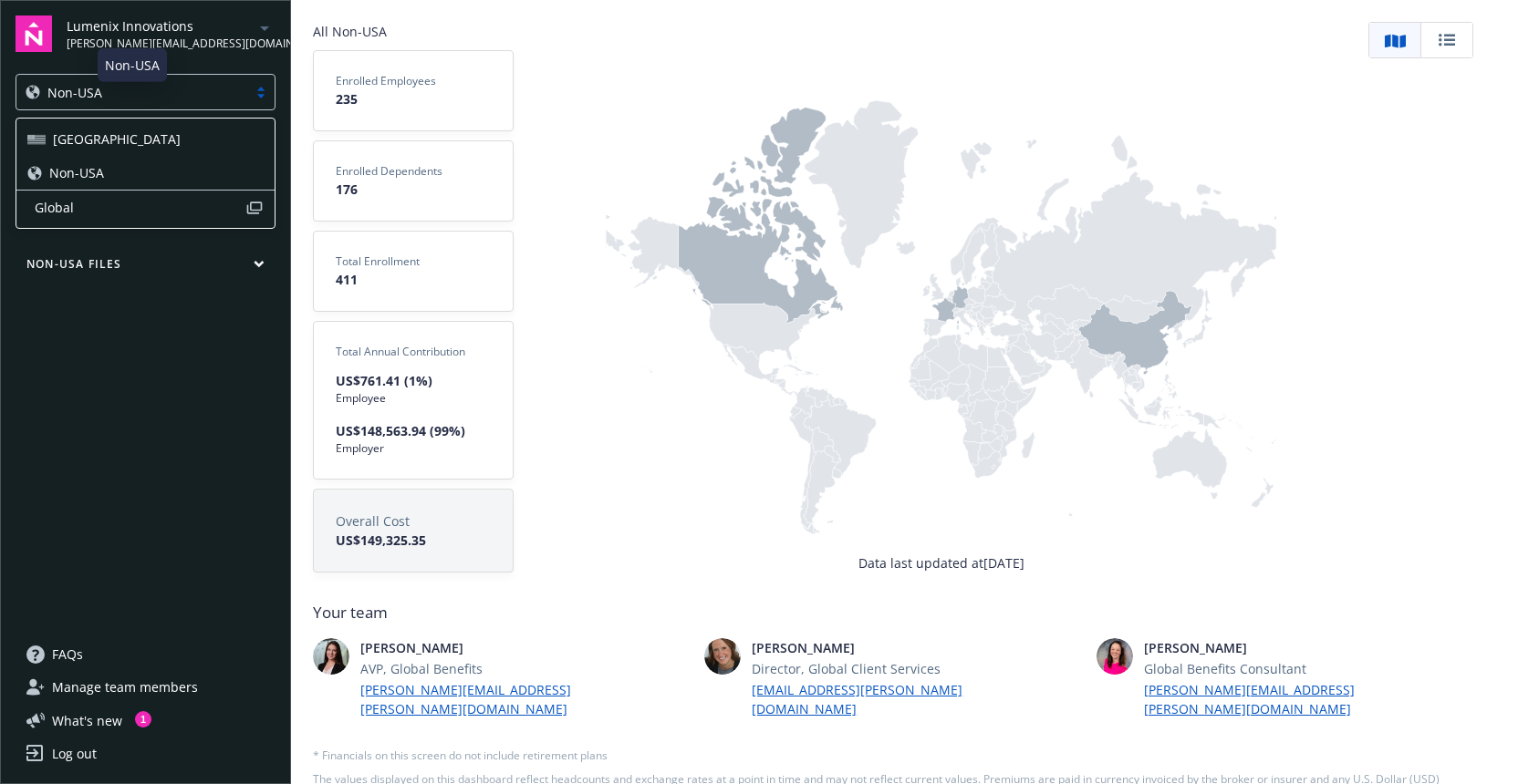
click at [184, 134] on div "USA" at bounding box center [145, 139] width 236 height 19
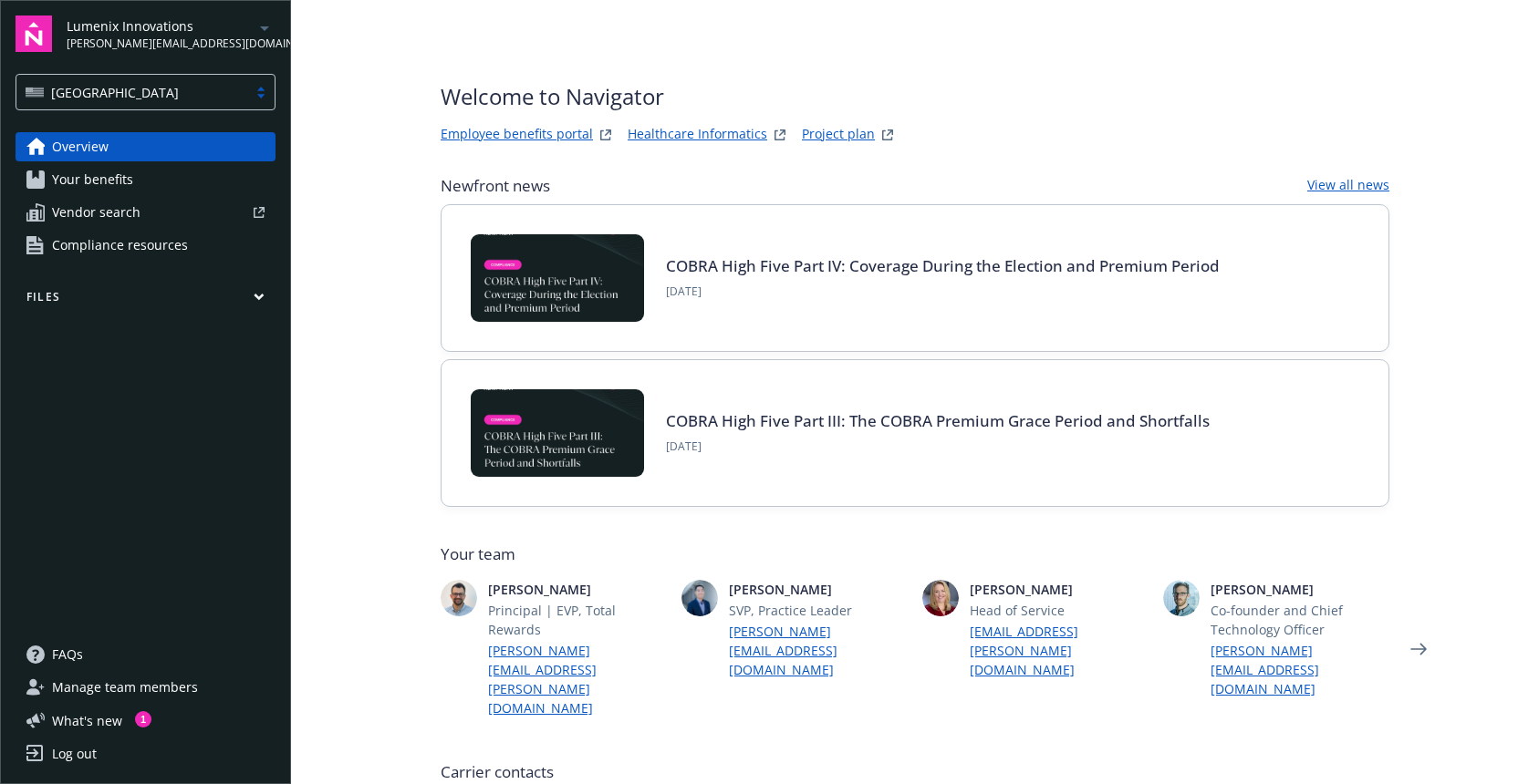
click at [227, 299] on button "Files" at bounding box center [145, 300] width 260 height 23
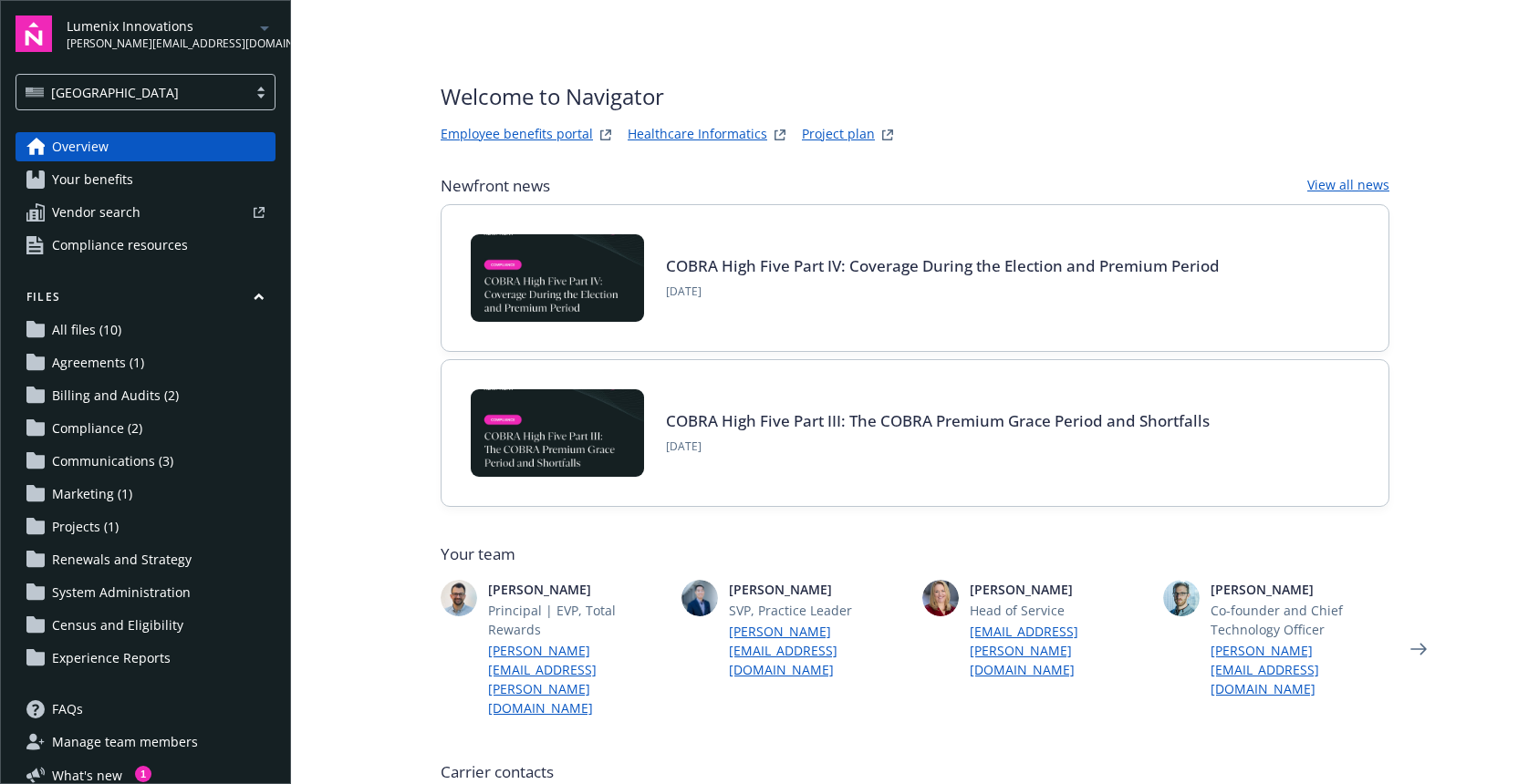
click at [73, 329] on span "All files (10)" at bounding box center [86, 330] width 70 height 29
